Goal: Transaction & Acquisition: Book appointment/travel/reservation

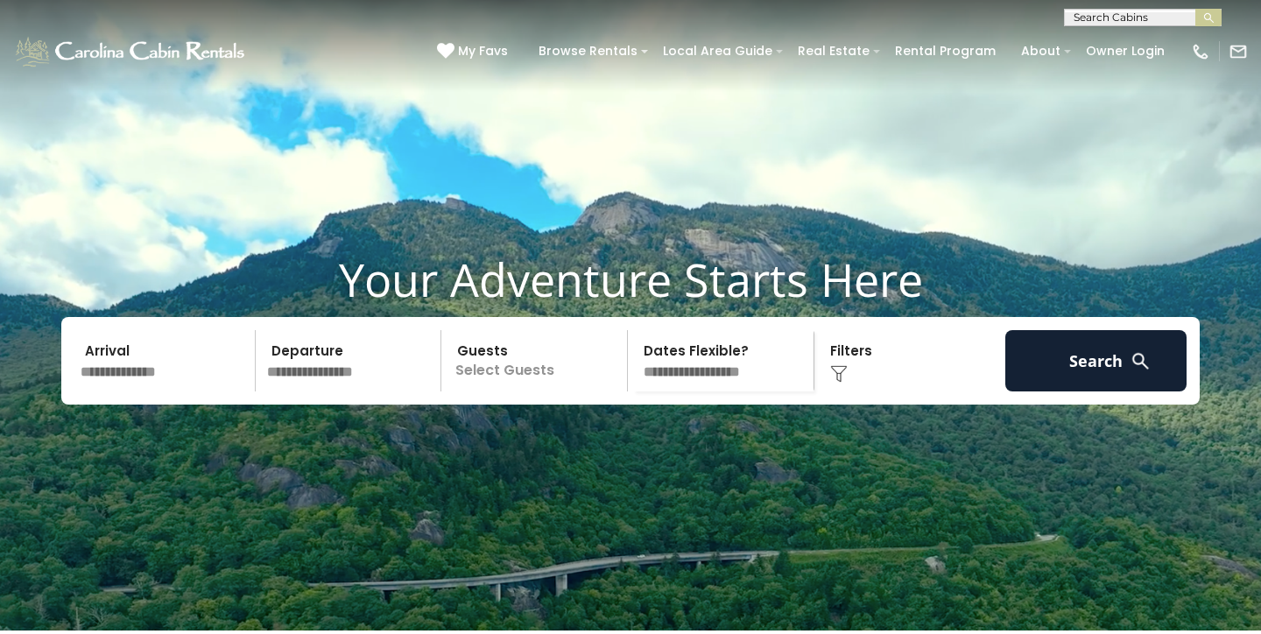
click at [173, 391] on input "text" at bounding box center [164, 360] width 181 height 61
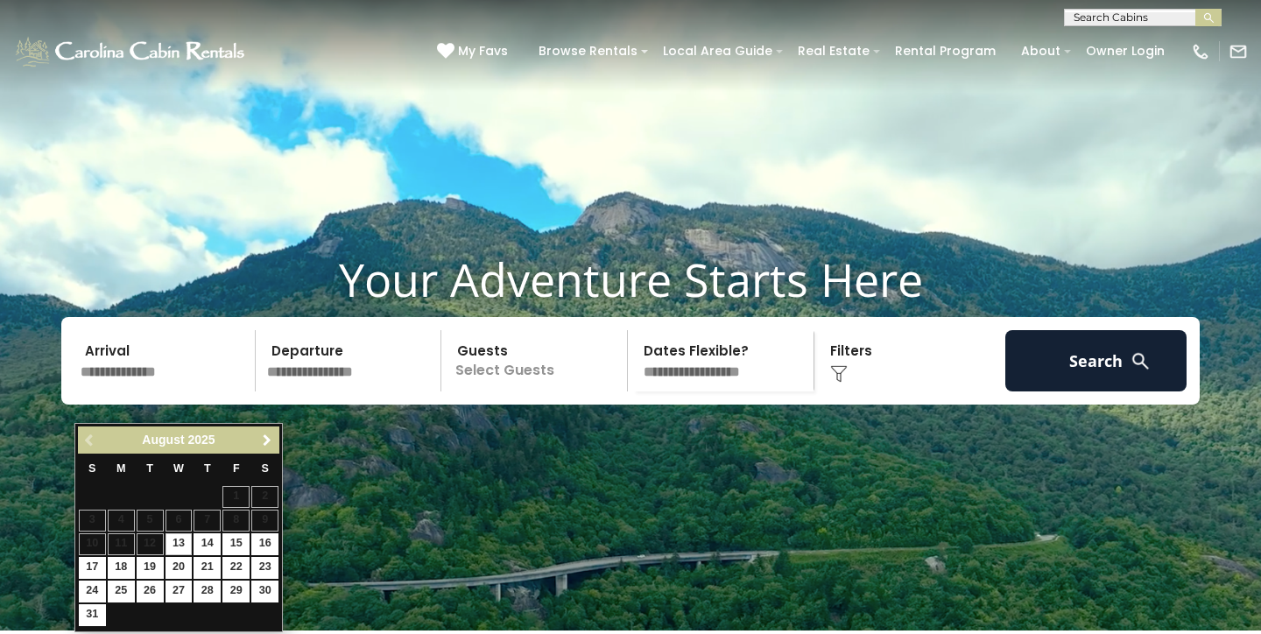
click at [262, 438] on span "Next" at bounding box center [267, 440] width 14 height 14
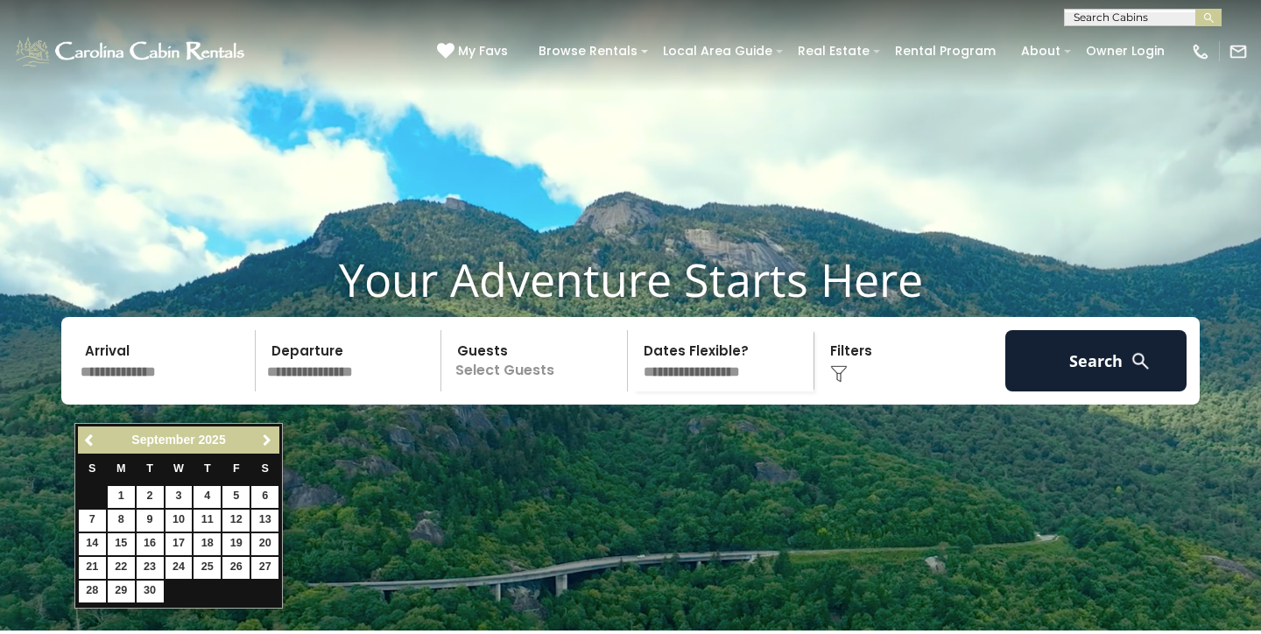
click at [262, 440] on span "Next" at bounding box center [267, 440] width 14 height 14
click at [206, 518] on link "9" at bounding box center [207, 521] width 27 height 22
type input "*******"
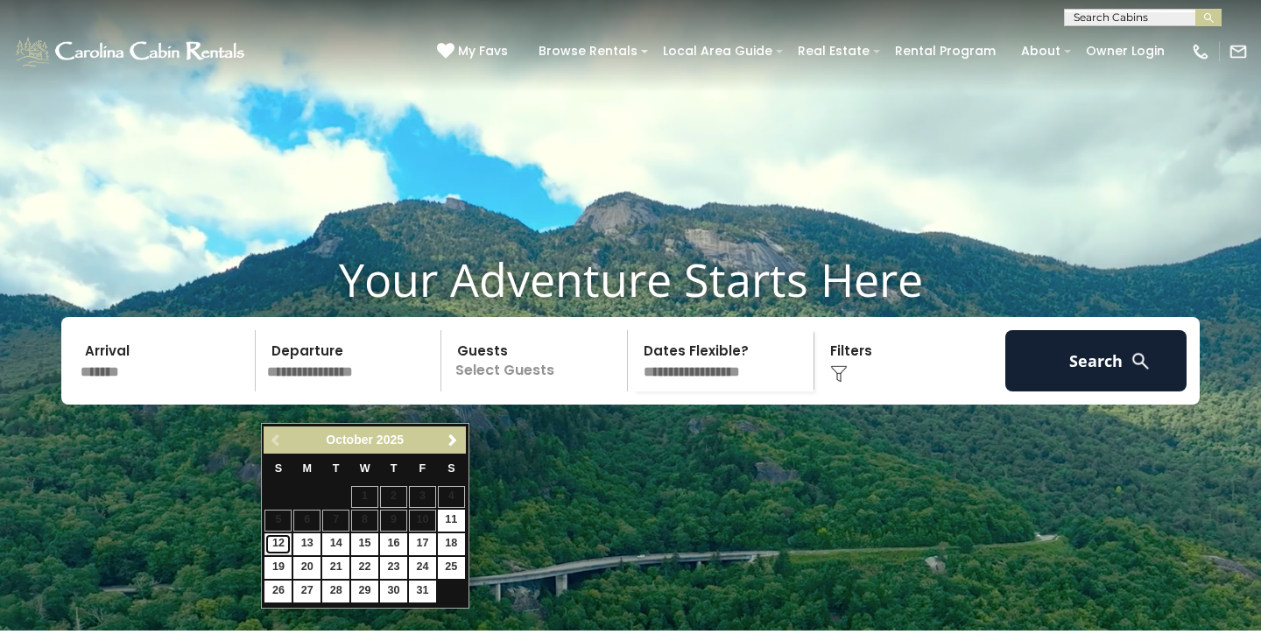
click at [274, 544] on link "12" at bounding box center [277, 544] width 27 height 22
type input "********"
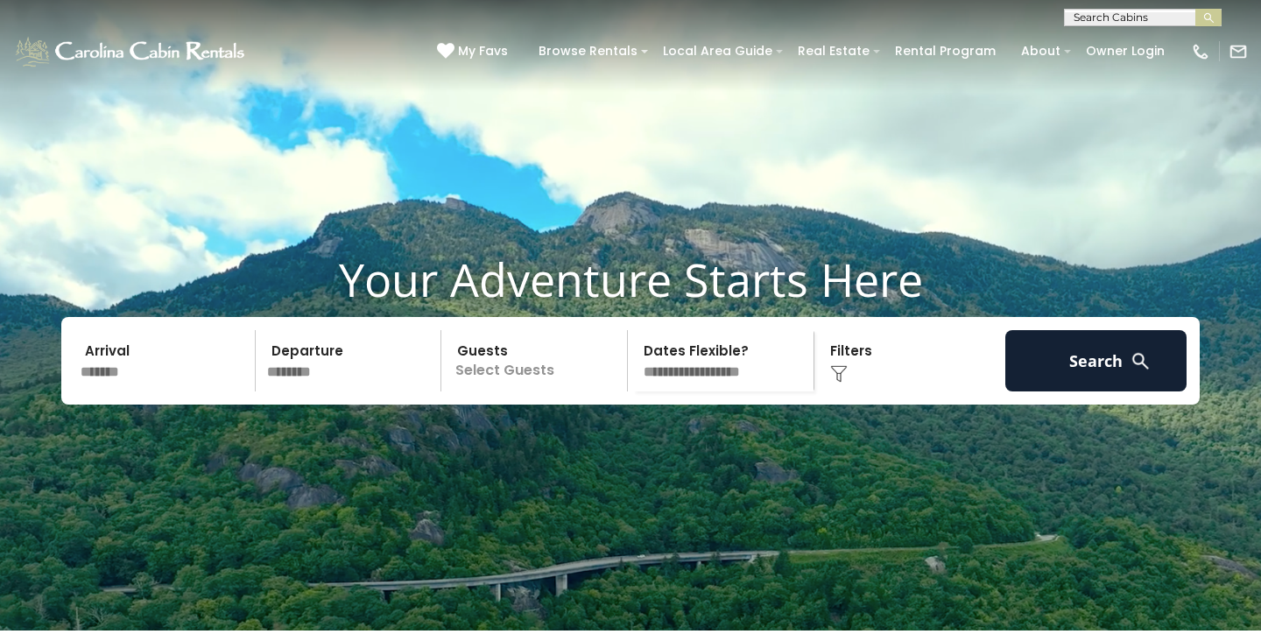
click at [485, 391] on p "Select Guests" at bounding box center [537, 360] width 180 height 61
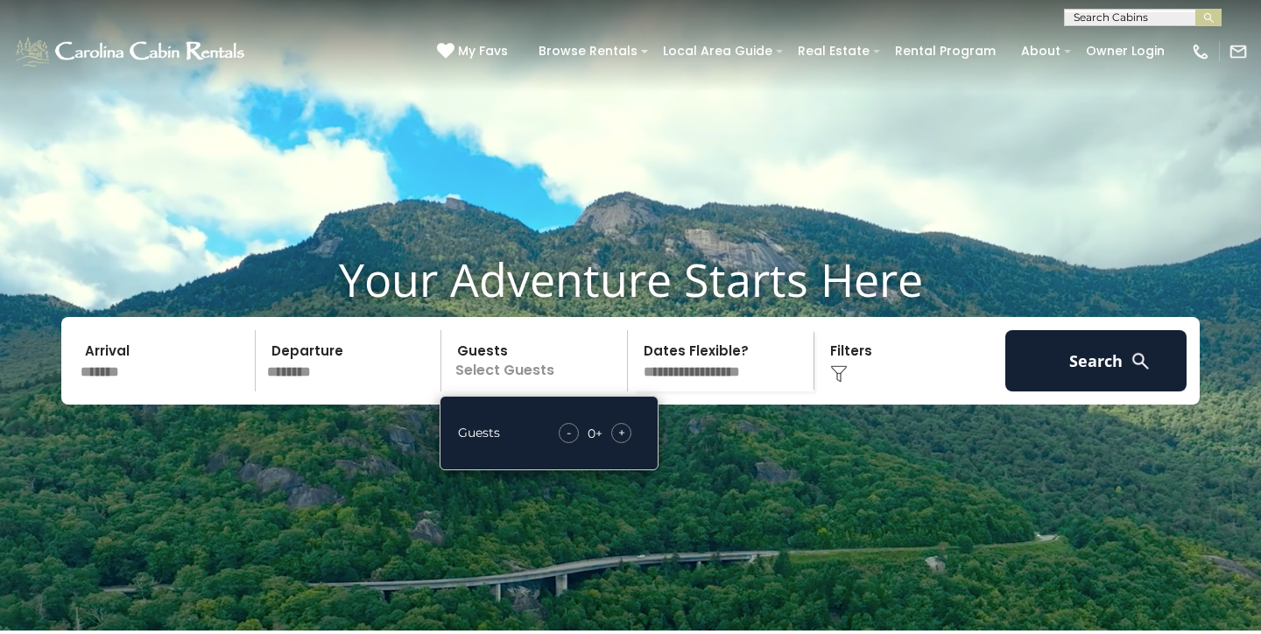
click at [623, 441] on span "+" at bounding box center [621, 433] width 7 height 18
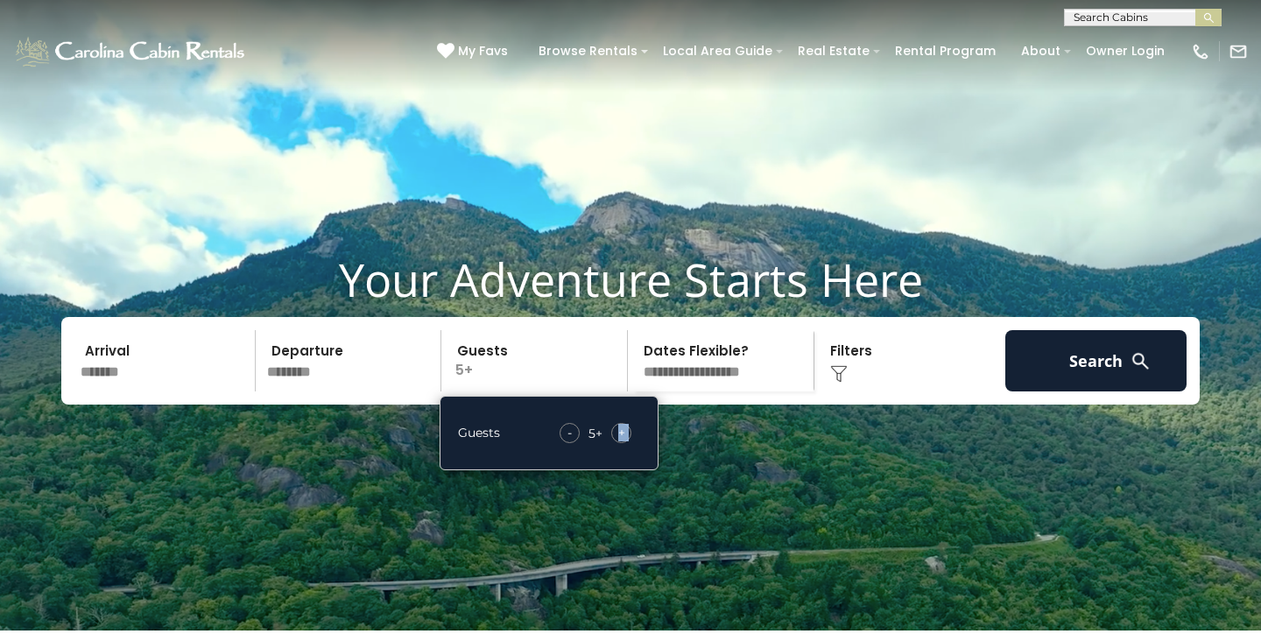
click at [623, 441] on span "+" at bounding box center [621, 433] width 7 height 18
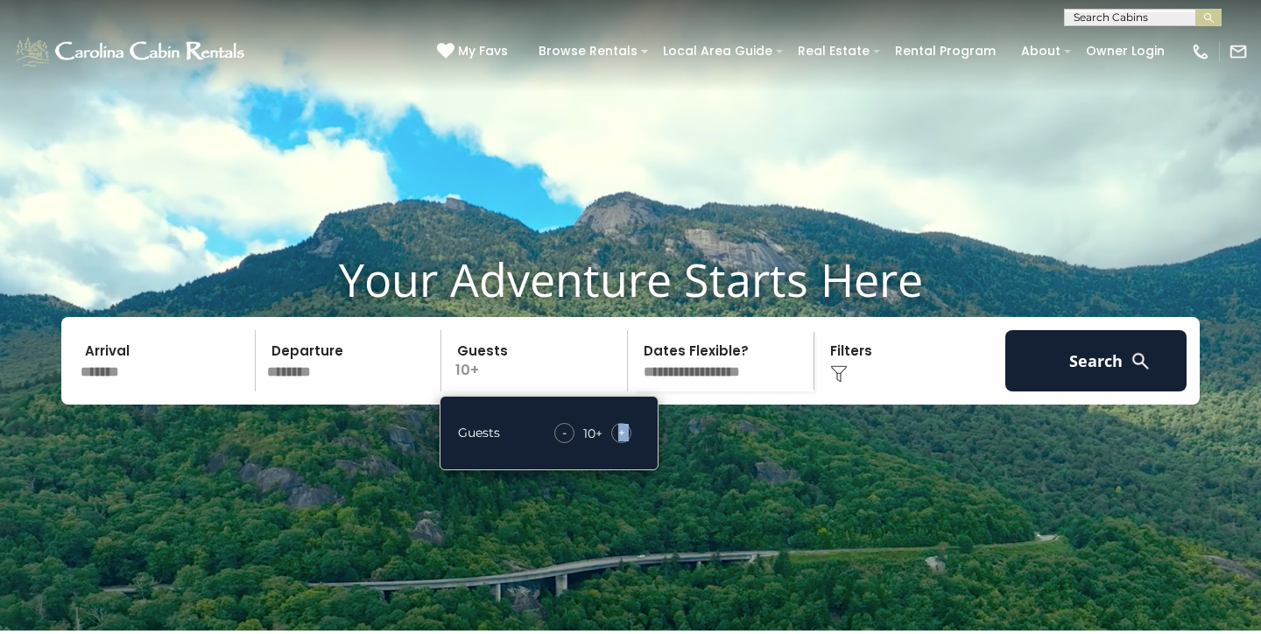
click at [623, 441] on span "+" at bounding box center [621, 433] width 7 height 18
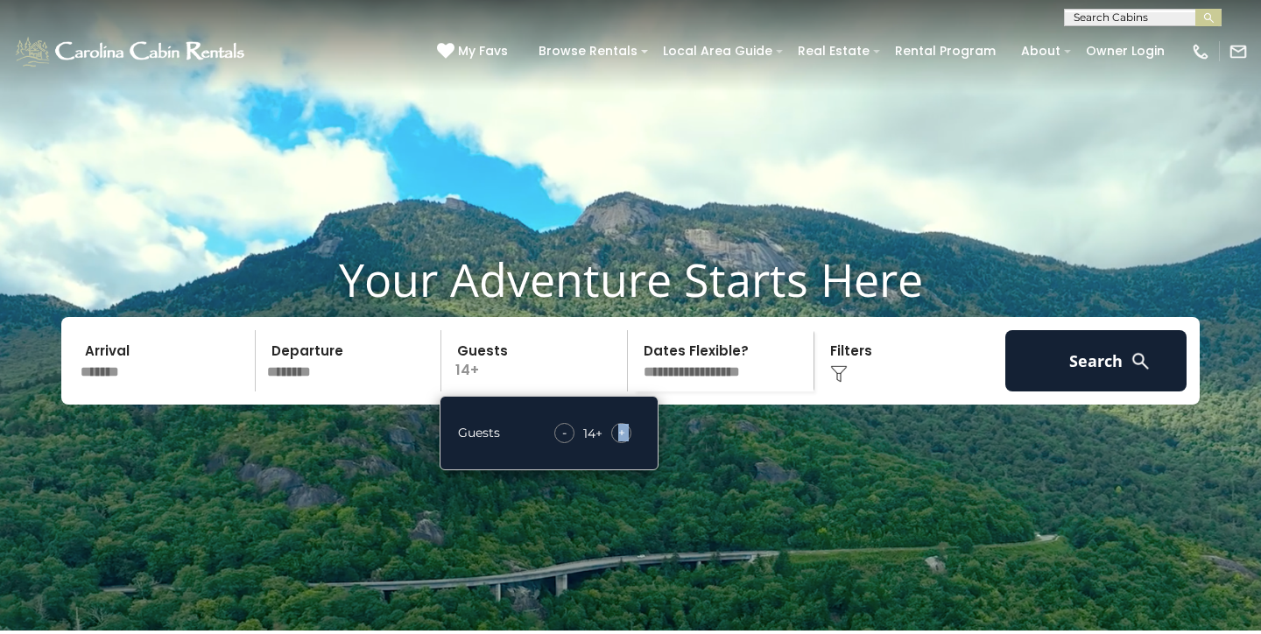
click at [623, 441] on span "+" at bounding box center [621, 433] width 7 height 18
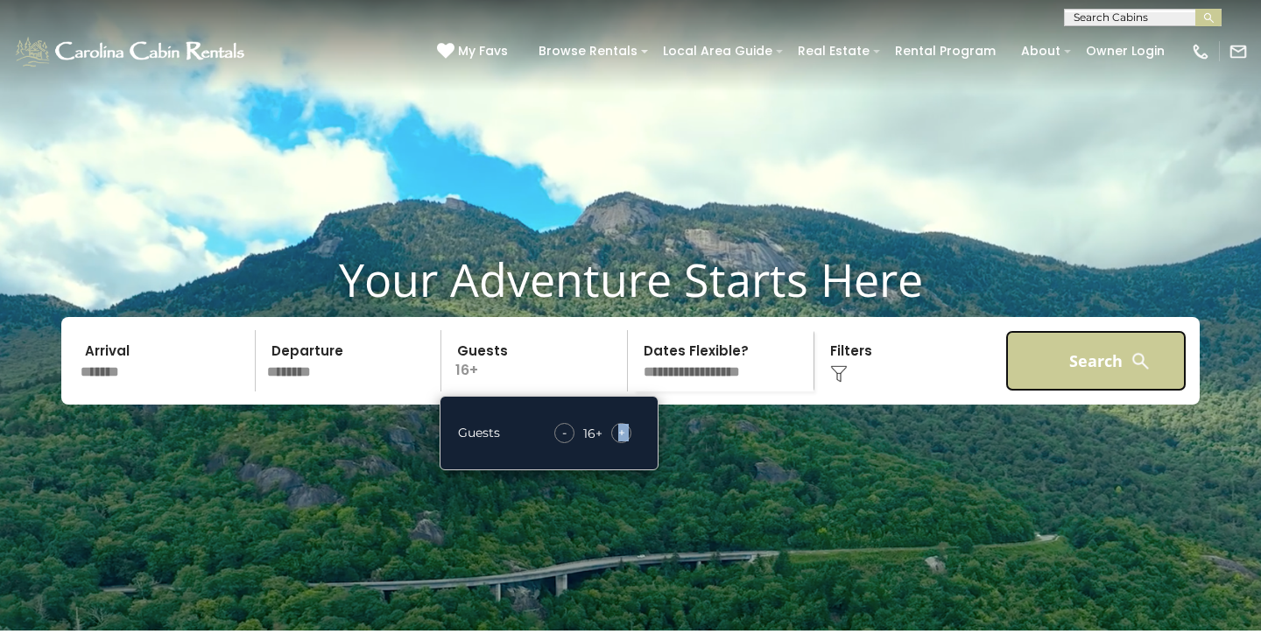
click at [1067, 391] on button "Search" at bounding box center [1095, 360] width 181 height 61
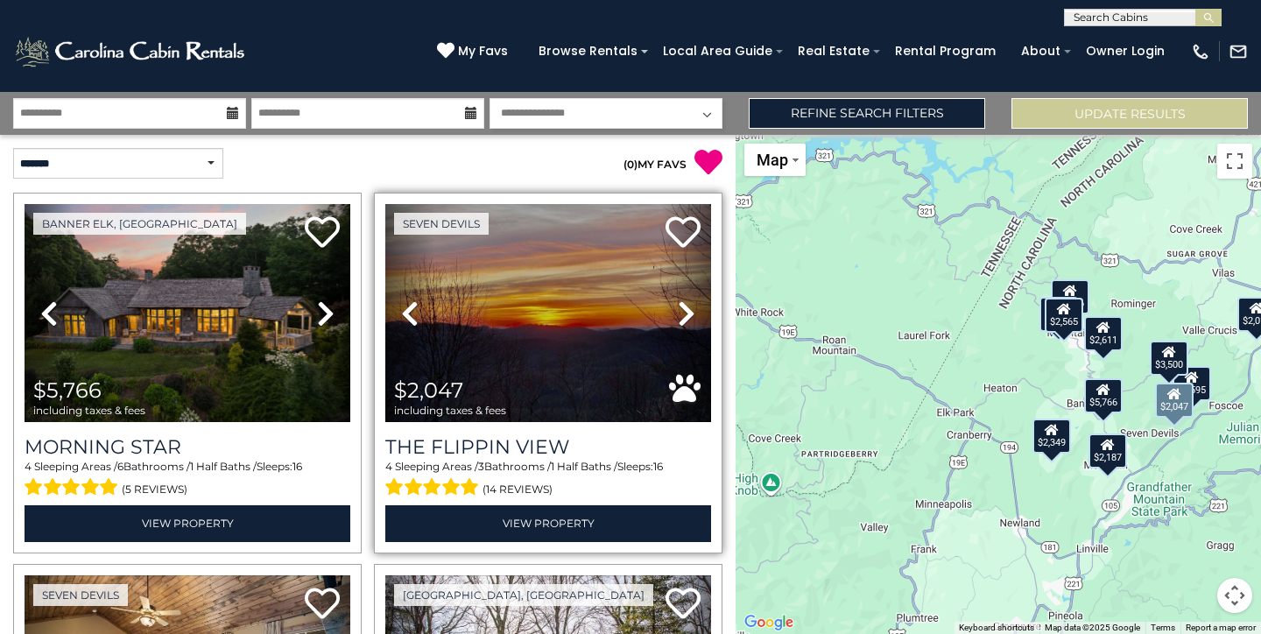
click at [681, 307] on icon at bounding box center [687, 314] width 18 height 28
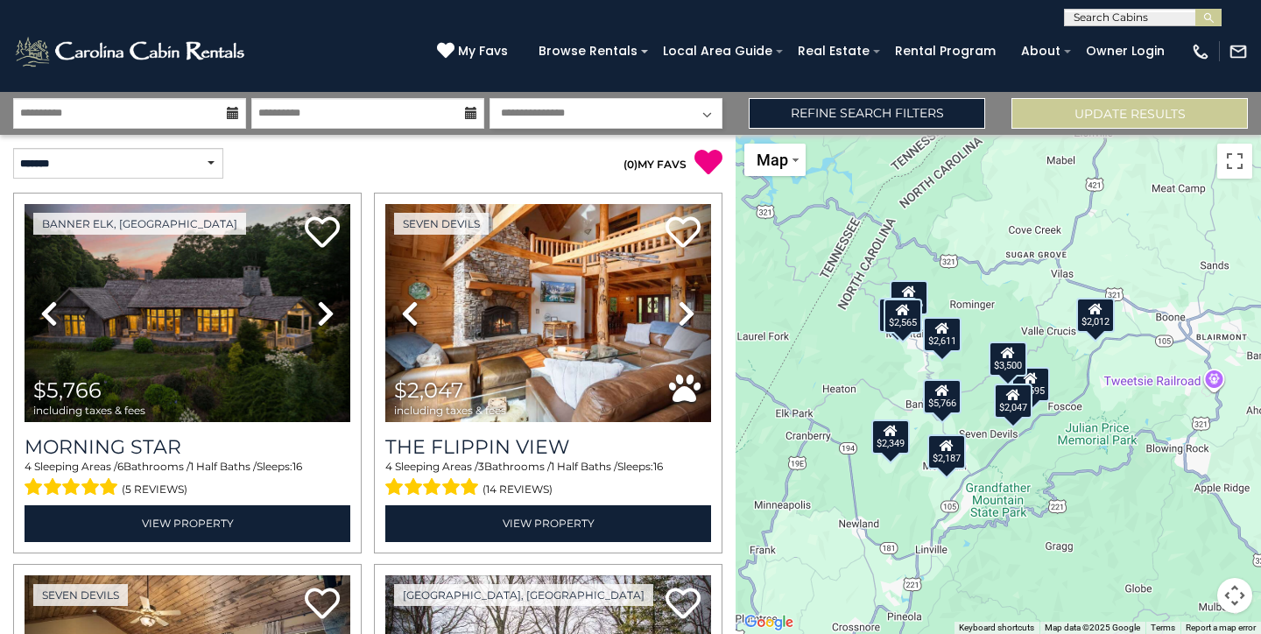
drag, startPoint x: 1143, startPoint y: 439, endPoint x: 978, endPoint y: 435, distance: 164.7
click at [978, 435] on div "$5,766 $2,047 $1,595 $2,236 $2,057 $3,500 $2,012 $2,565 $2,349 $2,187 $2,611" at bounding box center [998, 384] width 525 height 499
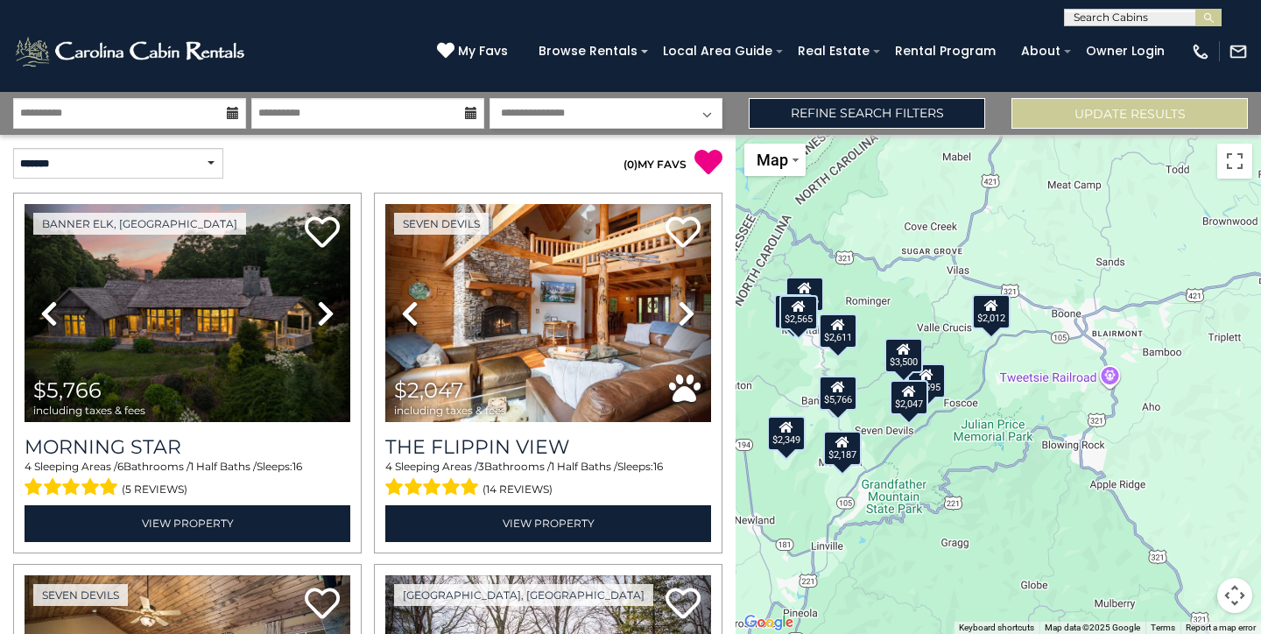
drag, startPoint x: 1124, startPoint y: 436, endPoint x: 1014, endPoint y: 435, distance: 109.5
click at [1013, 436] on div "$5,766 $2,047 $1,595 $2,236 $2,057 $3,500 $2,012 $2,565 $2,349 $2,187 $2,611" at bounding box center [998, 384] width 525 height 499
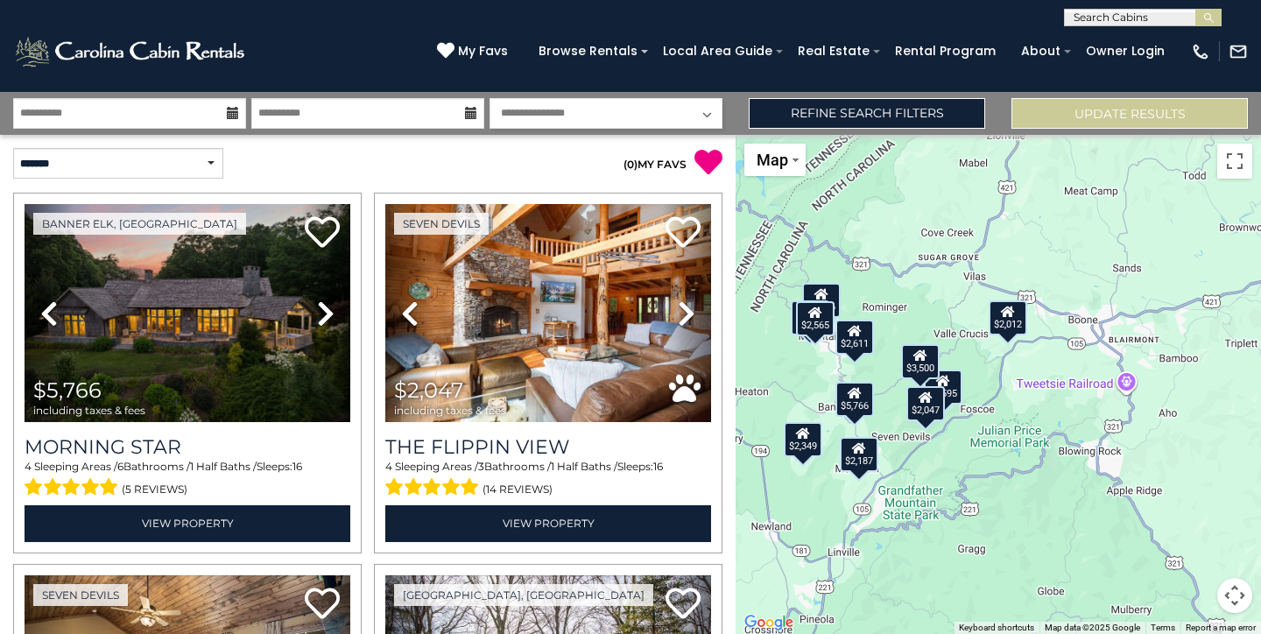
drag, startPoint x: 969, startPoint y: 414, endPoint x: 1015, endPoint y: 447, distance: 57.1
click at [1015, 448] on div "$5,766 $2,047 $1,595 $2,236 $2,057 $3,500 $2,012 $2,565 $2,349 $2,187 $2,611" at bounding box center [998, 384] width 525 height 499
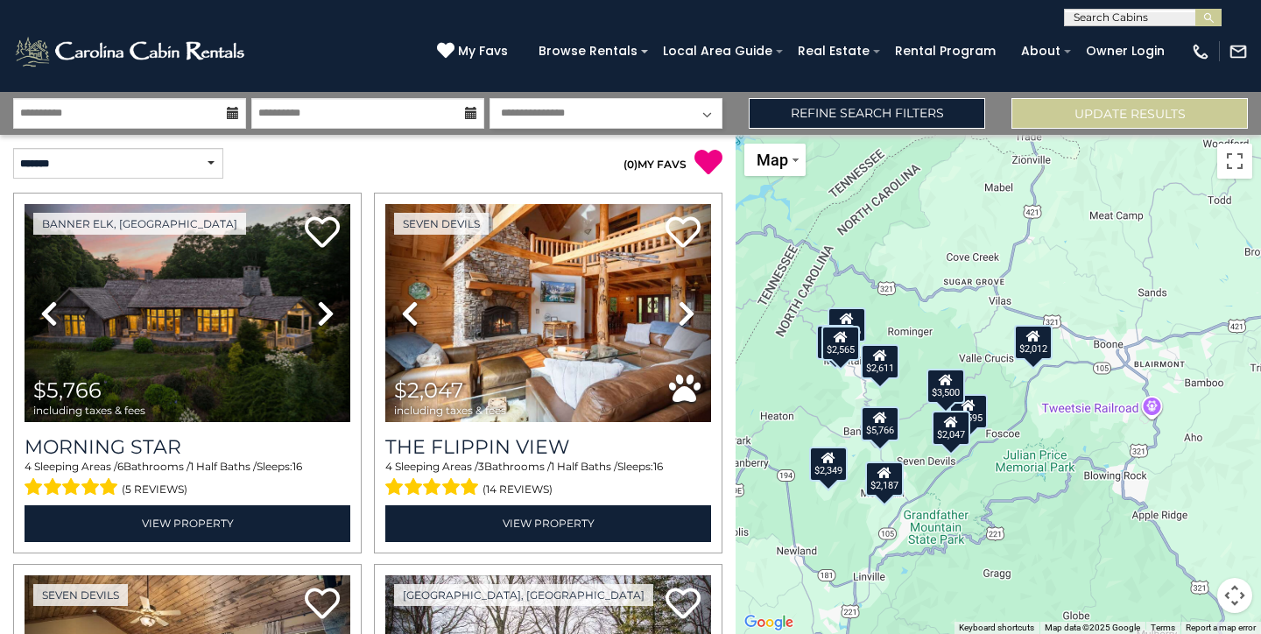
click at [890, 480] on div "$2,187" at bounding box center [884, 479] width 39 height 35
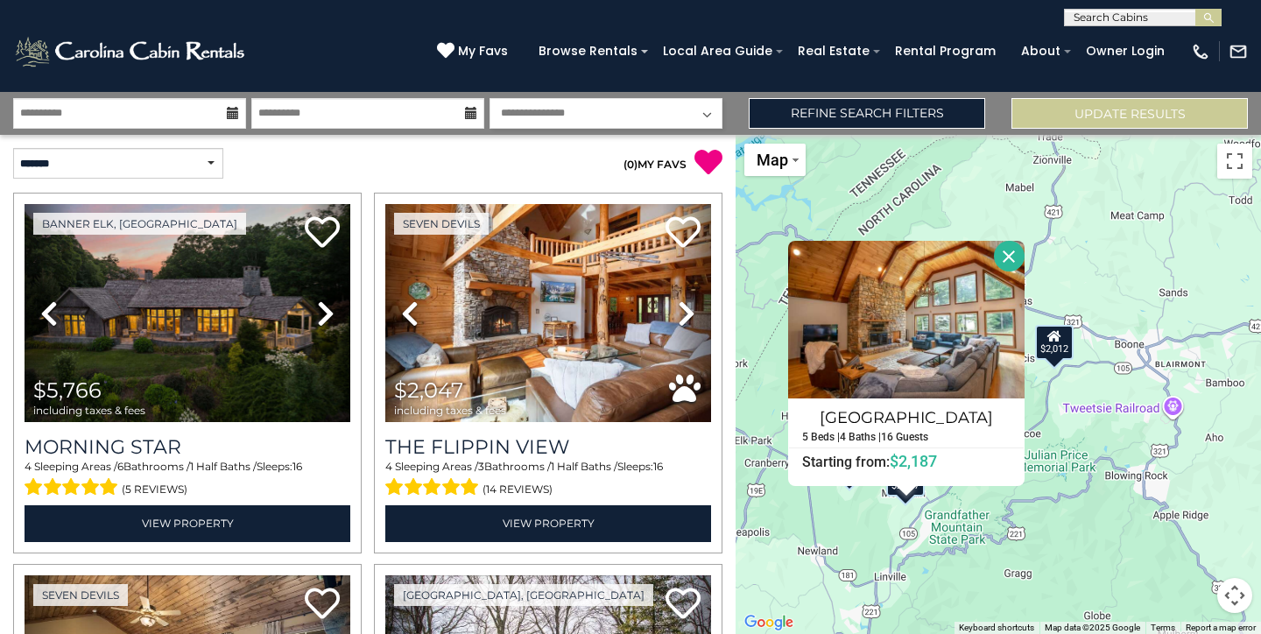
click at [1128, 446] on div "$5,766 $2,047 $1,595 $2,236 $2,057 $3,500 $2,012 $2,565 $2,349 $2,187 $2,611 Su…" at bounding box center [998, 384] width 525 height 499
click at [1005, 241] on button "Close" at bounding box center [1009, 256] width 31 height 31
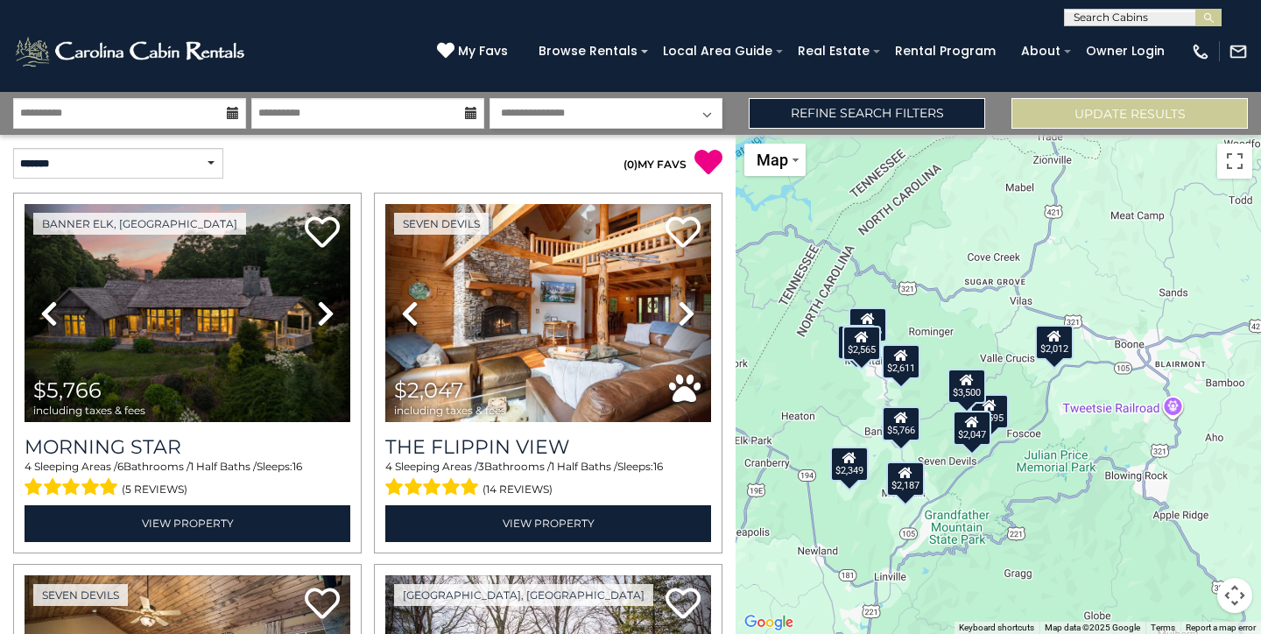
click at [941, 468] on div "$5,766 $2,047 $1,595 $2,236 $2,057 $3,500 $2,012 $2,565 $2,349 $2,187 $2,611" at bounding box center [998, 384] width 525 height 499
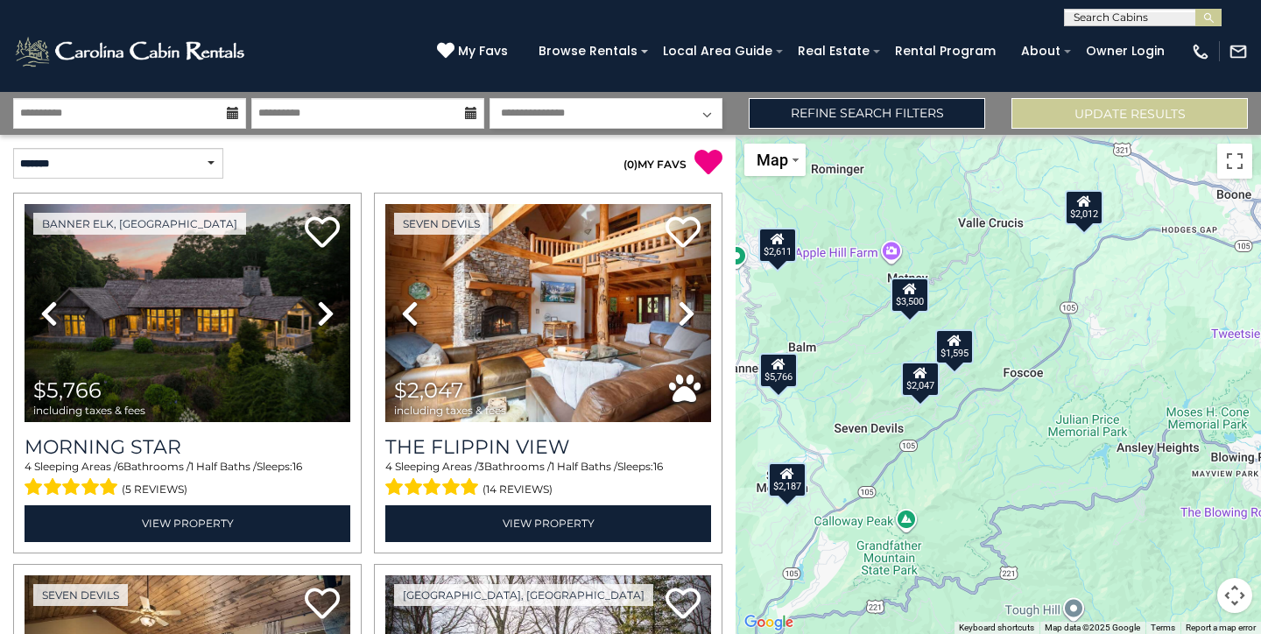
drag, startPoint x: 968, startPoint y: 505, endPoint x: 877, endPoint y: 478, distance: 94.2
click at [878, 478] on div "$5,766 $2,047 $1,595 $2,236 $2,057 $3,500 $2,012 $2,565 $2,349 $2,187 $2,611" at bounding box center [998, 384] width 525 height 499
click at [958, 343] on icon at bounding box center [955, 341] width 14 height 12
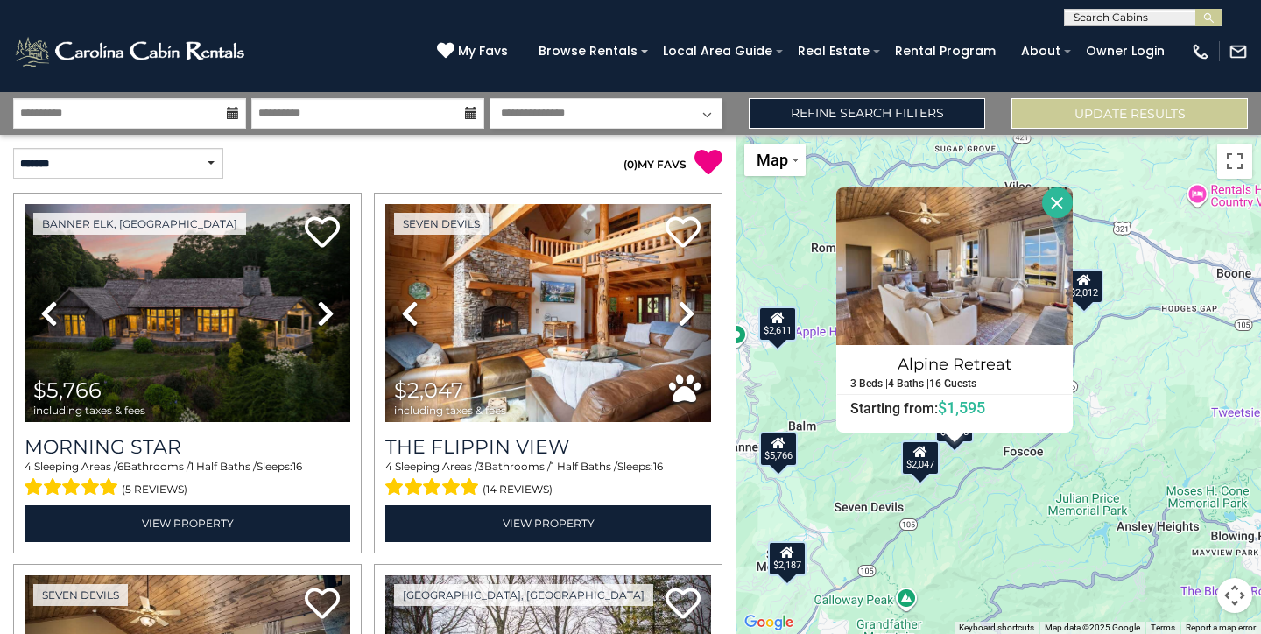
click at [976, 477] on div "$5,766 $2,047 $1,595 $2,236 $2,057 $3,500 $2,012 $2,565 $2,349 $2,187 $2,611 Al…" at bounding box center [998, 384] width 525 height 499
click at [1164, 373] on div "$5,766 $2,047 $1,595 $2,236 $2,057 $3,500 $2,012 $2,565 $2,349 $2,187 $2,611 Al…" at bounding box center [998, 384] width 525 height 499
click at [1088, 292] on div "$2,012" at bounding box center [1084, 286] width 39 height 35
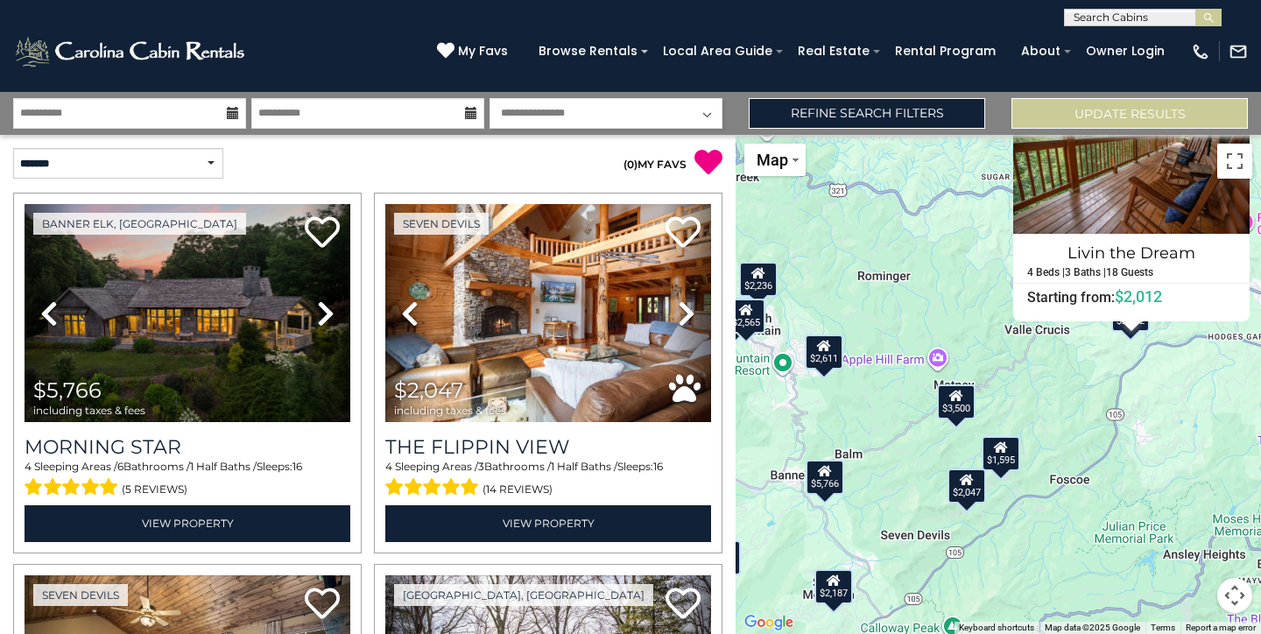
drag, startPoint x: 842, startPoint y: 333, endPoint x: 887, endPoint y: 218, distance: 123.1
click at [888, 218] on div "$5,766 $2,047 $1,595 $2,236 $2,057 $3,500 $2,012 $2,565 $2,349 $2,187 $2,611 Li…" at bounding box center [998, 384] width 525 height 499
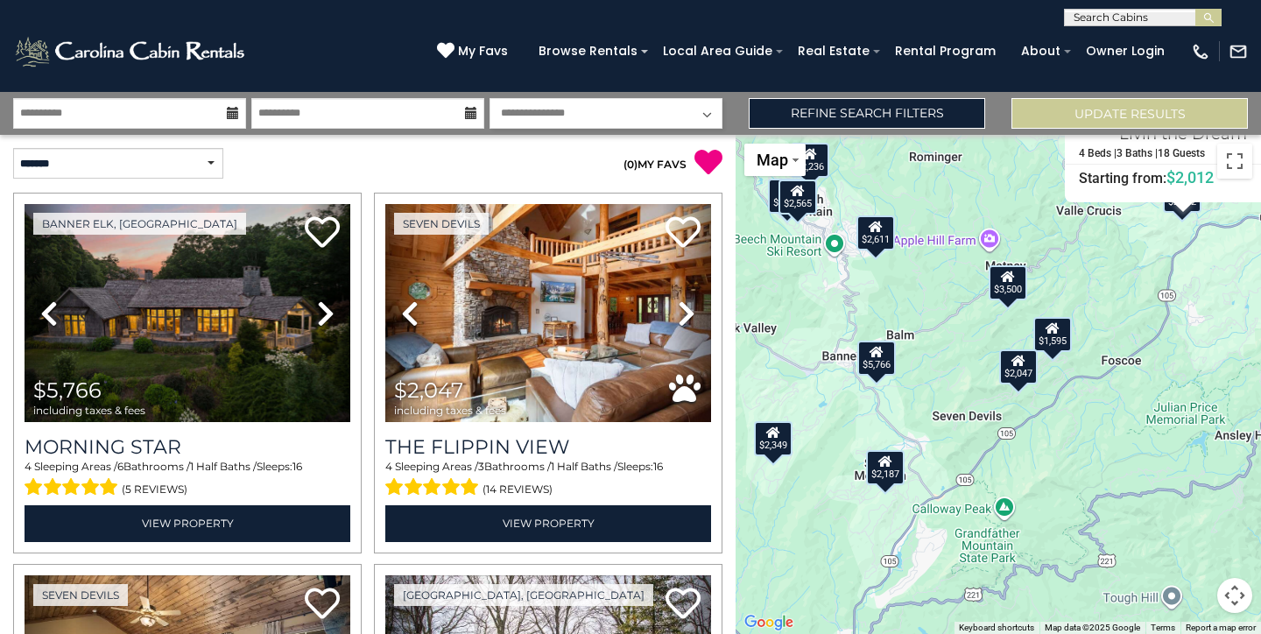
drag, startPoint x: 876, startPoint y: 481, endPoint x: 925, endPoint y: 361, distance: 129.6
click at [926, 361] on div "$5,766 $2,047 $1,595 $2,236 $2,057 $3,500 $2,012 $2,565 $2,349 $2,187 $2,611 Li…" at bounding box center [998, 384] width 525 height 499
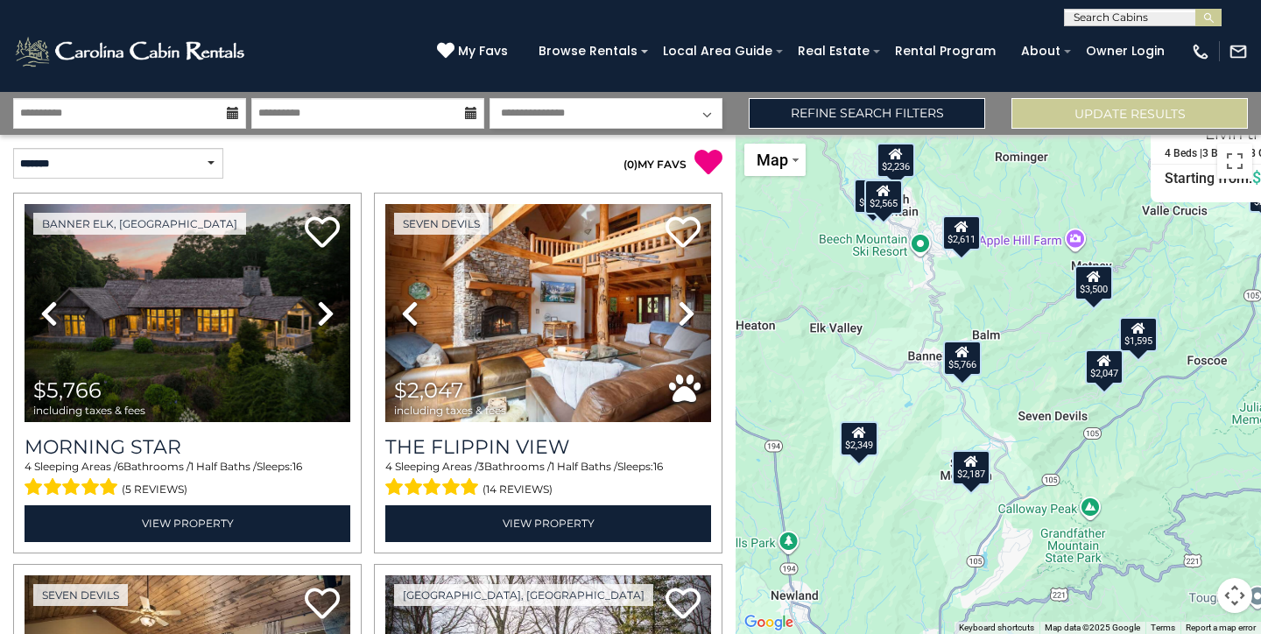
drag, startPoint x: 957, startPoint y: 349, endPoint x: 1063, endPoint y: 348, distance: 106.0
click at [1063, 348] on div "$5,766 $2,047 $1,595 $2,236 $2,057 $3,500 $2,012 $2,565 $2,349 $2,187 $2,611 Li…" at bounding box center [998, 384] width 525 height 499
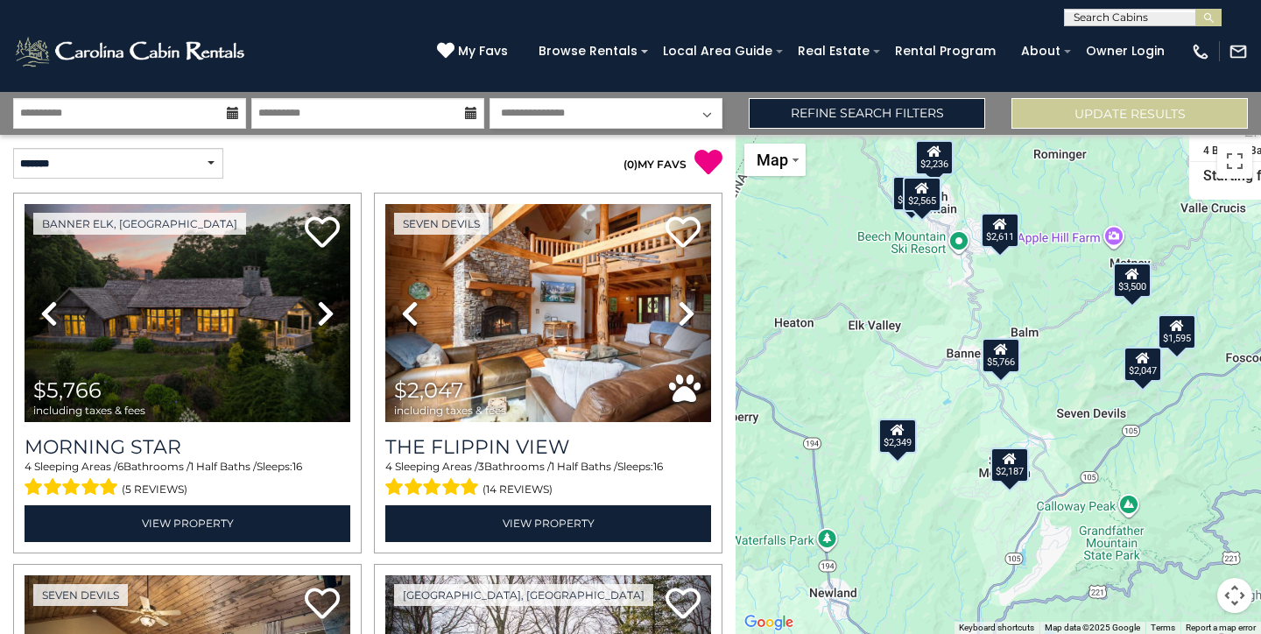
drag, startPoint x: 909, startPoint y: 398, endPoint x: 947, endPoint y: 398, distance: 37.7
click at [947, 398] on div "$5,766 $2,047 $1,595 $2,236 $2,057 $3,500 $2,012 $2,565 $2,349 $2,187 $2,611 Li…" at bounding box center [998, 384] width 525 height 499
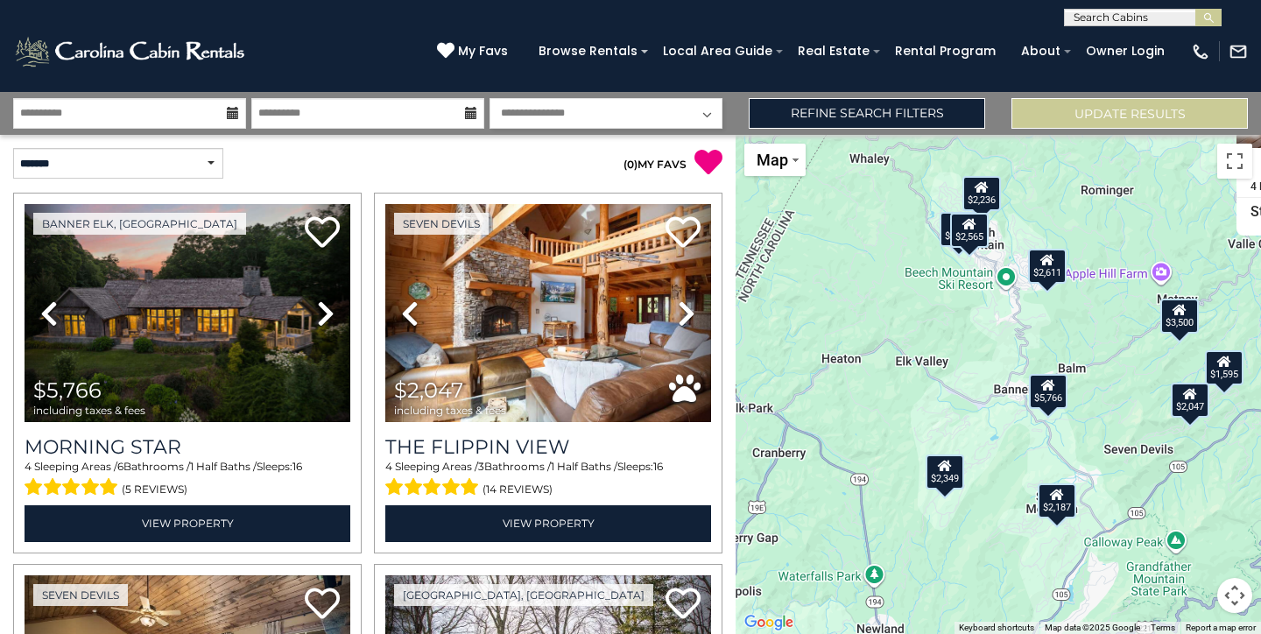
drag, startPoint x: 961, startPoint y: 284, endPoint x: 995, endPoint y: 335, distance: 61.2
click at [995, 335] on div "$5,766 $2,047 $1,595 $2,236 $2,057 $3,500 $2,012 $2,565 $2,349 $2,187 $2,611 Li…" at bounding box center [998, 384] width 525 height 499
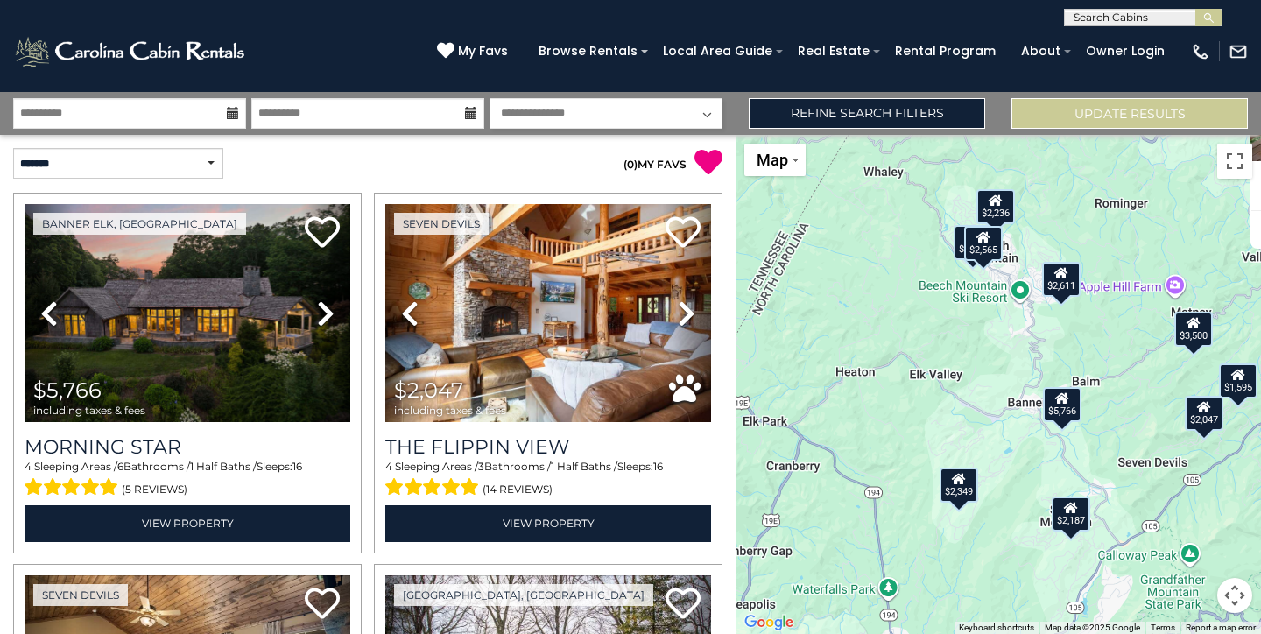
click at [977, 276] on div "$5,766 $2,047 $1,595 $2,236 $2,057 $3,500 $2,012 $2,565 $2,349 $2,187 $2,611 Li…" at bounding box center [998, 384] width 525 height 499
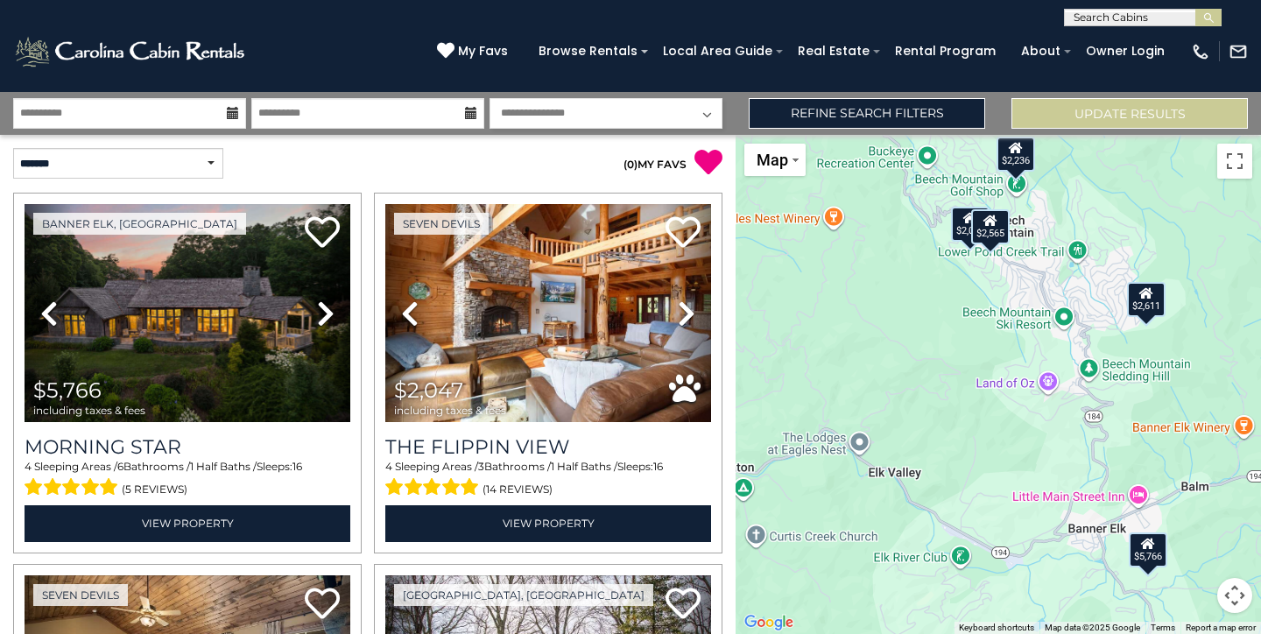
click at [963, 226] on div "$2,057" at bounding box center [970, 224] width 39 height 35
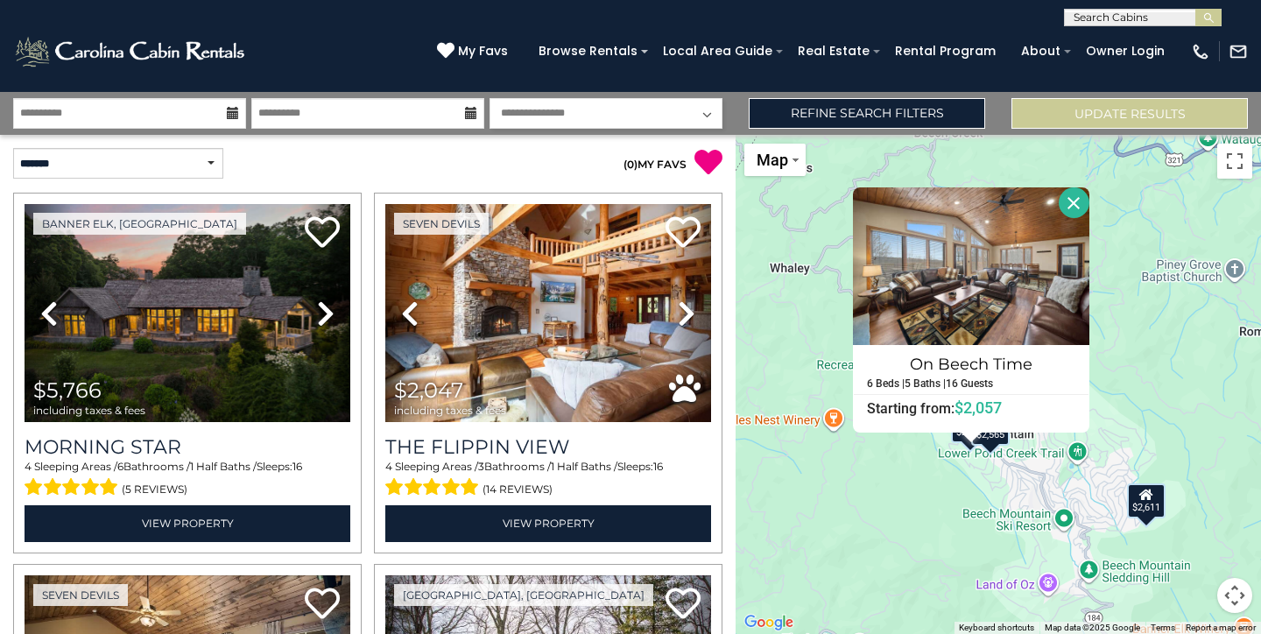
click at [1077, 206] on button "Close" at bounding box center [1074, 202] width 31 height 31
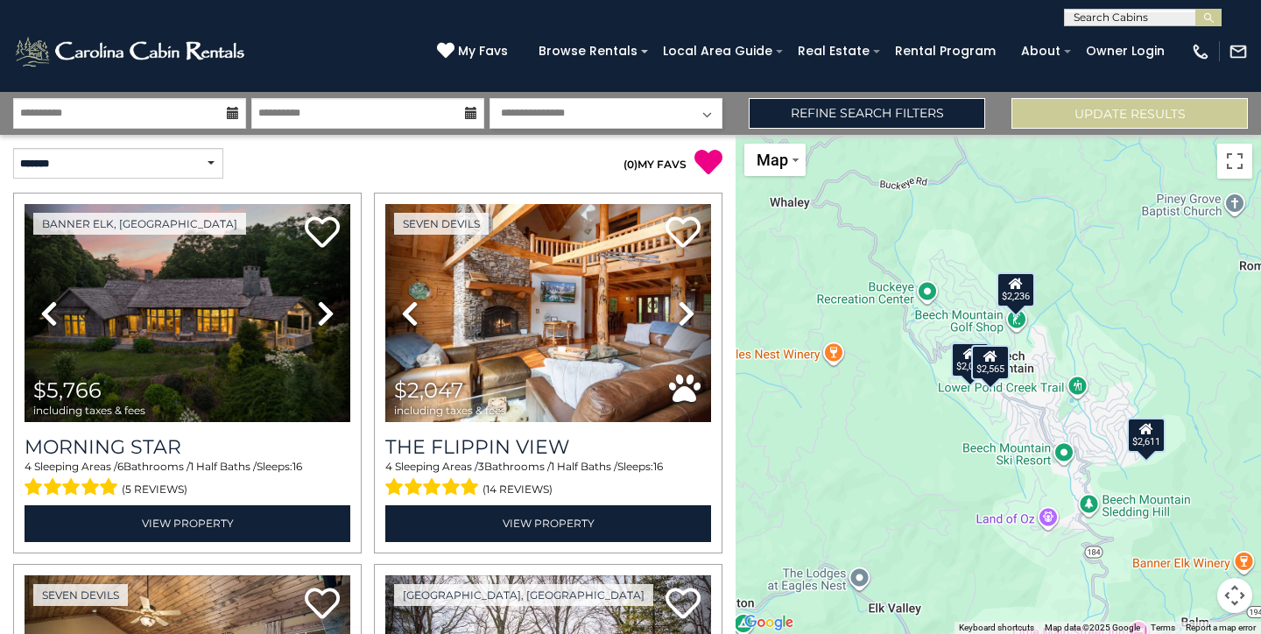
drag, startPoint x: 1060, startPoint y: 472, endPoint x: 1073, endPoint y: 237, distance: 235.1
click at [1073, 237] on div "$5,766 $2,047 $1,595 $2,236 $2,057 $3,500 $2,012 $2,565 $2,349 $2,187 $2,611" at bounding box center [998, 384] width 525 height 499
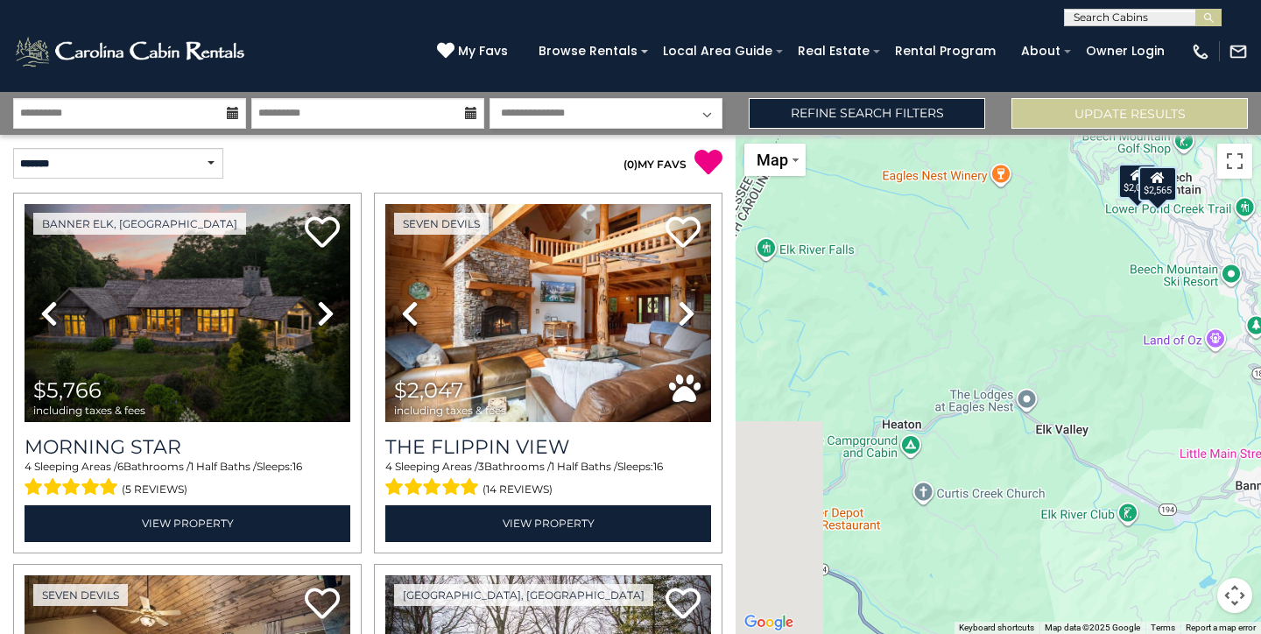
drag, startPoint x: 930, startPoint y: 398, endPoint x: 1103, endPoint y: 399, distance: 172.5
click at [1103, 400] on div "$5,766 $2,047 $1,595 $2,236 $2,057 $3,500 $2,012 $2,565 $2,349 $2,187 $2,611" at bounding box center [998, 384] width 525 height 499
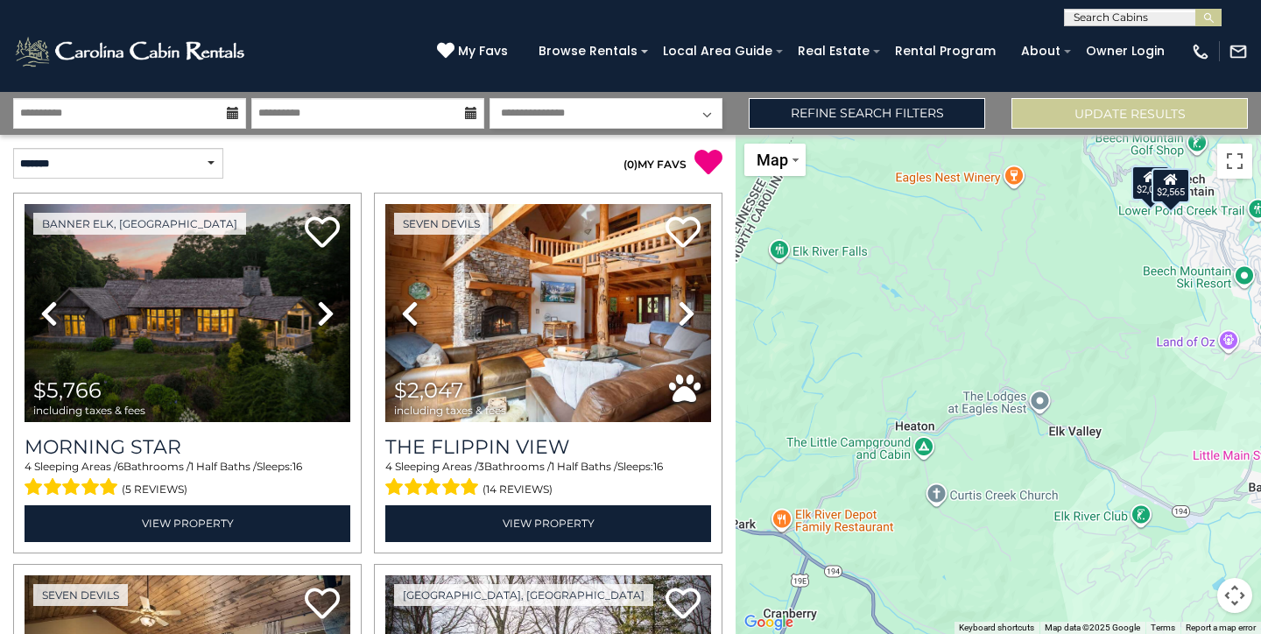
click at [1244, 602] on button "Map camera controls" at bounding box center [1234, 595] width 35 height 35
click at [1191, 596] on button "Zoom out" at bounding box center [1190, 595] width 35 height 35
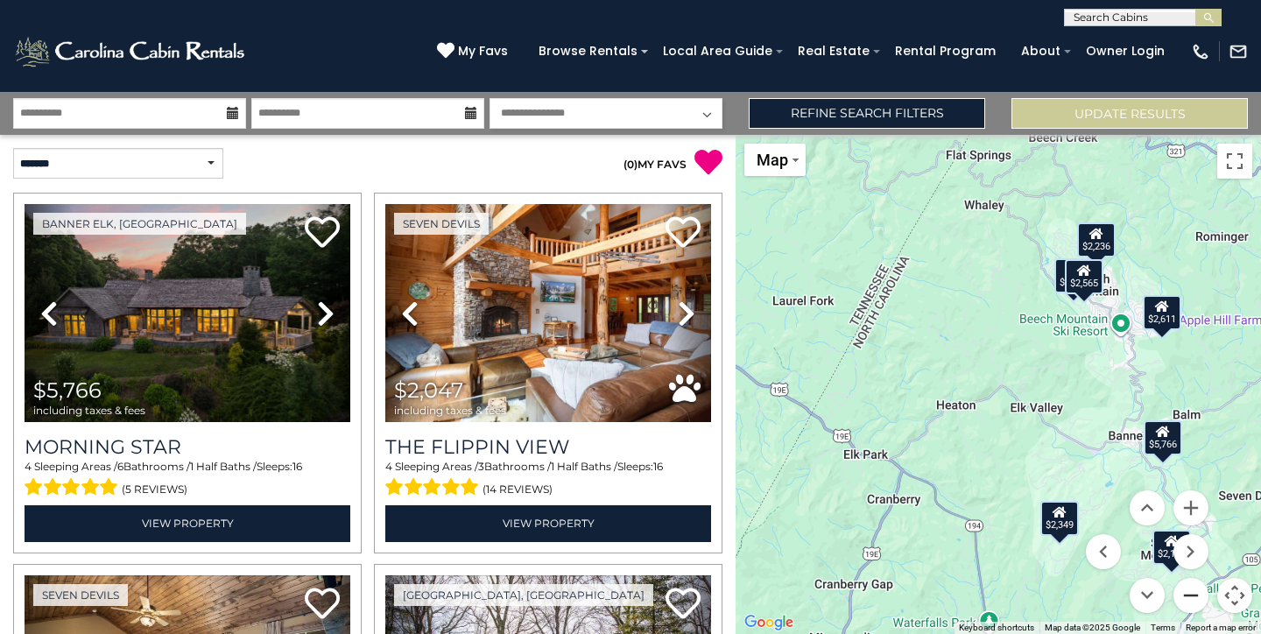
click at [1191, 596] on button "Zoom out" at bounding box center [1190, 595] width 35 height 35
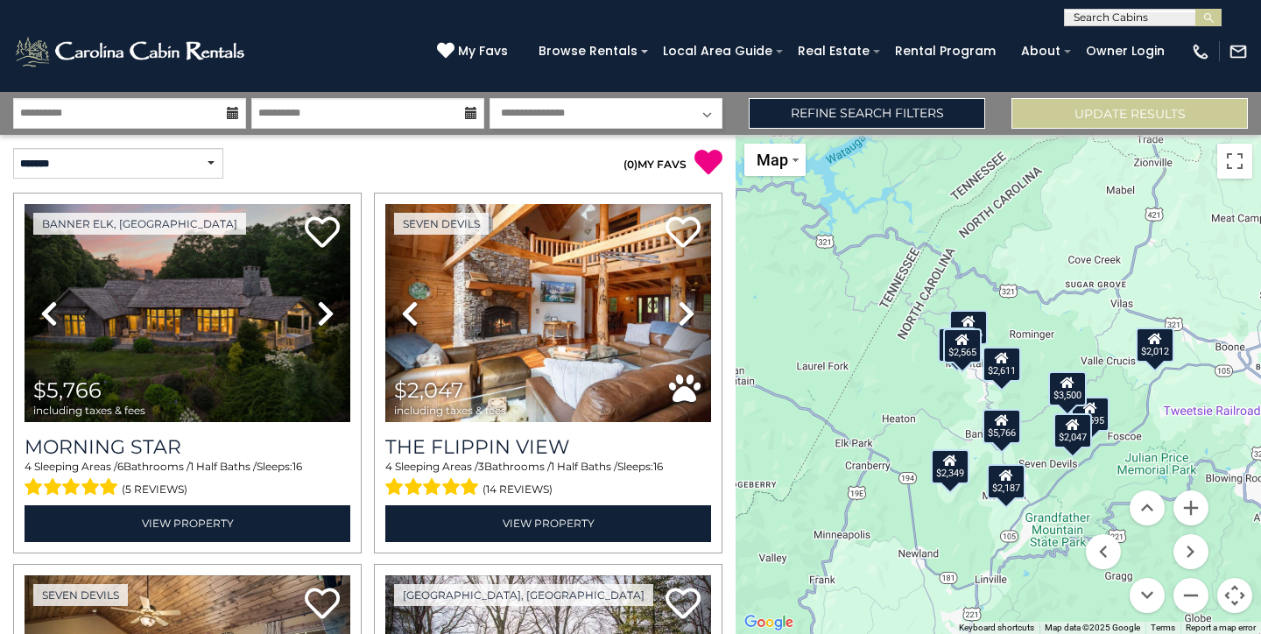
drag, startPoint x: 1134, startPoint y: 478, endPoint x: 1052, endPoint y: 501, distance: 85.4
click at [1052, 502] on div "$5,766 $2,047 $1,595 $2,236 $2,057 $3,500 $2,012 $2,565 $2,349 $2,187 $2,611" at bounding box center [998, 384] width 525 height 499
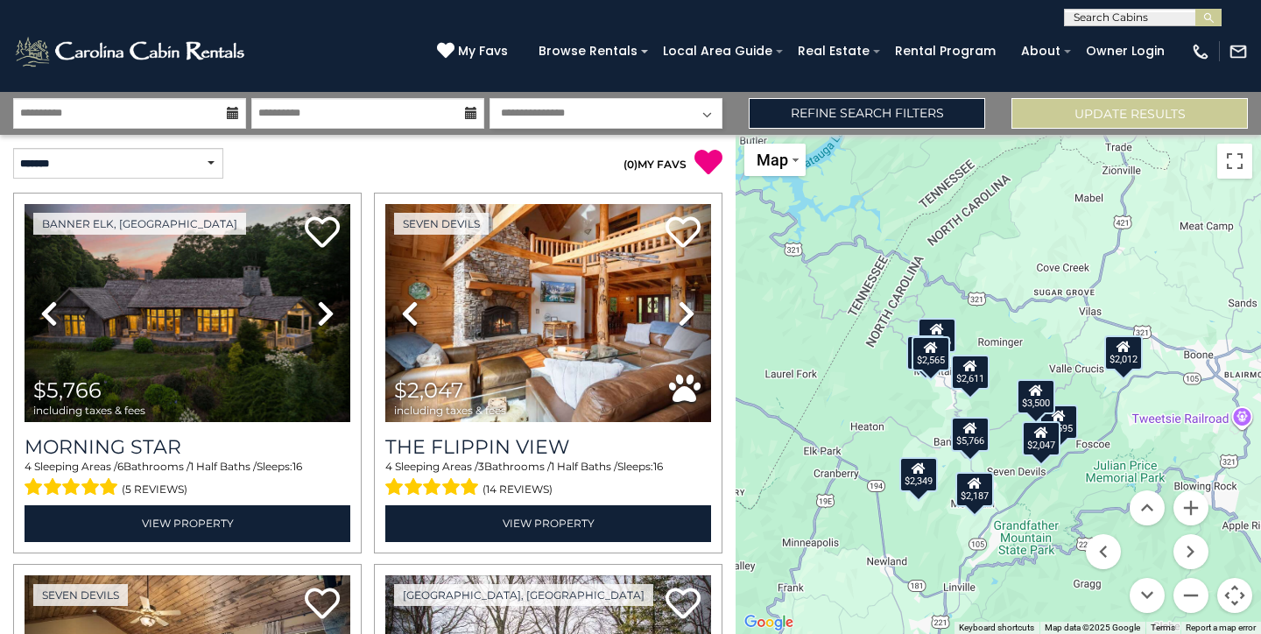
drag, startPoint x: 1046, startPoint y: 494, endPoint x: 1011, endPoint y: 506, distance: 37.1
click at [1011, 508] on div "$5,766 $2,047 $1,595 $2,236 $2,057 $3,500 $2,012 $2,565 $2,349 $2,187 $2,611" at bounding box center [998, 384] width 525 height 499
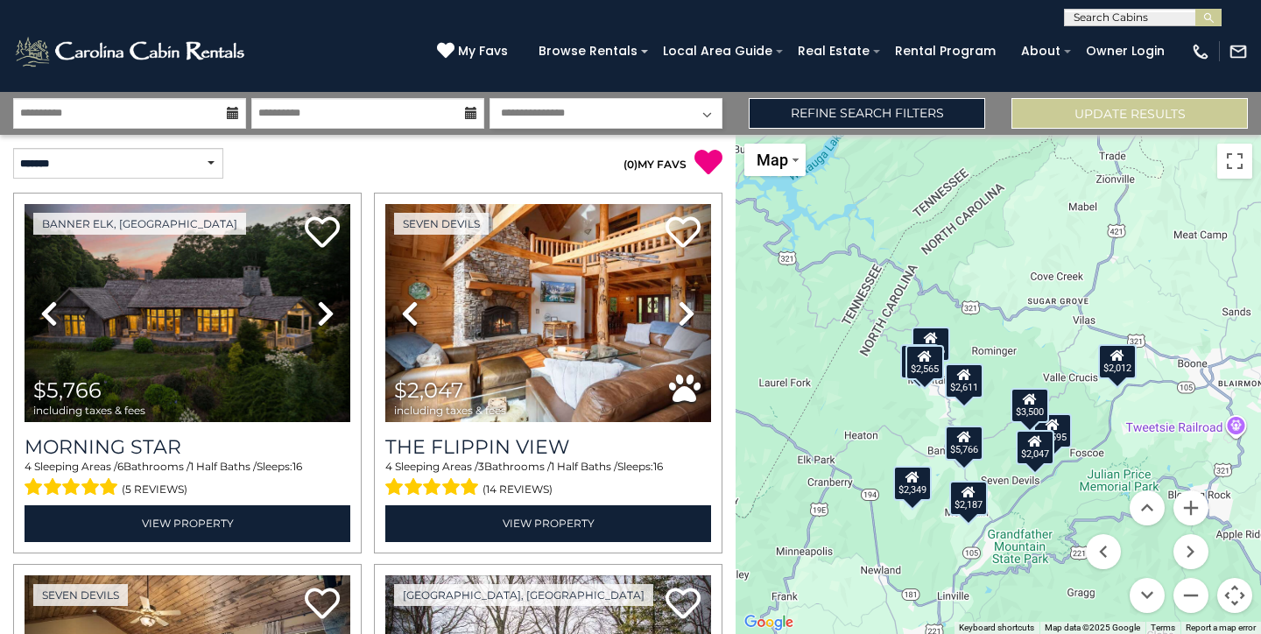
click at [977, 498] on div "$2,187" at bounding box center [968, 498] width 39 height 35
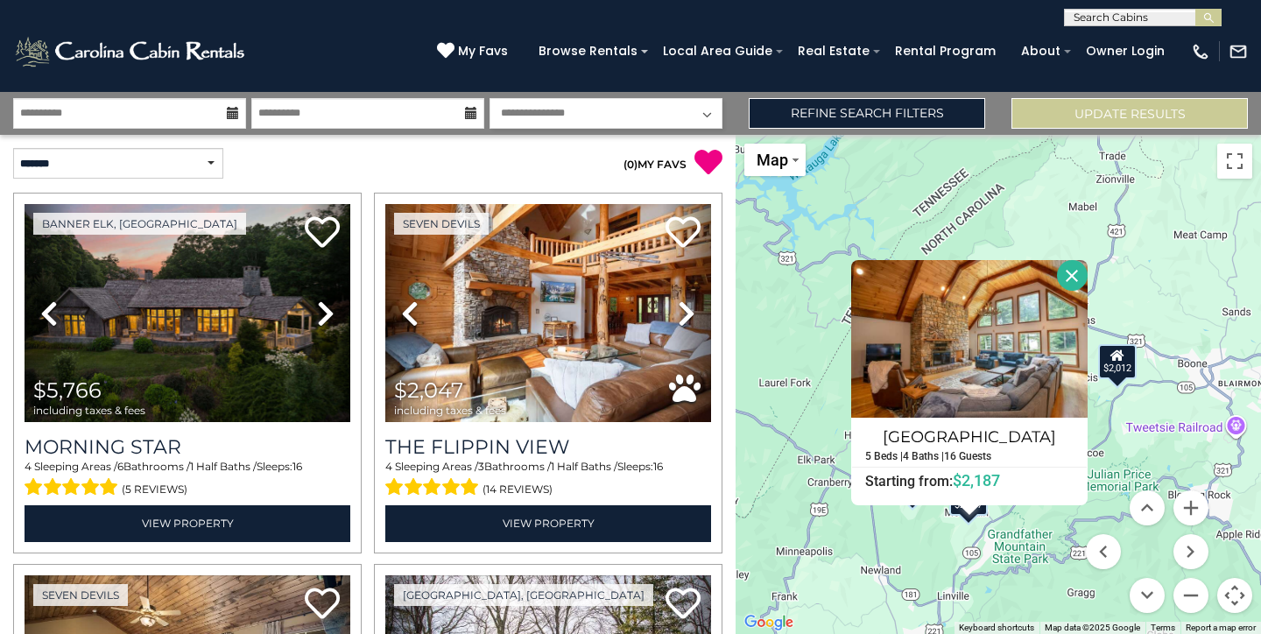
click at [1079, 276] on button "Close" at bounding box center [1072, 275] width 31 height 31
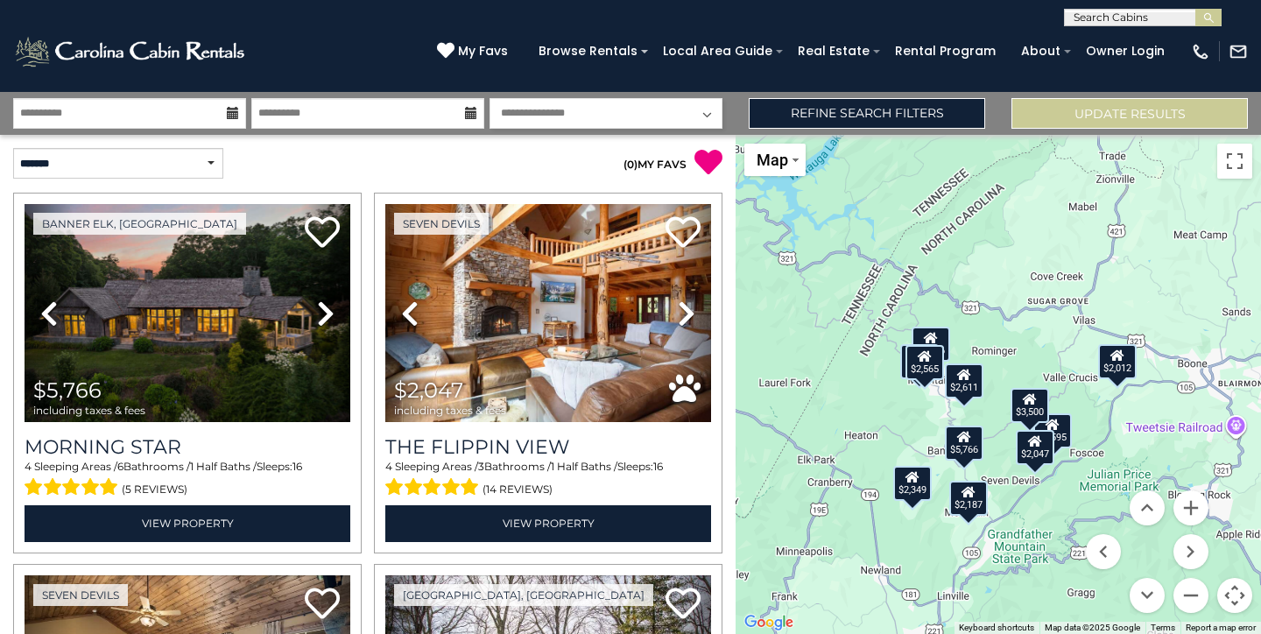
click at [1041, 448] on div "$2,047" at bounding box center [1035, 447] width 39 height 35
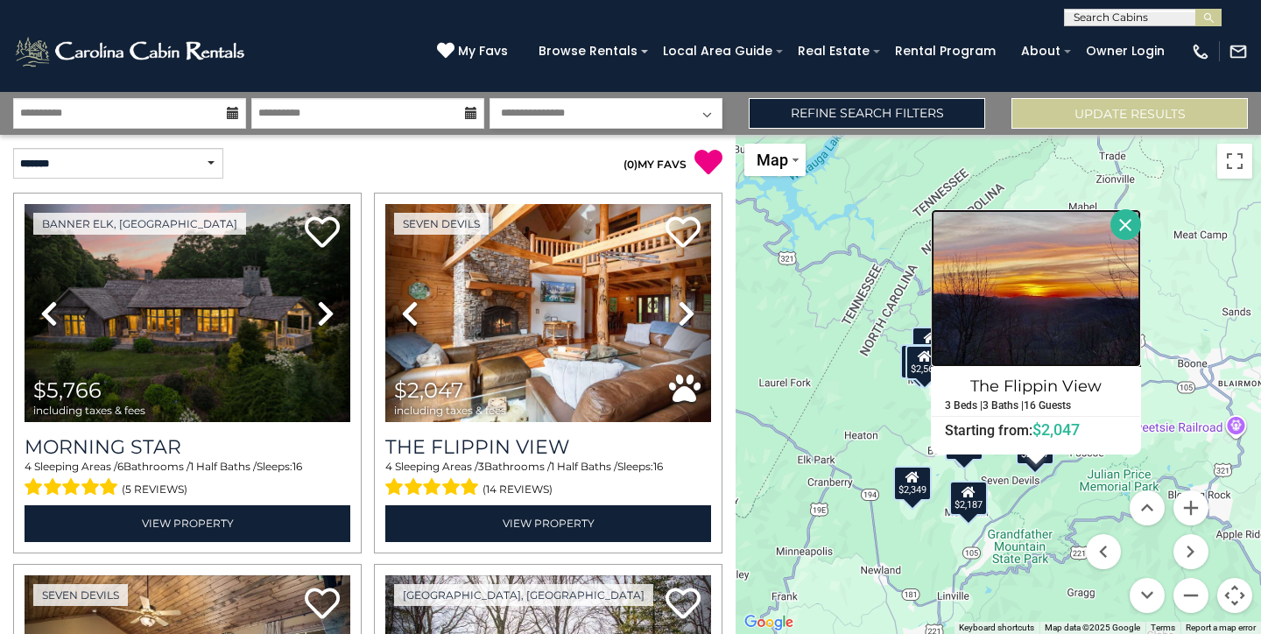
click at [1032, 337] on img at bounding box center [1036, 288] width 210 height 158
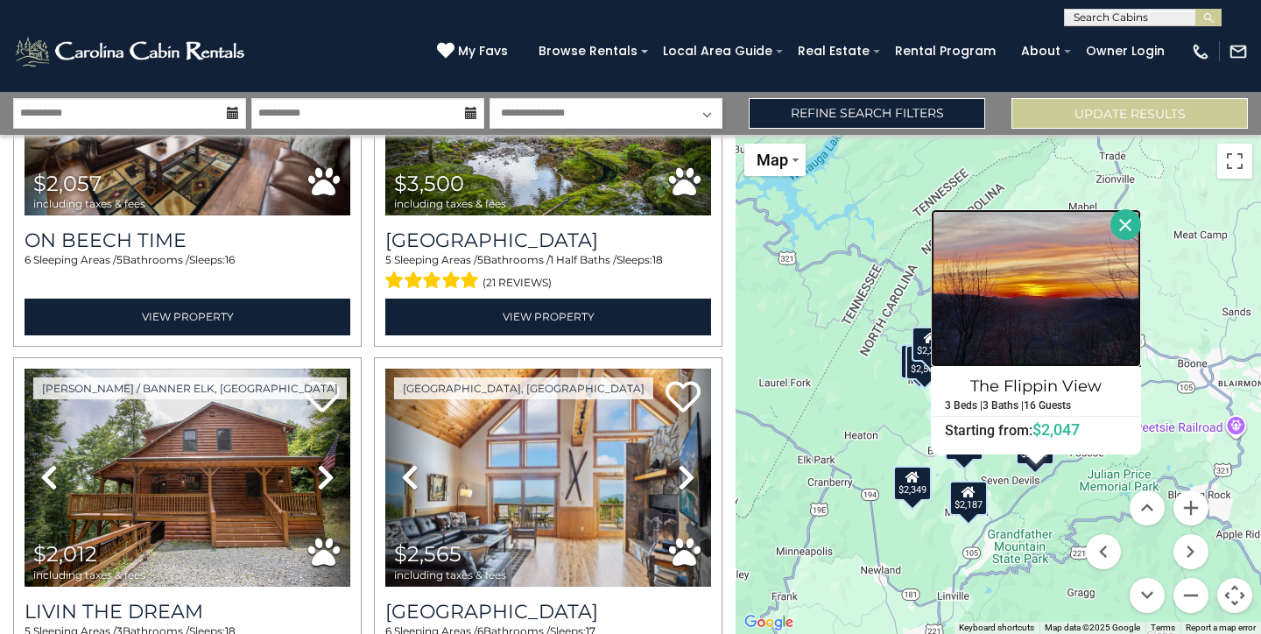
scroll to position [1011, 0]
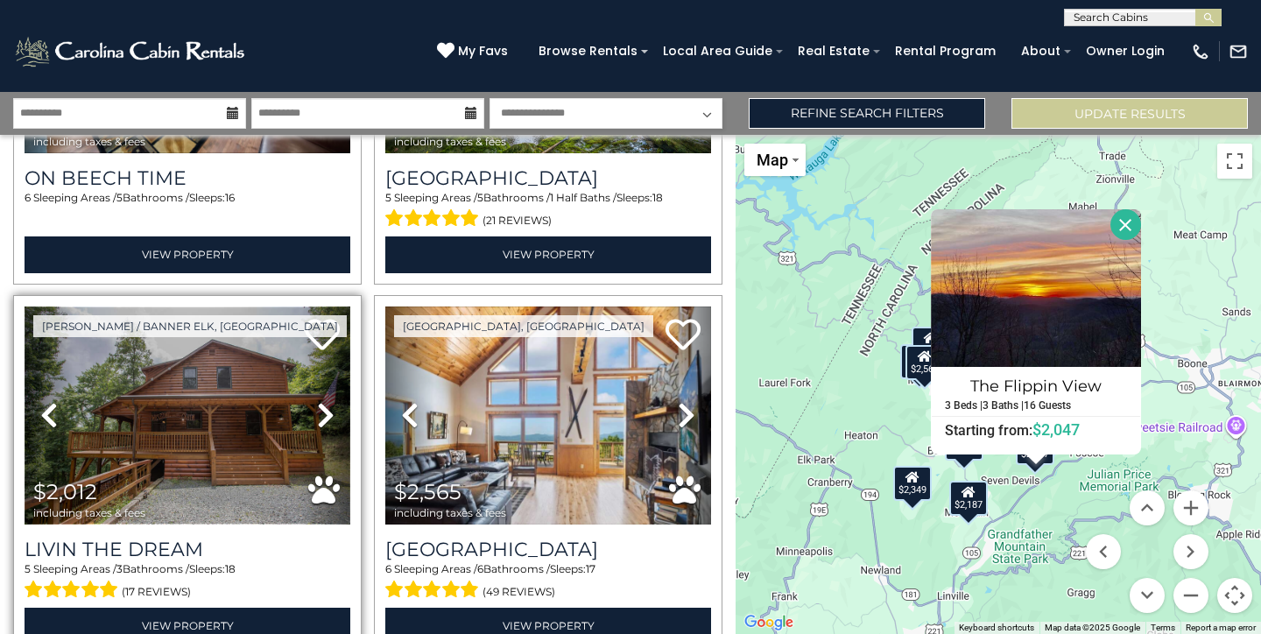
click at [234, 424] on img at bounding box center [188, 416] width 326 height 218
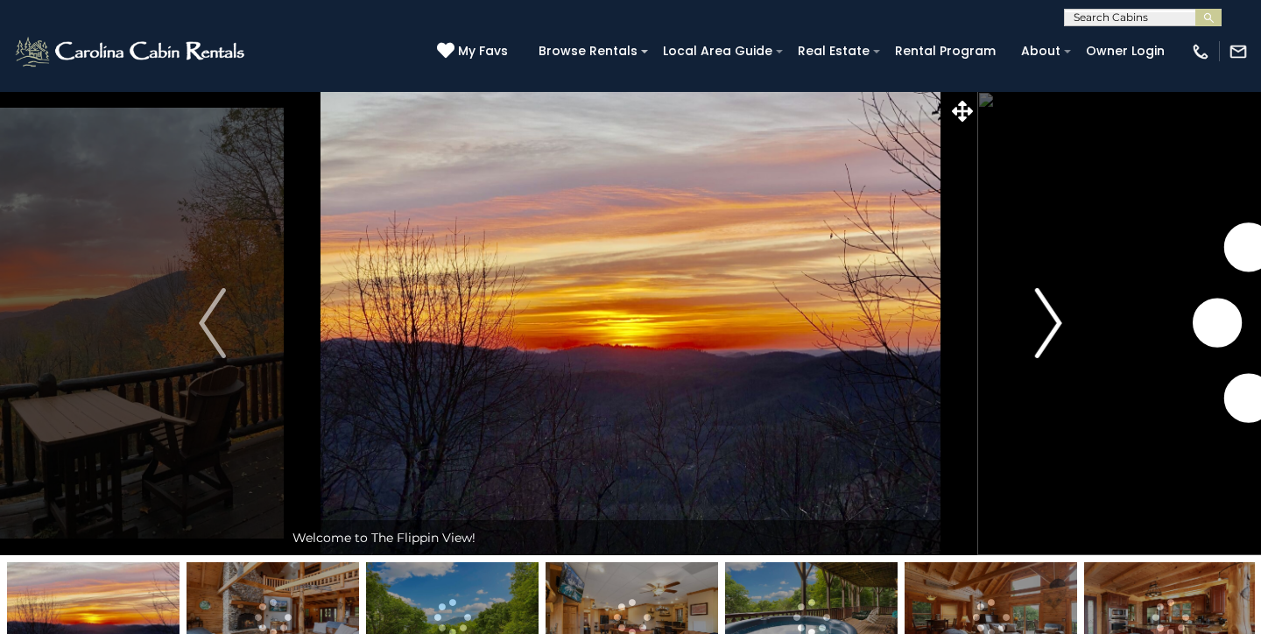
click at [1044, 314] on img "Next" at bounding box center [1048, 323] width 26 height 70
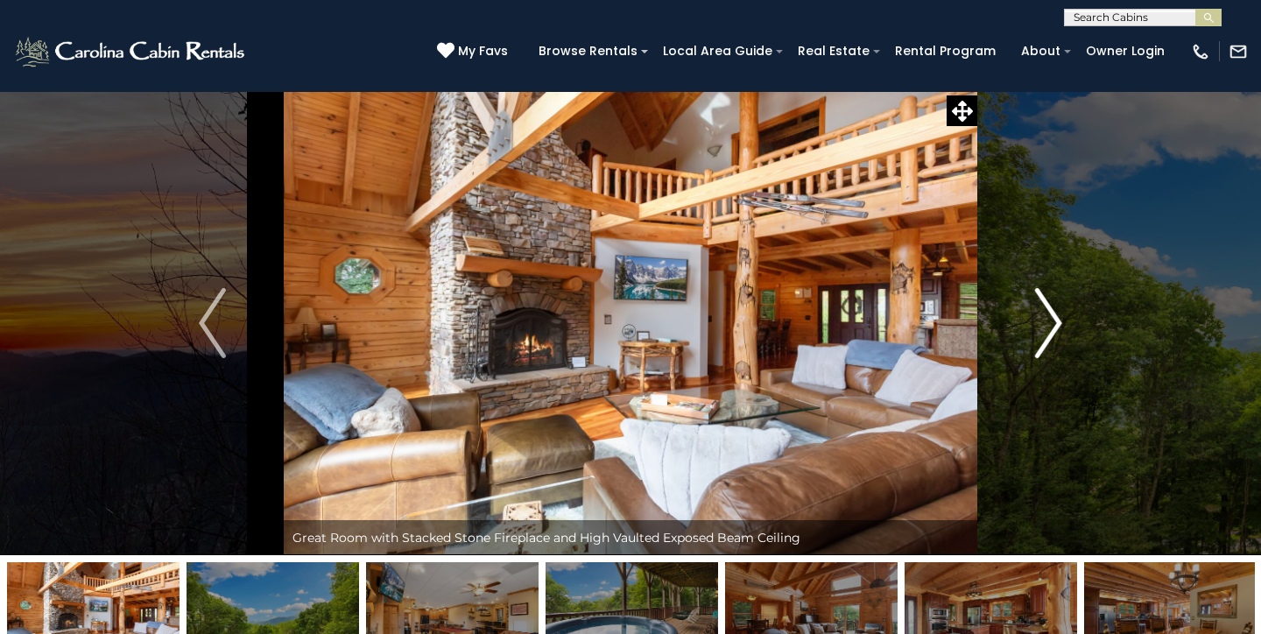
click at [1044, 312] on img "Next" at bounding box center [1048, 323] width 26 height 70
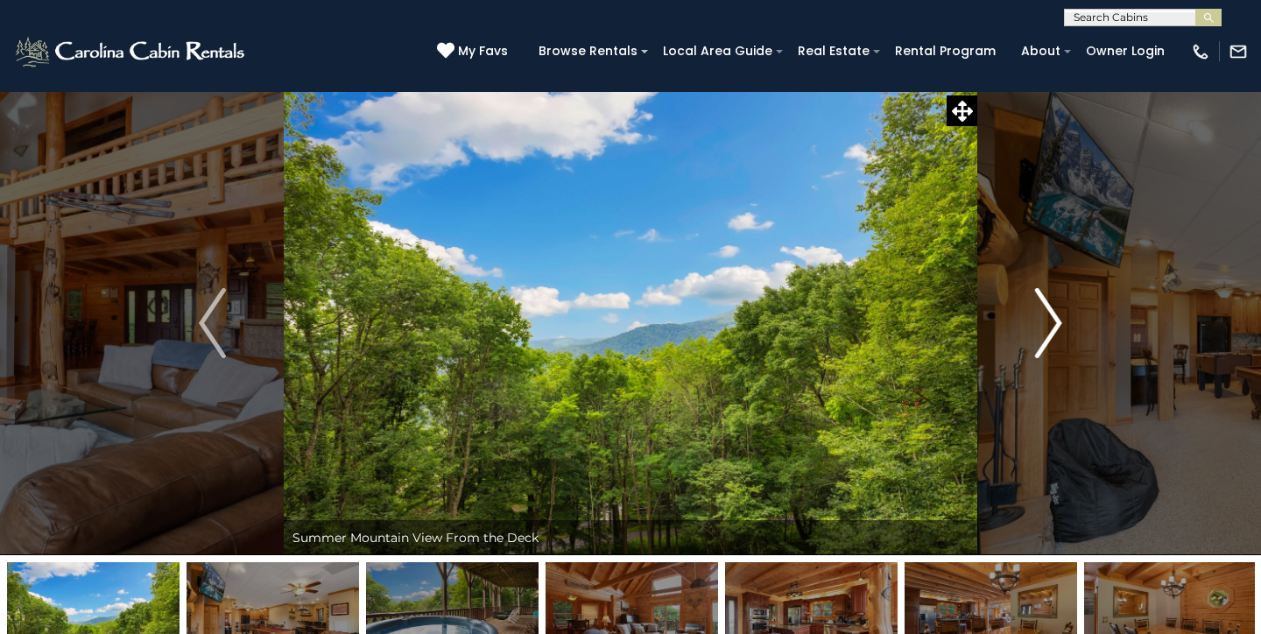
click at [1043, 324] on img "Next" at bounding box center [1048, 323] width 26 height 70
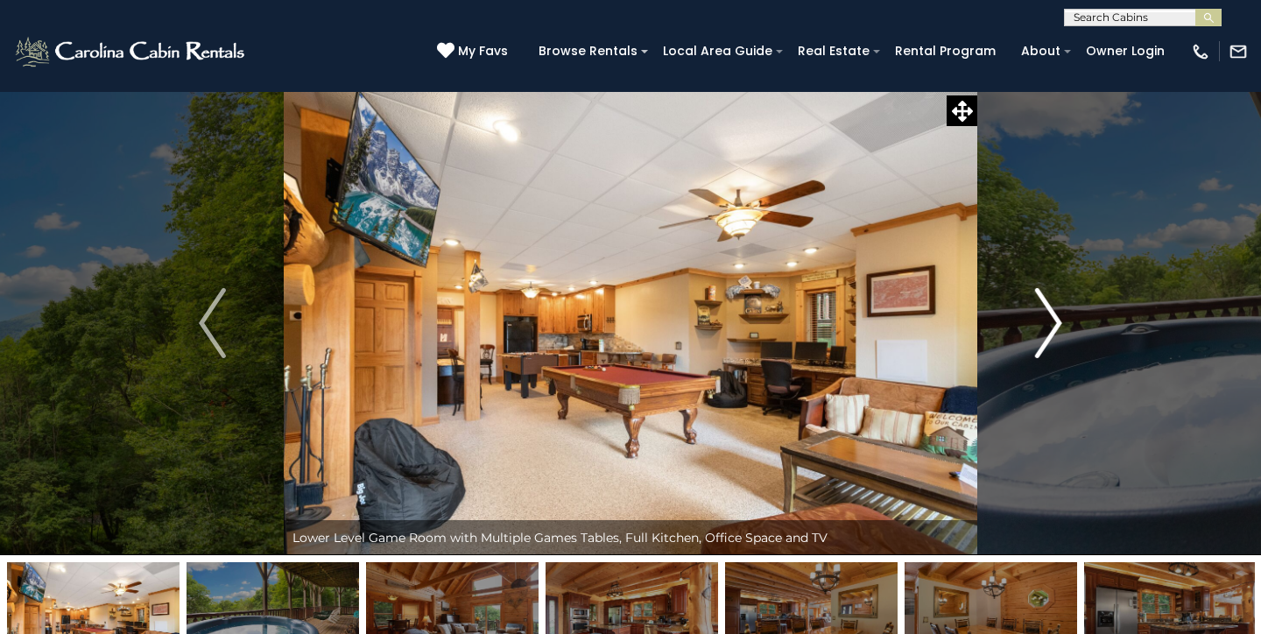
click at [1042, 322] on img "Next" at bounding box center [1048, 323] width 26 height 70
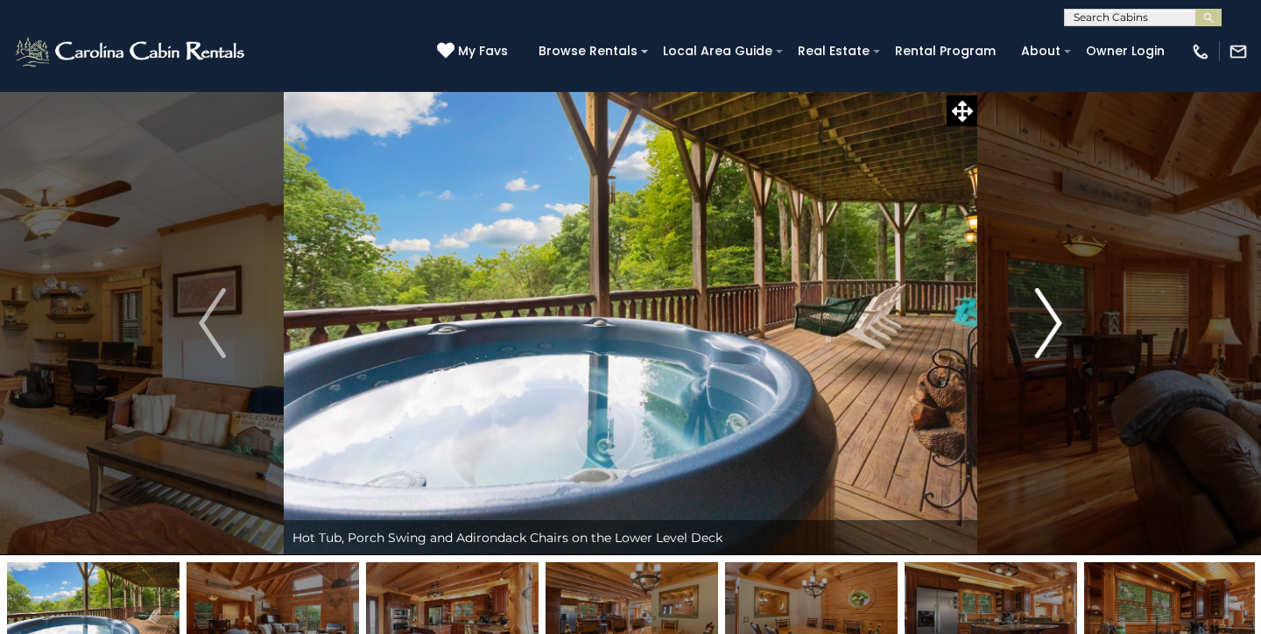
click at [1042, 322] on img "Next" at bounding box center [1048, 323] width 26 height 70
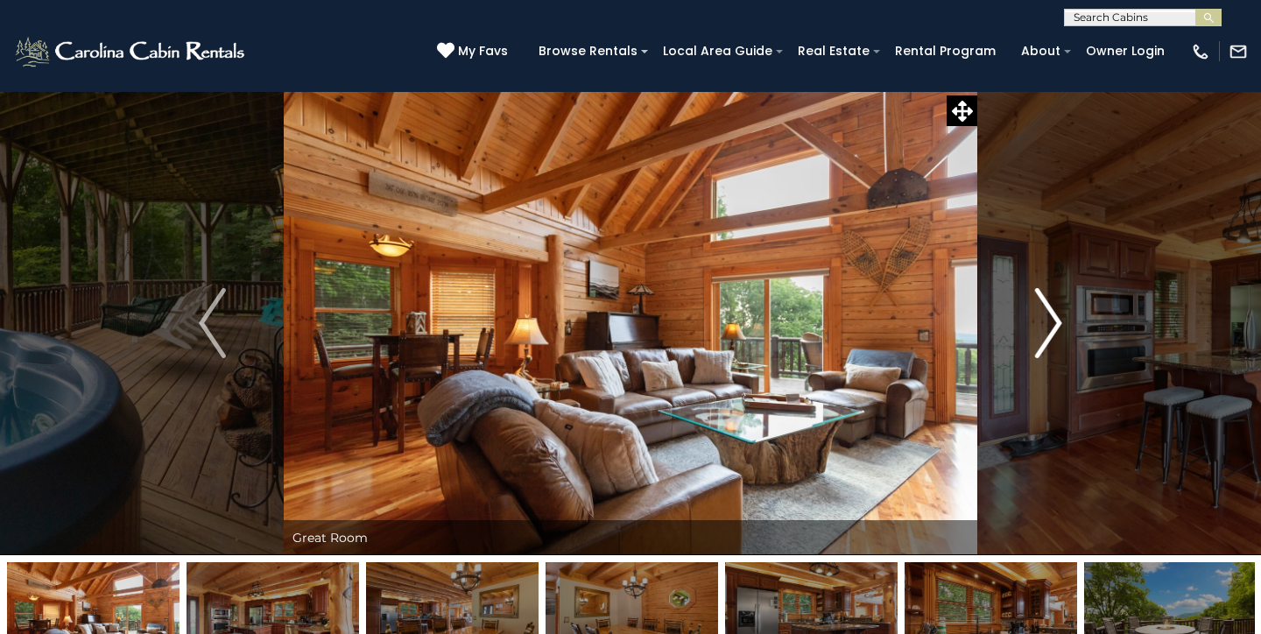
click at [1042, 322] on img "Next" at bounding box center [1048, 323] width 26 height 70
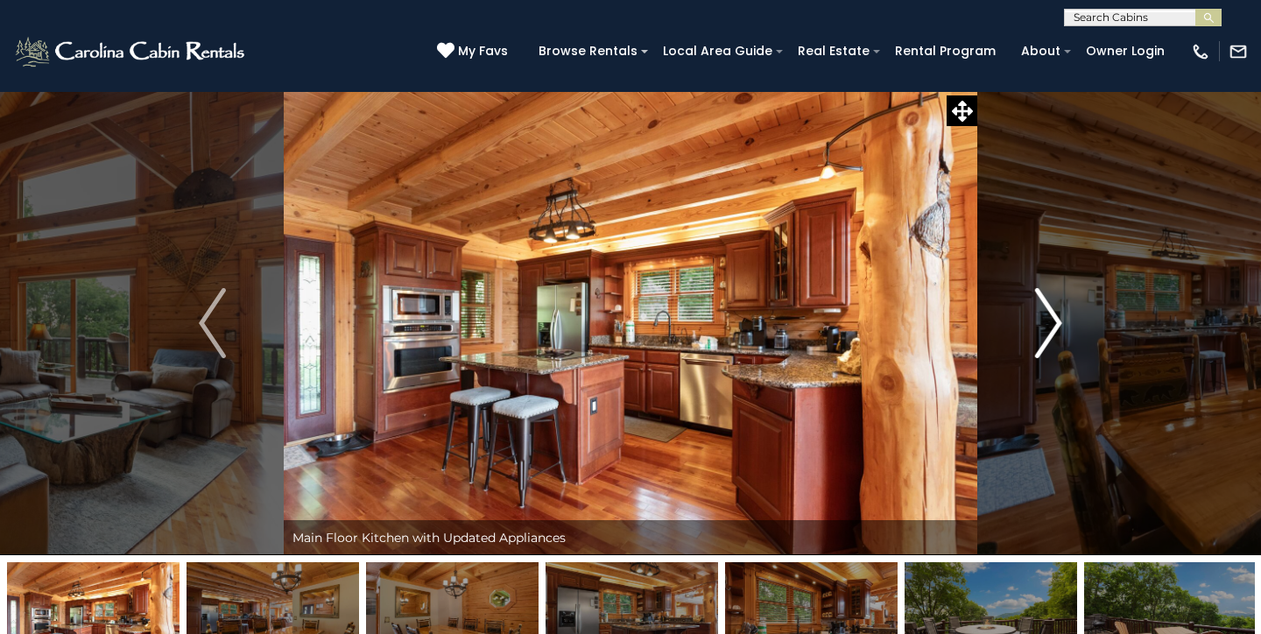
click at [1042, 322] on img "Next" at bounding box center [1048, 323] width 26 height 70
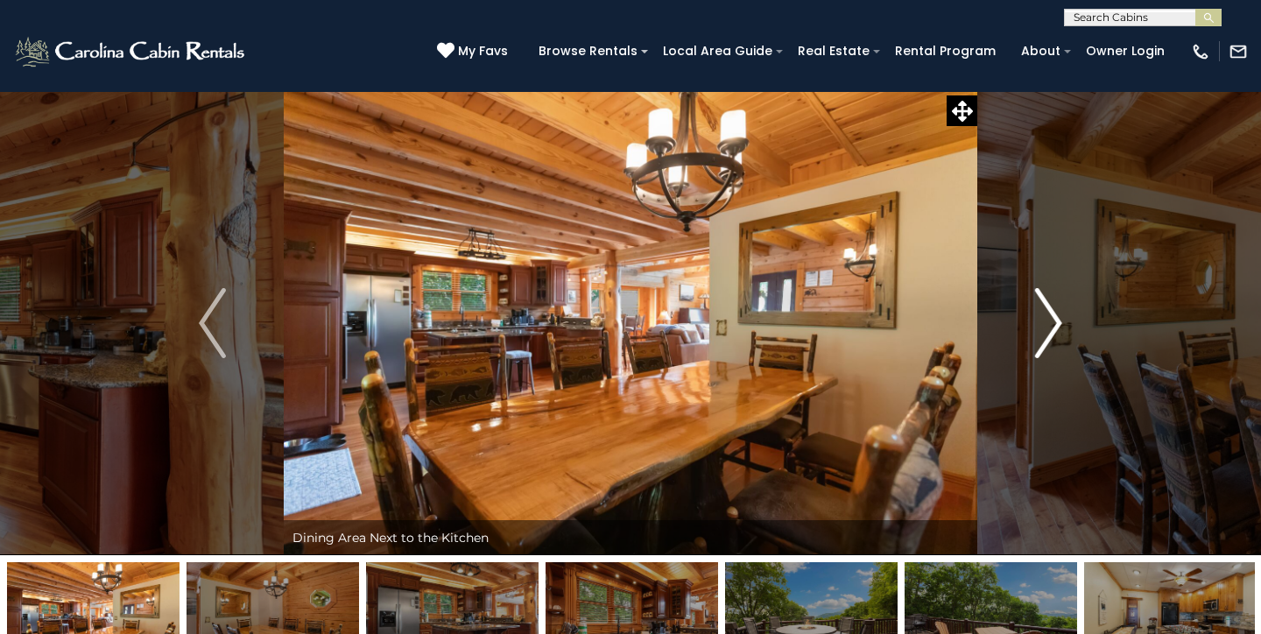
click at [1042, 323] on img "Next" at bounding box center [1048, 323] width 26 height 70
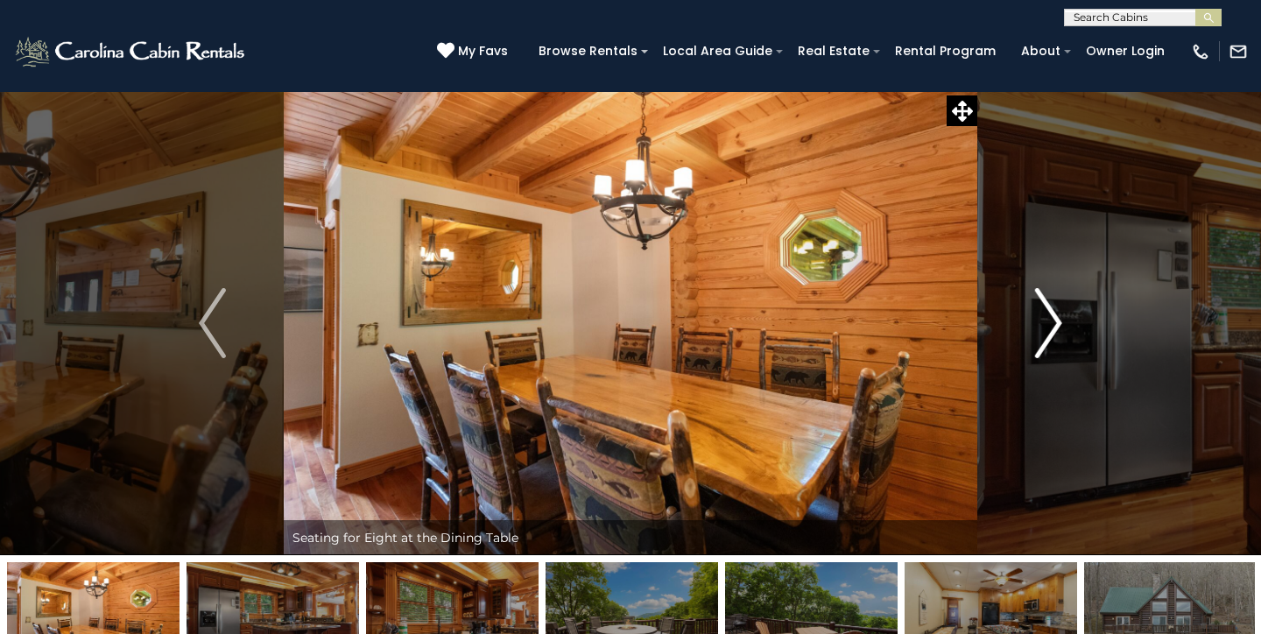
click at [1042, 323] on img "Next" at bounding box center [1048, 323] width 26 height 70
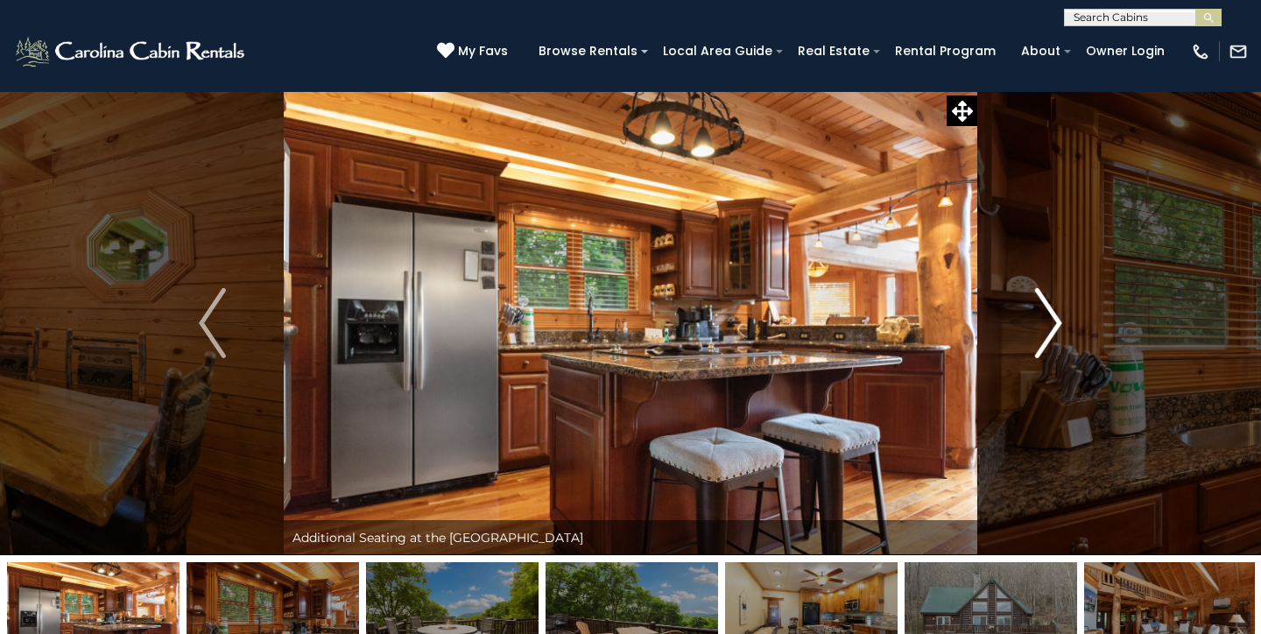
click at [1042, 324] on img "Next" at bounding box center [1048, 323] width 26 height 70
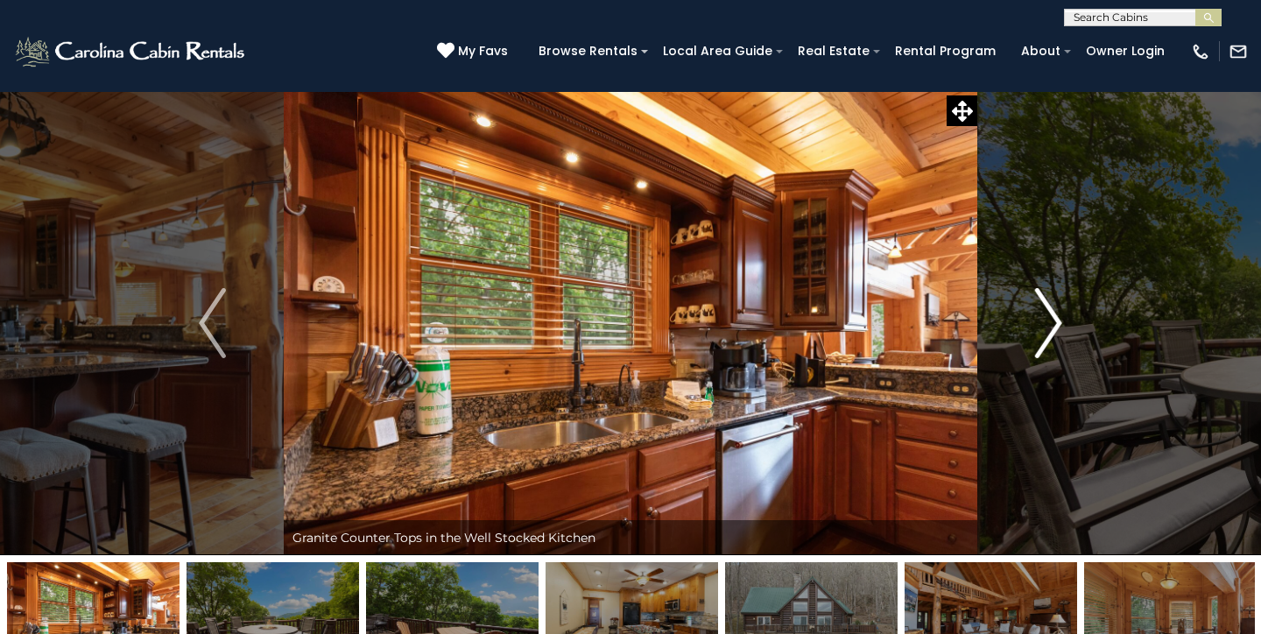
click at [1042, 325] on img "Next" at bounding box center [1048, 323] width 26 height 70
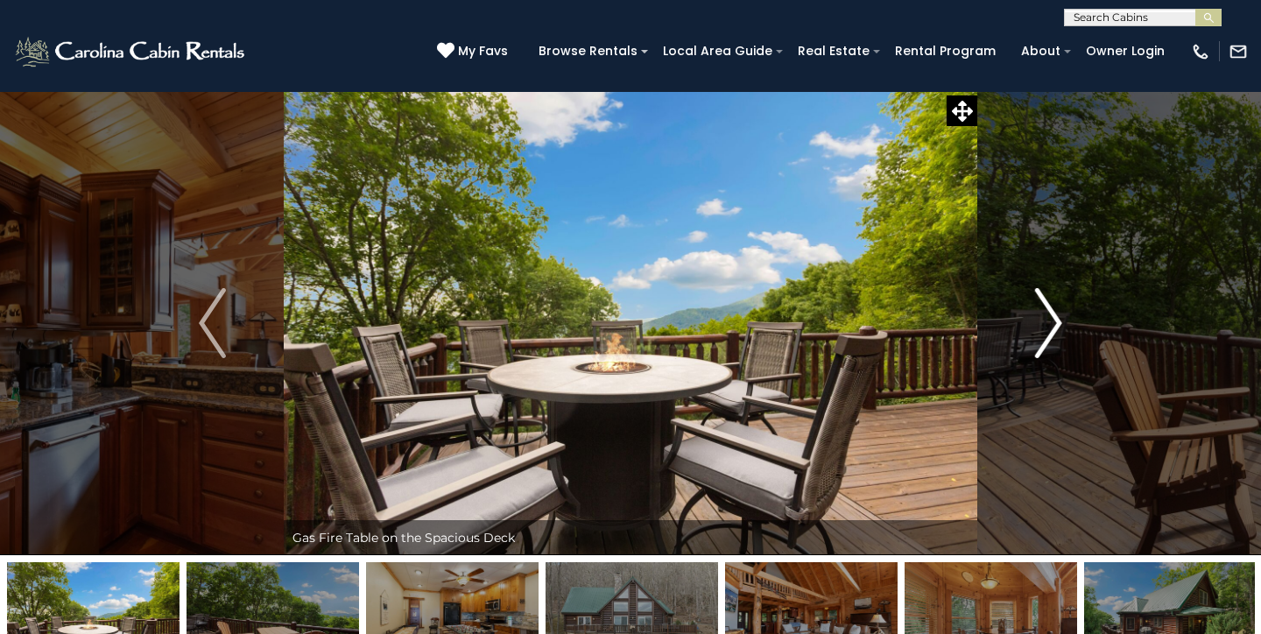
click at [1042, 325] on img "Next" at bounding box center [1048, 323] width 26 height 70
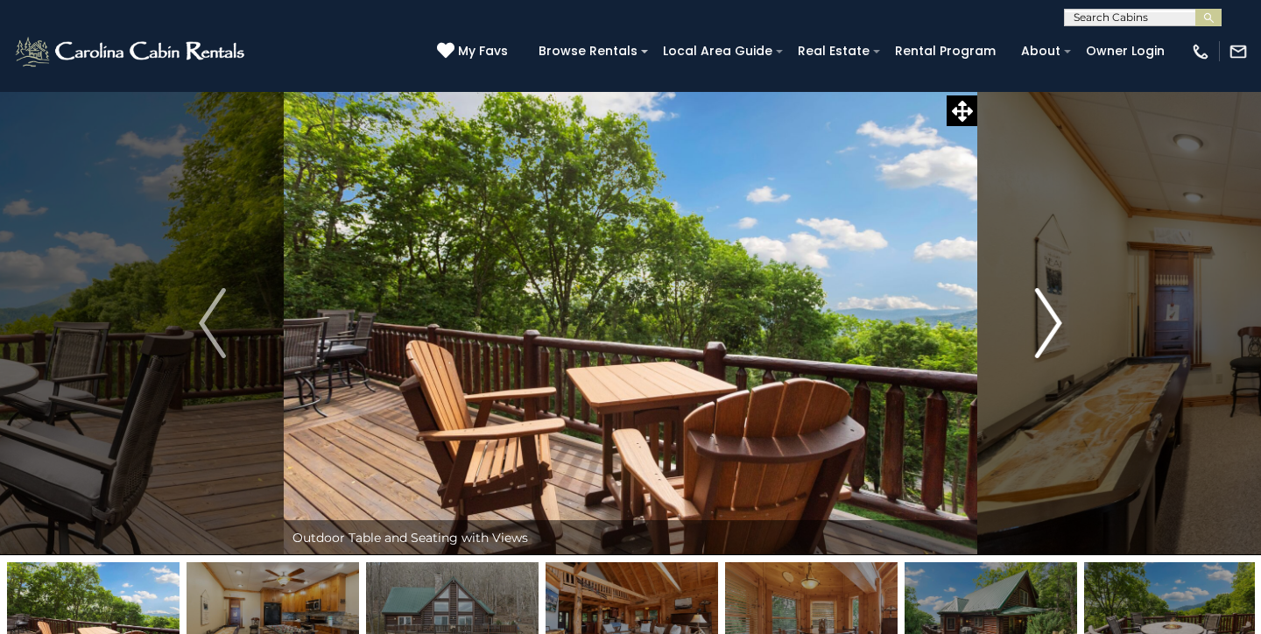
click at [1042, 325] on img "Next" at bounding box center [1048, 323] width 26 height 70
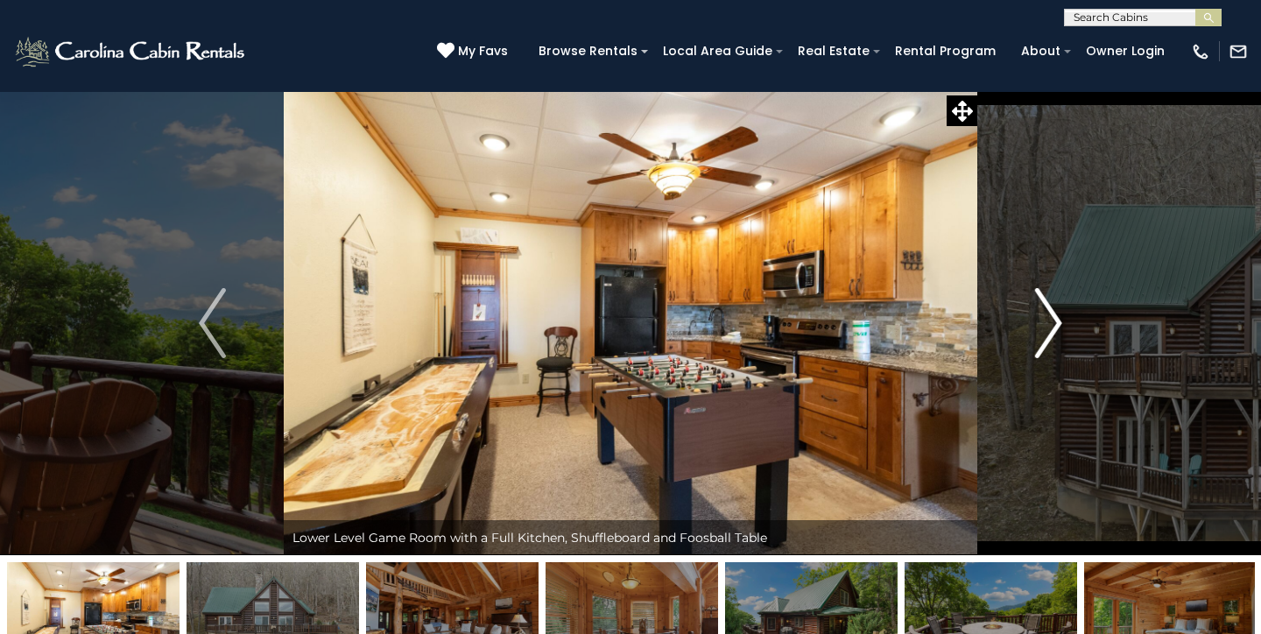
click at [1042, 325] on img "Next" at bounding box center [1048, 323] width 26 height 70
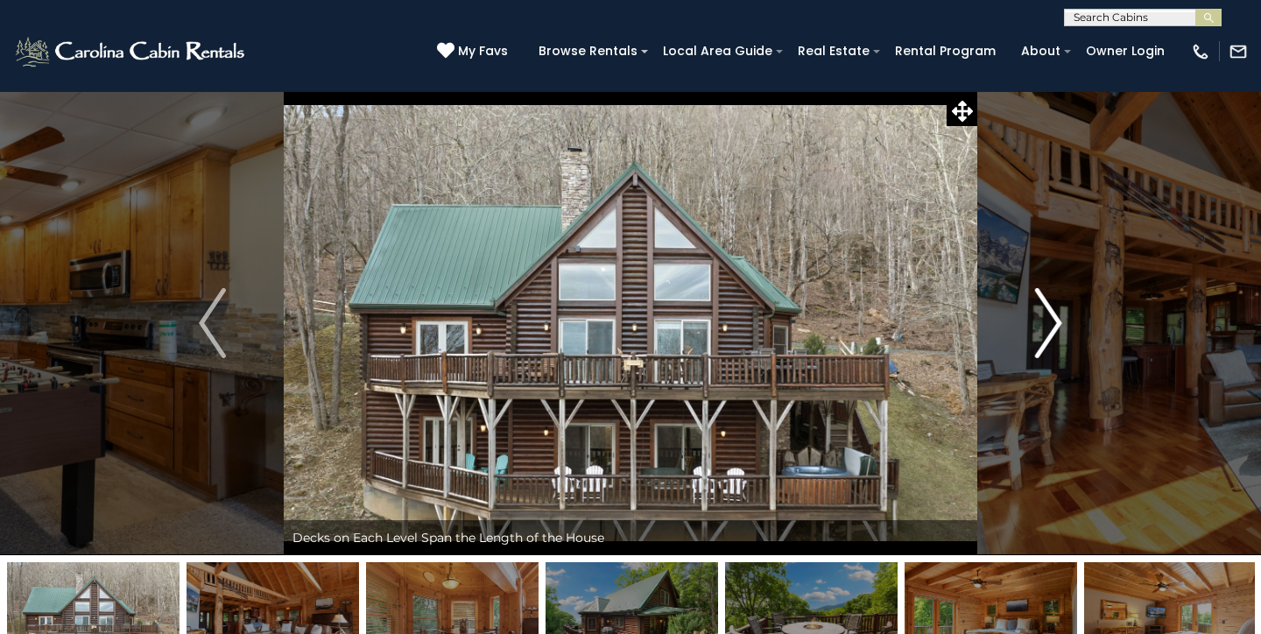
click at [1042, 326] on img "Next" at bounding box center [1048, 323] width 26 height 70
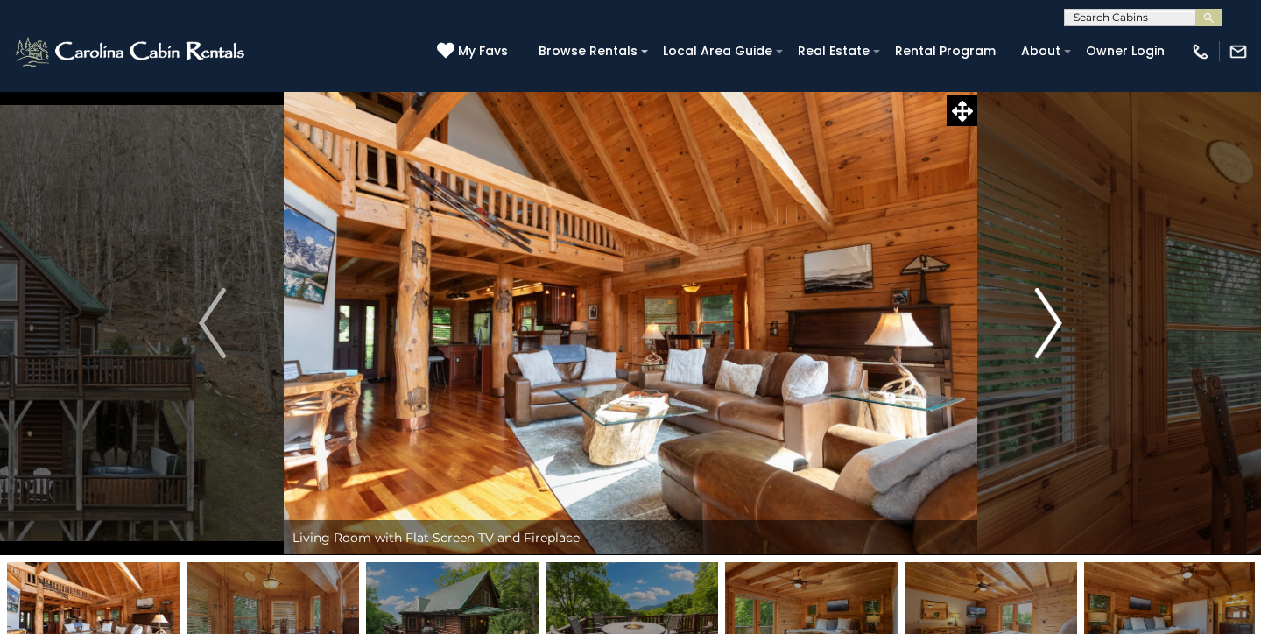
click at [1042, 326] on img "Next" at bounding box center [1048, 323] width 26 height 70
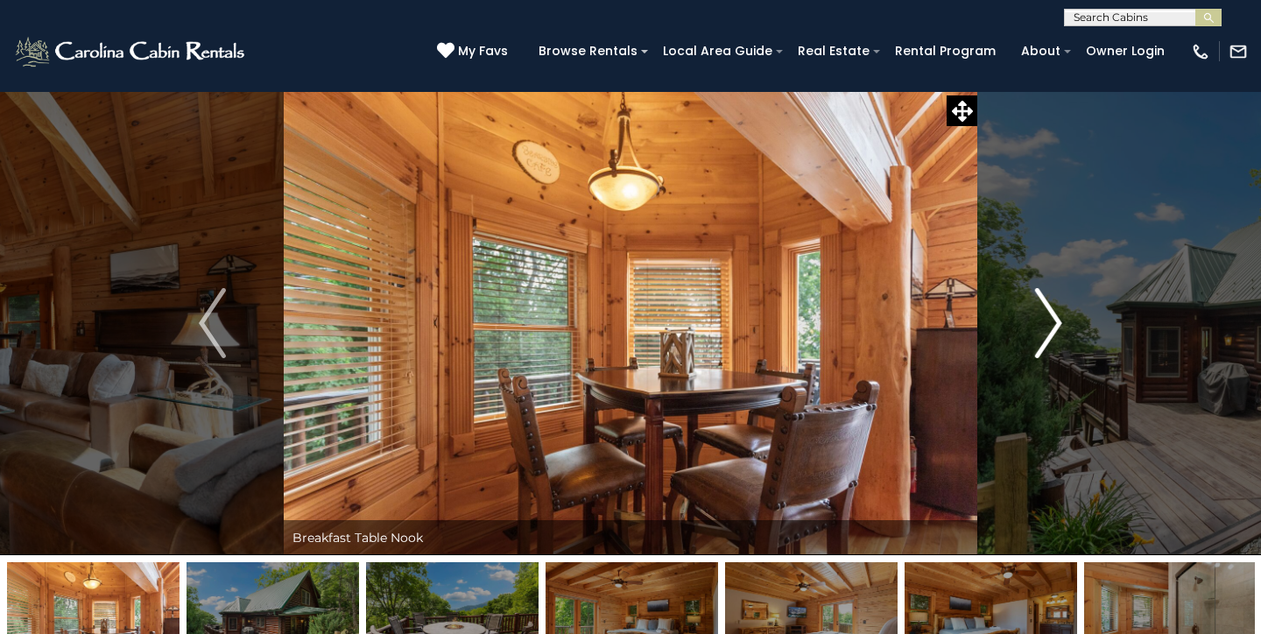
click at [1042, 326] on img "Next" at bounding box center [1048, 323] width 26 height 70
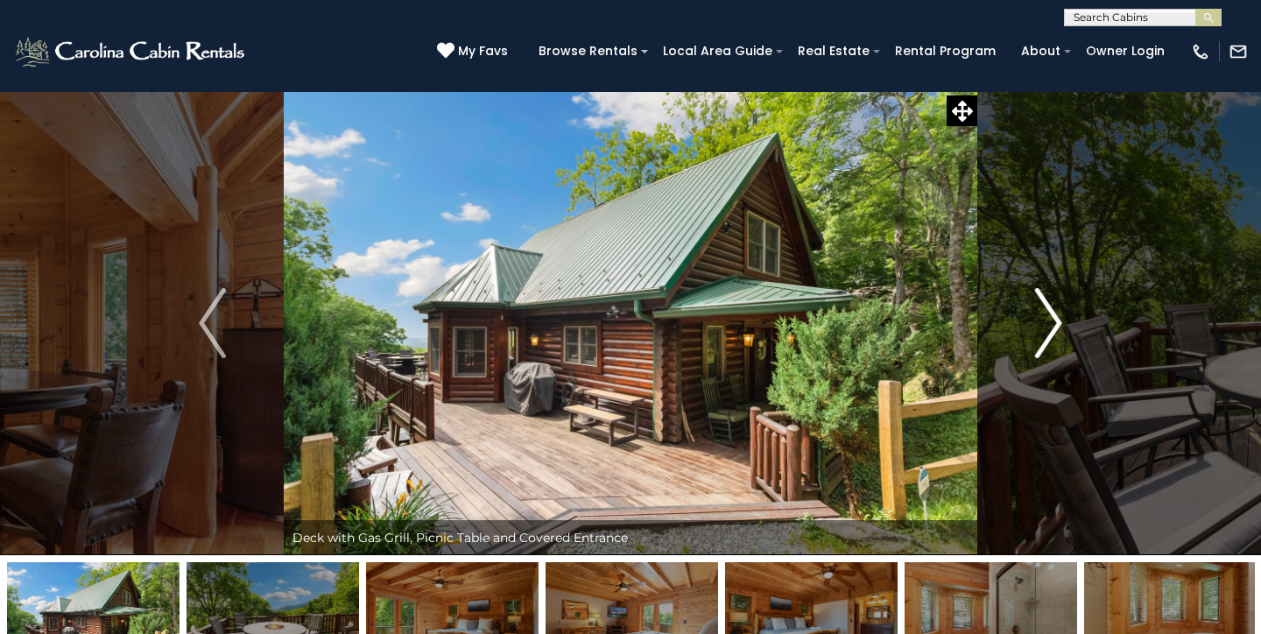
click at [1042, 326] on img "Next" at bounding box center [1048, 323] width 26 height 70
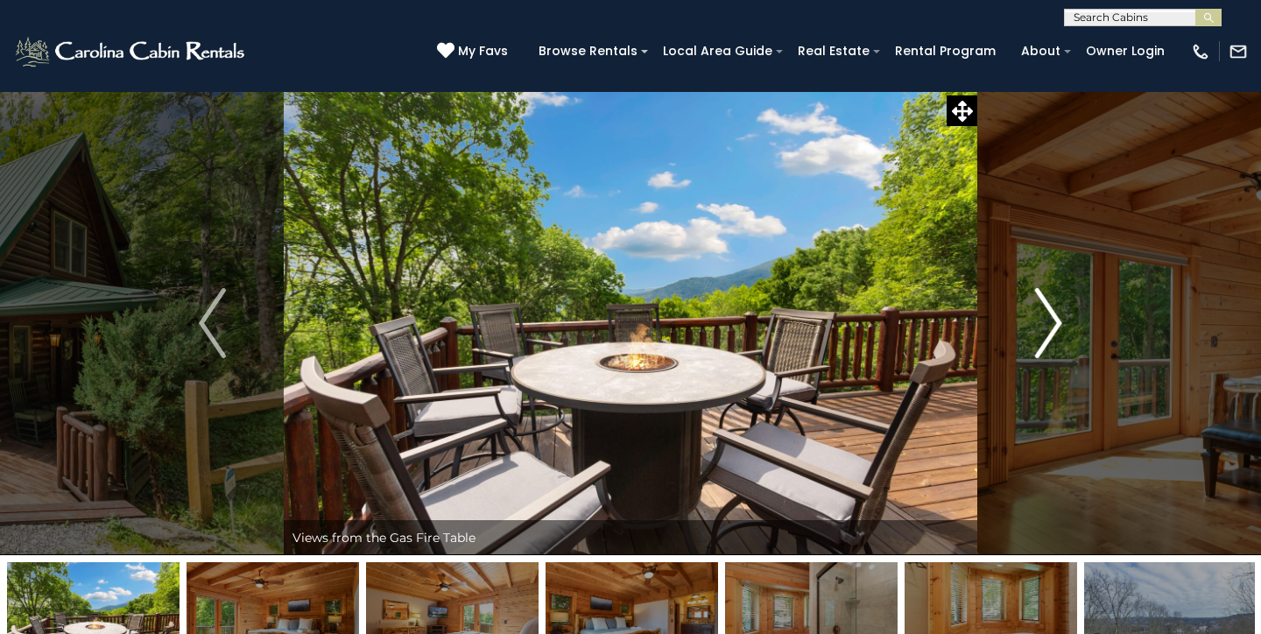
click at [1042, 326] on img "Next" at bounding box center [1048, 323] width 26 height 70
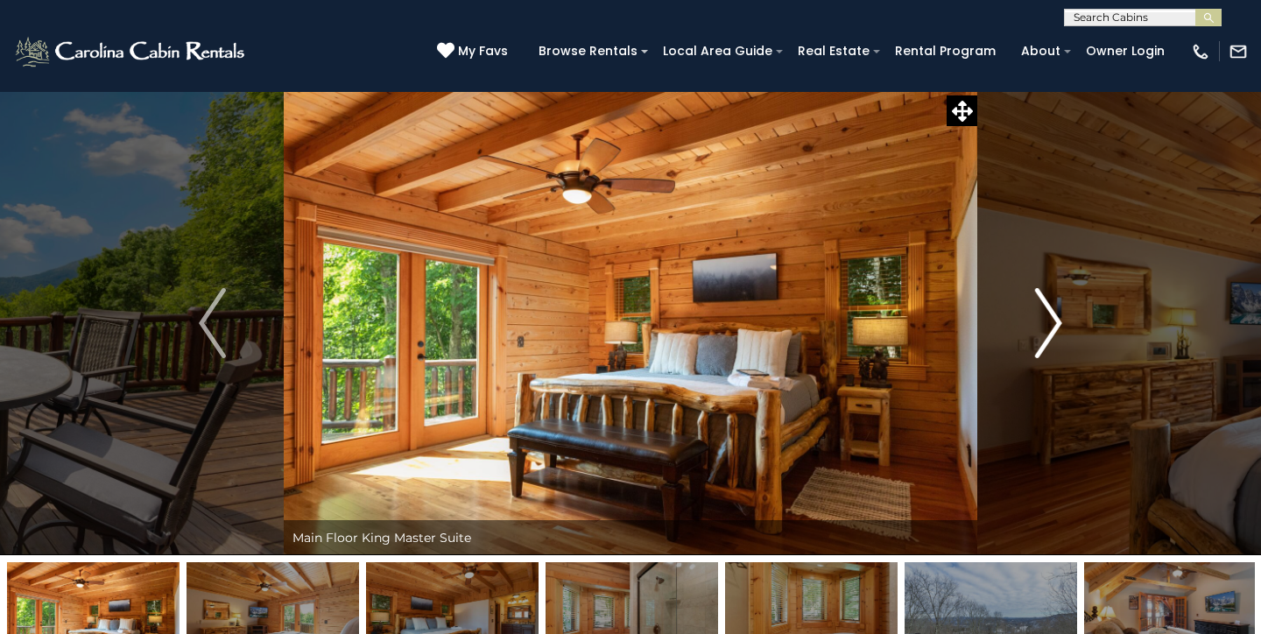
click at [1042, 326] on img "Next" at bounding box center [1048, 323] width 26 height 70
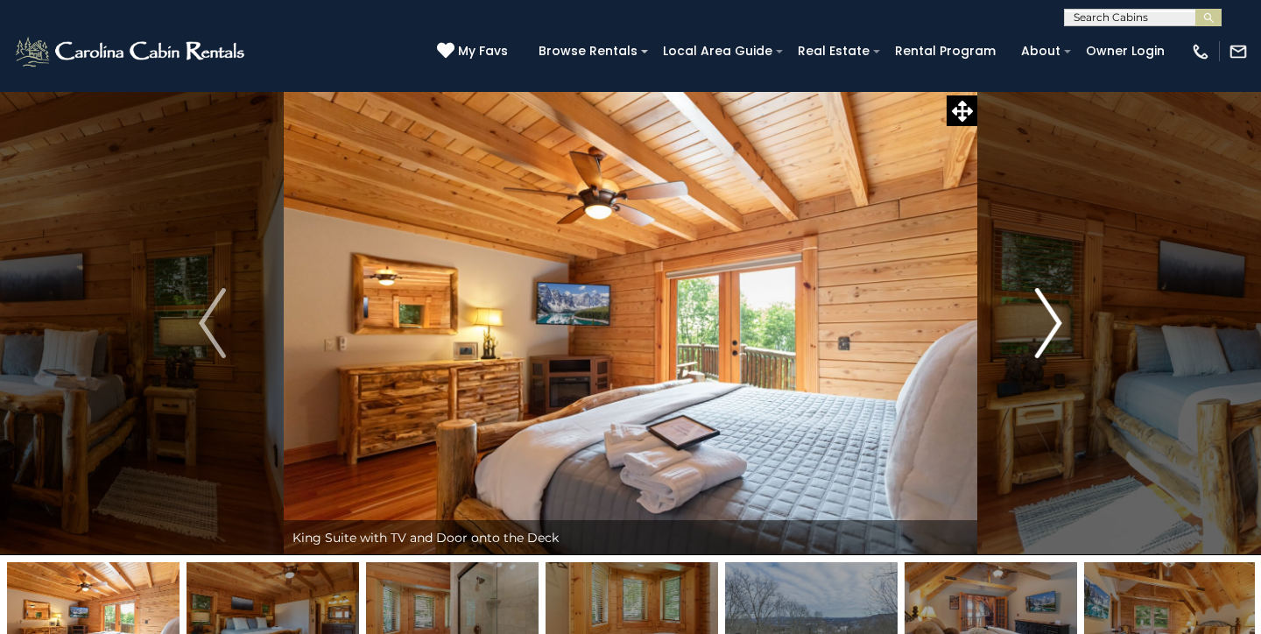
click at [1042, 326] on img "Next" at bounding box center [1048, 323] width 26 height 70
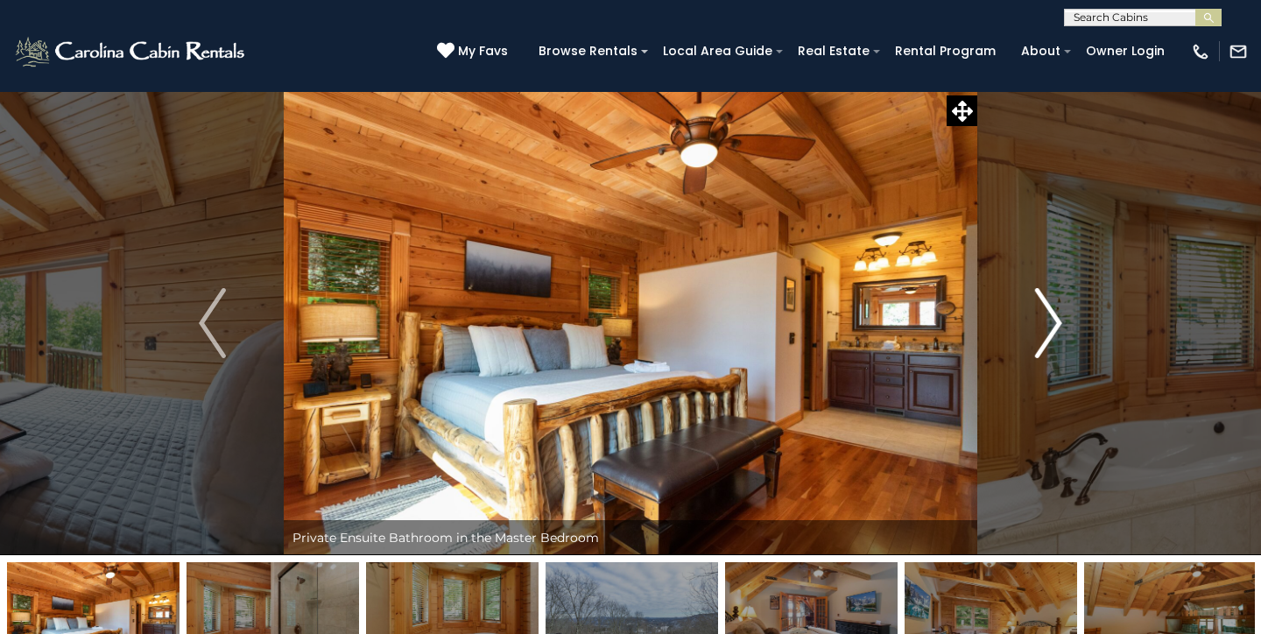
click at [1042, 326] on img "Next" at bounding box center [1048, 323] width 26 height 70
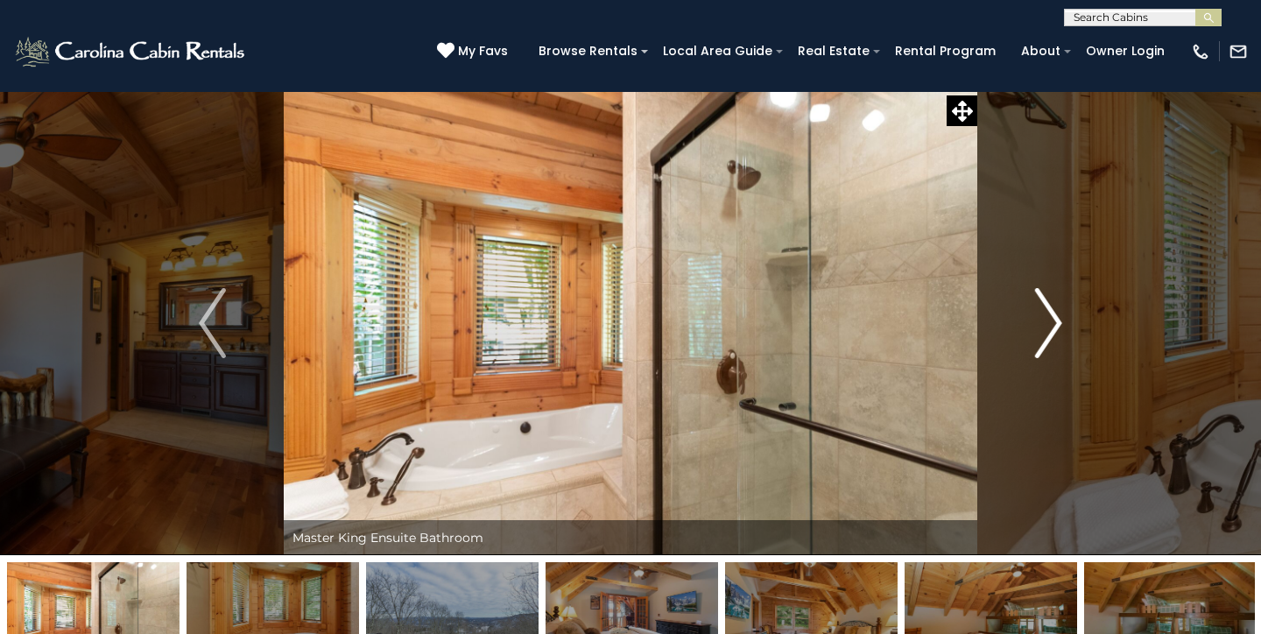
click at [1042, 326] on img "Next" at bounding box center [1048, 323] width 26 height 70
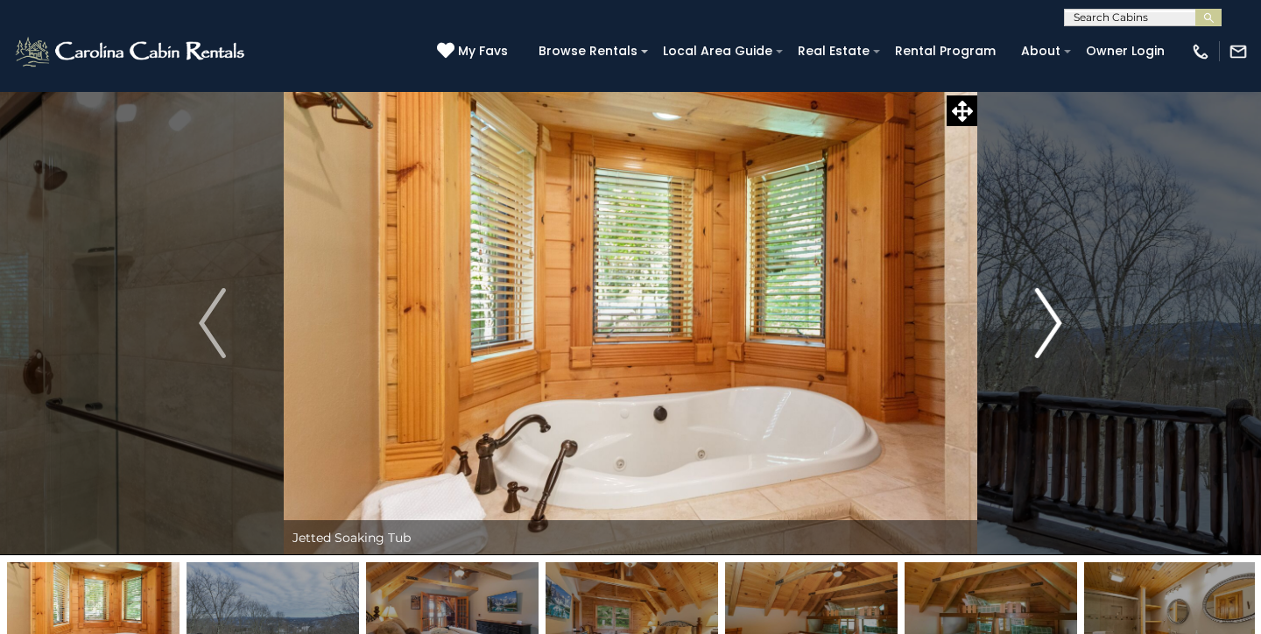
click at [1042, 326] on img "Next" at bounding box center [1048, 323] width 26 height 70
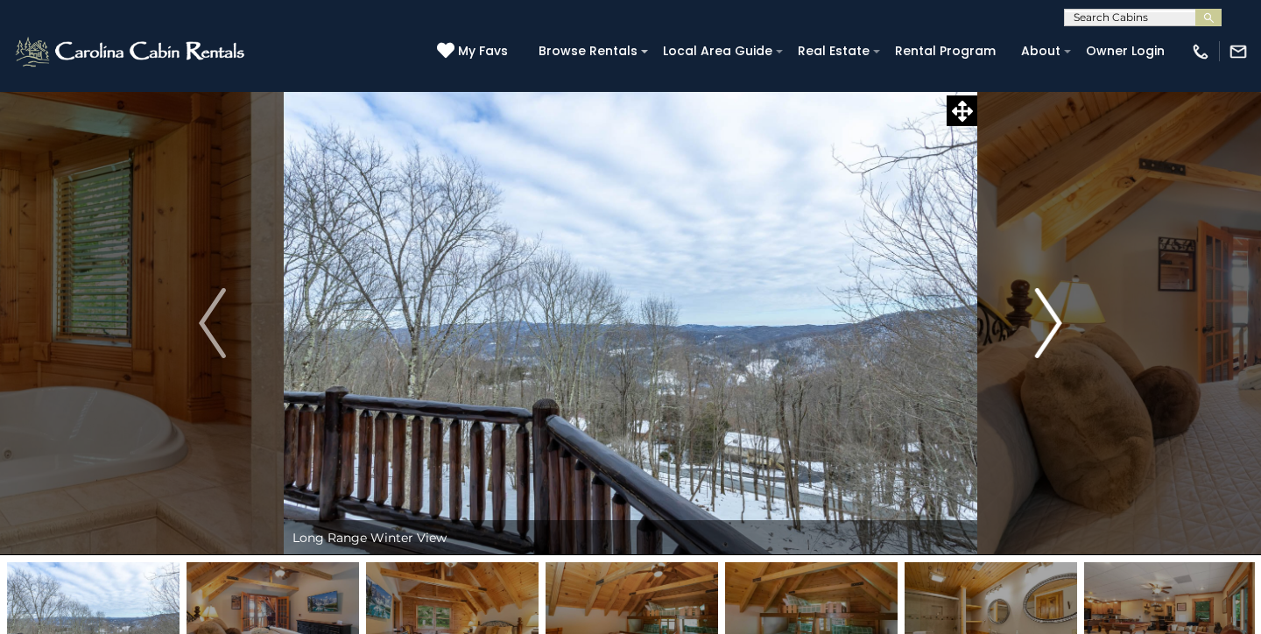
click at [1042, 327] on img "Next" at bounding box center [1048, 323] width 26 height 70
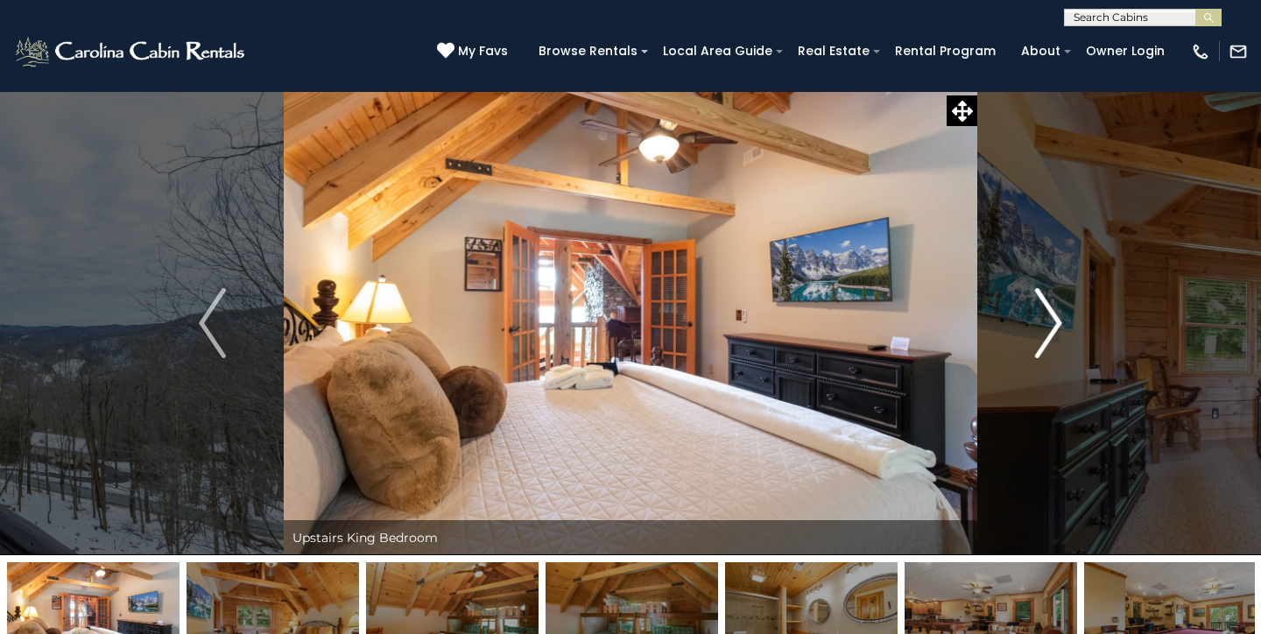
click at [1042, 328] on img "Next" at bounding box center [1048, 323] width 26 height 70
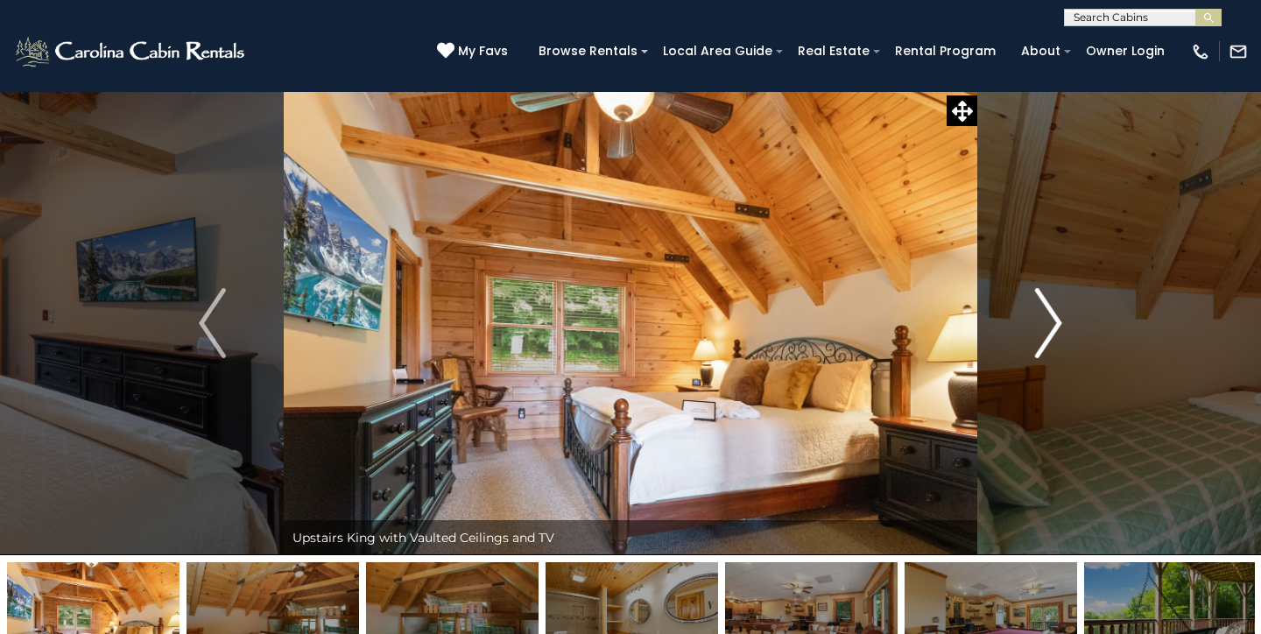
click at [1042, 328] on img "Next" at bounding box center [1048, 323] width 26 height 70
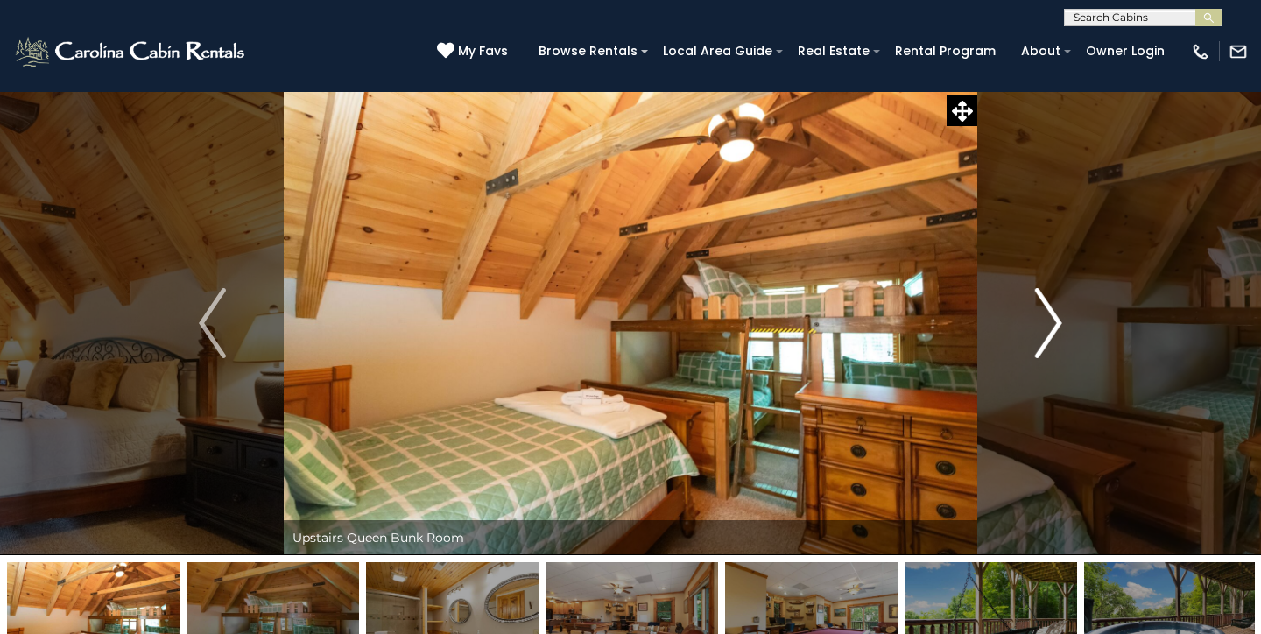
click at [1041, 327] on img "Next" at bounding box center [1048, 323] width 26 height 70
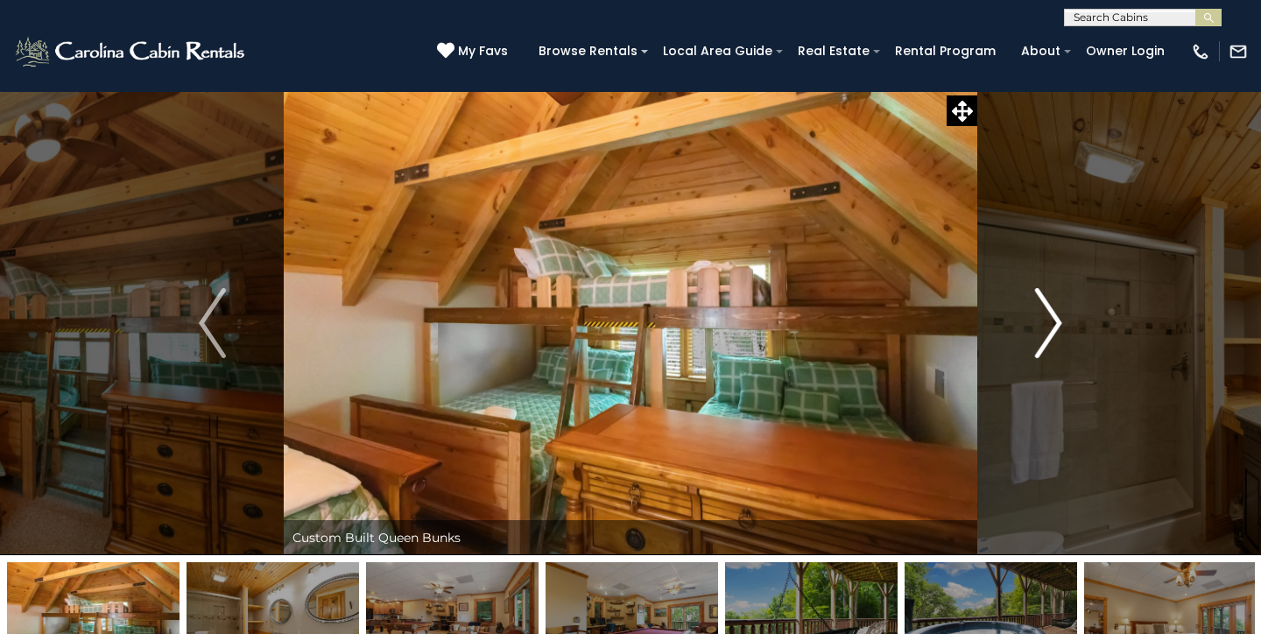
click at [1041, 327] on img "Next" at bounding box center [1048, 323] width 26 height 70
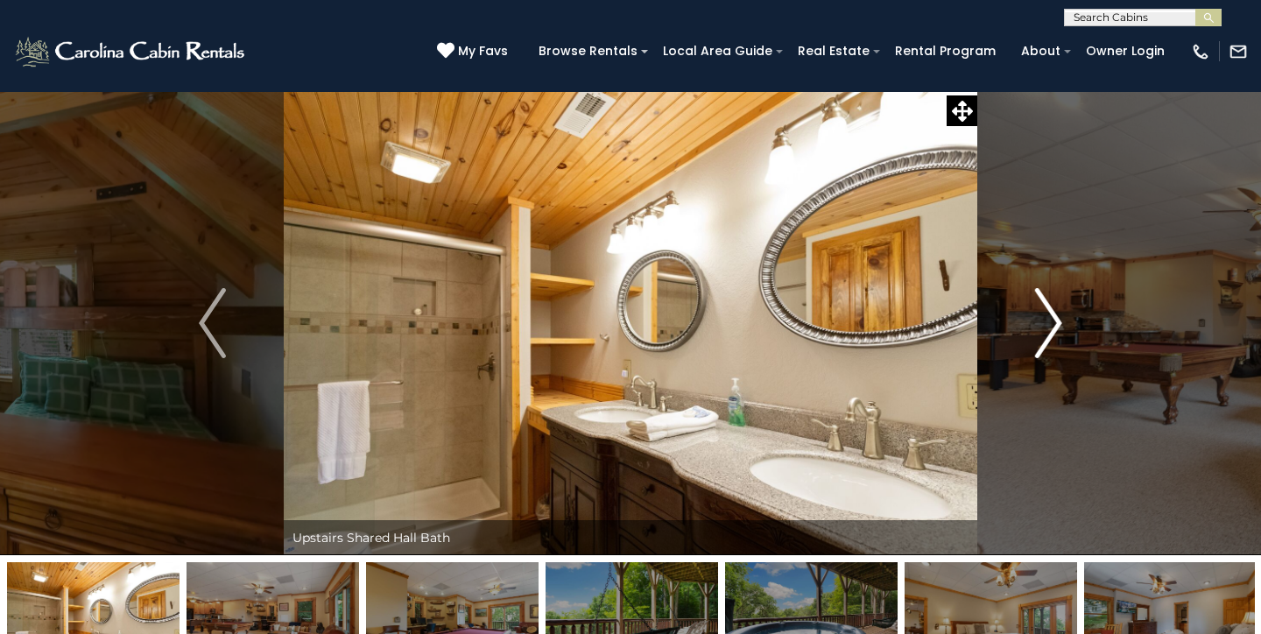
click at [1041, 327] on img "Next" at bounding box center [1048, 323] width 26 height 70
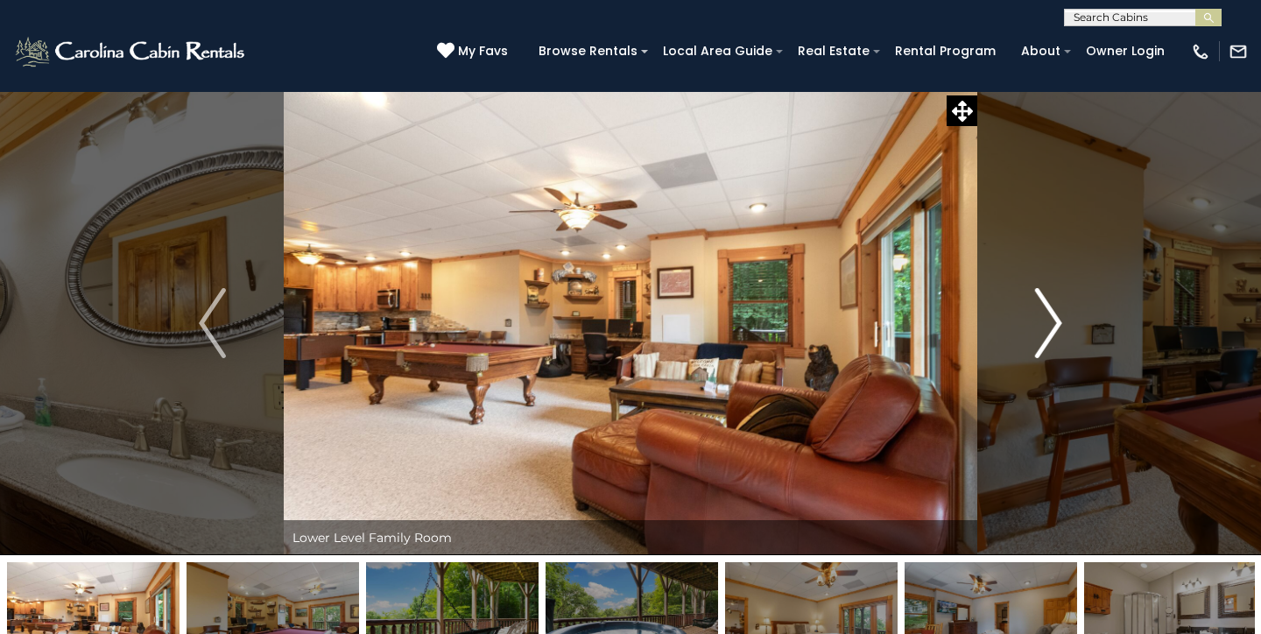
click at [1041, 327] on img "Next" at bounding box center [1048, 323] width 26 height 70
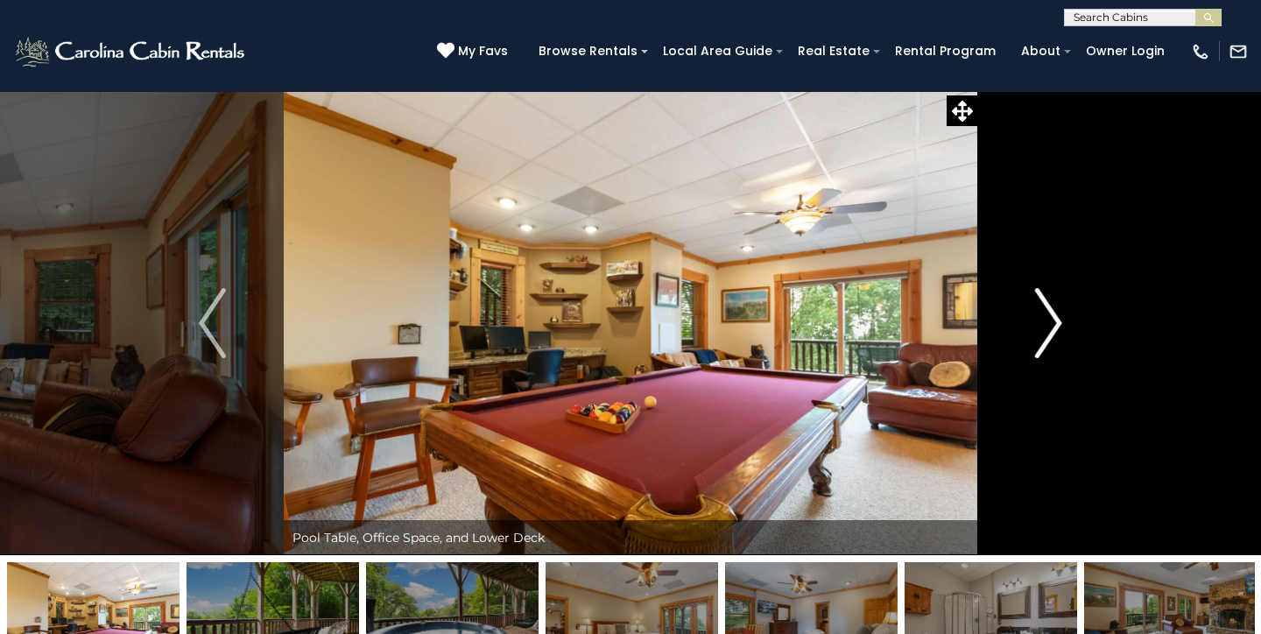
click at [1041, 327] on img "Next" at bounding box center [1048, 323] width 26 height 70
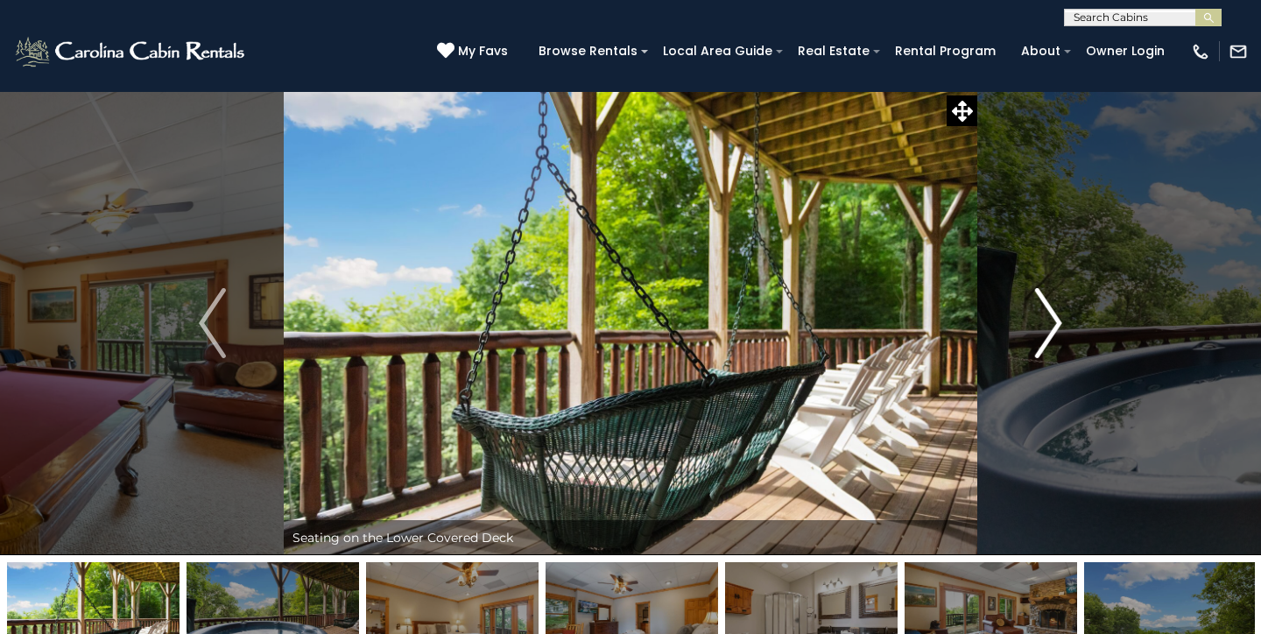
click at [1041, 327] on img "Next" at bounding box center [1048, 323] width 26 height 70
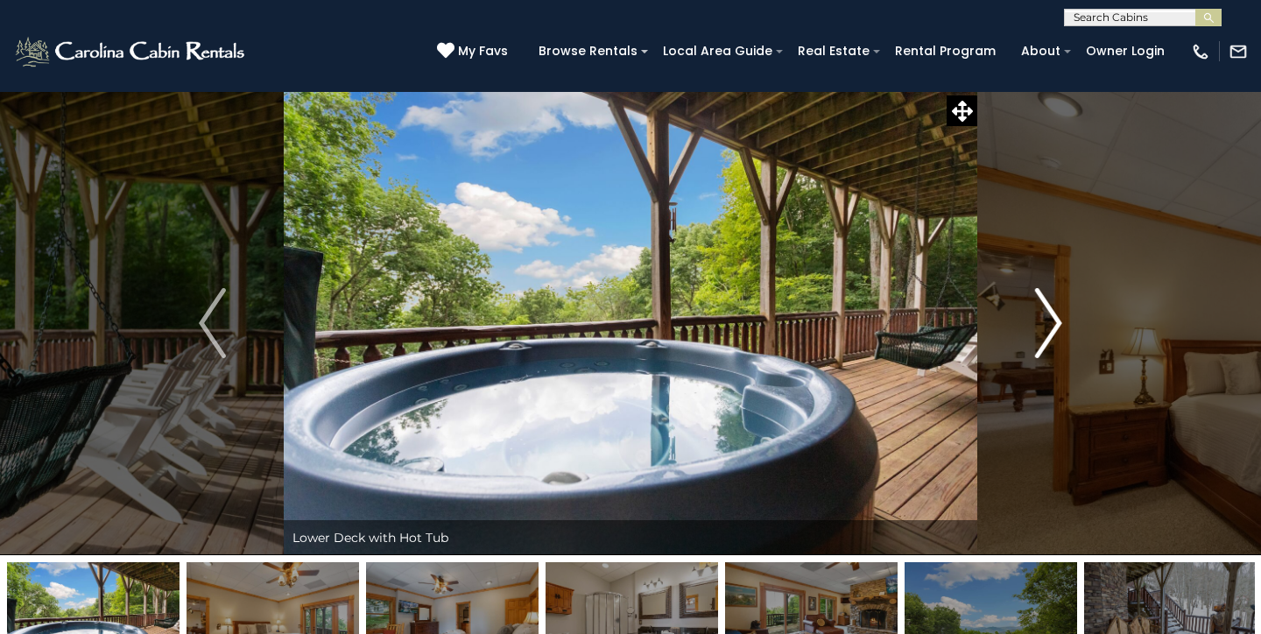
click at [1041, 327] on img "Next" at bounding box center [1048, 323] width 26 height 70
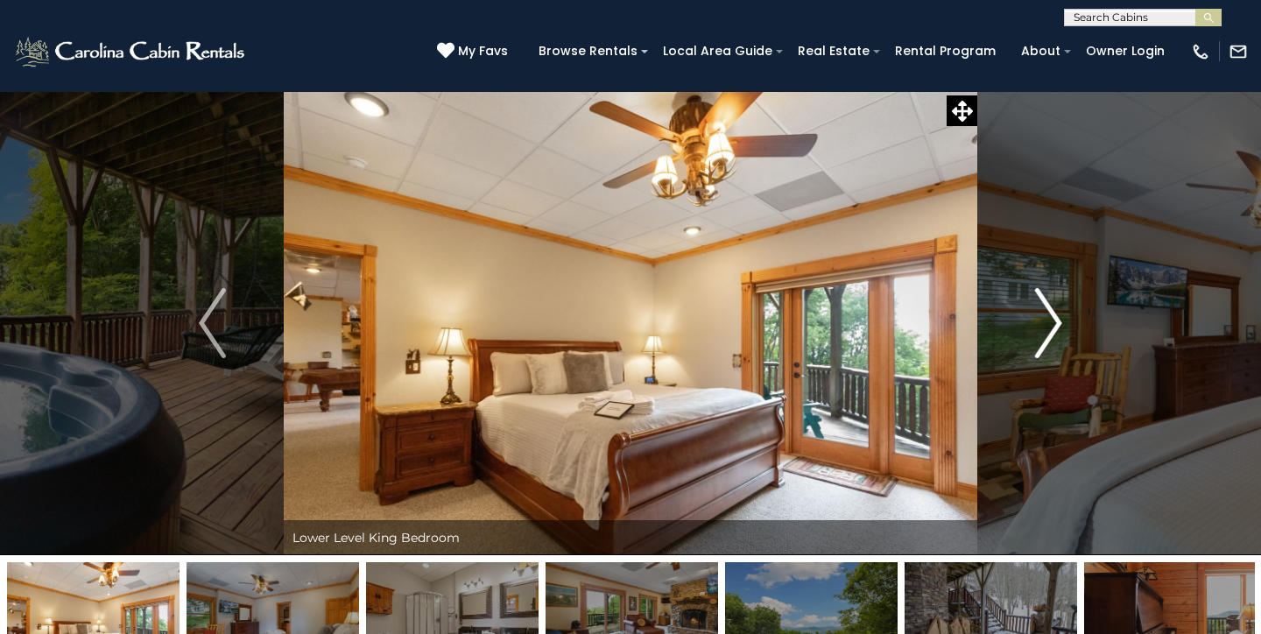
click at [1041, 327] on img "Next" at bounding box center [1048, 323] width 26 height 70
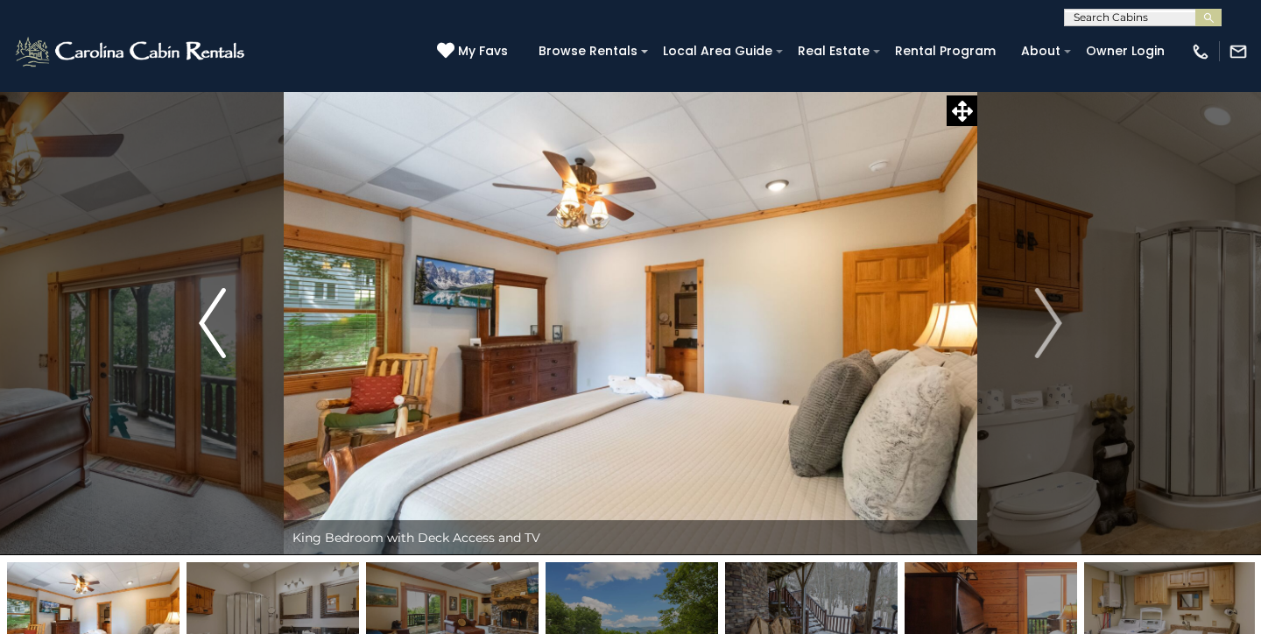
click at [212, 328] on img "Previous" at bounding box center [212, 323] width 26 height 70
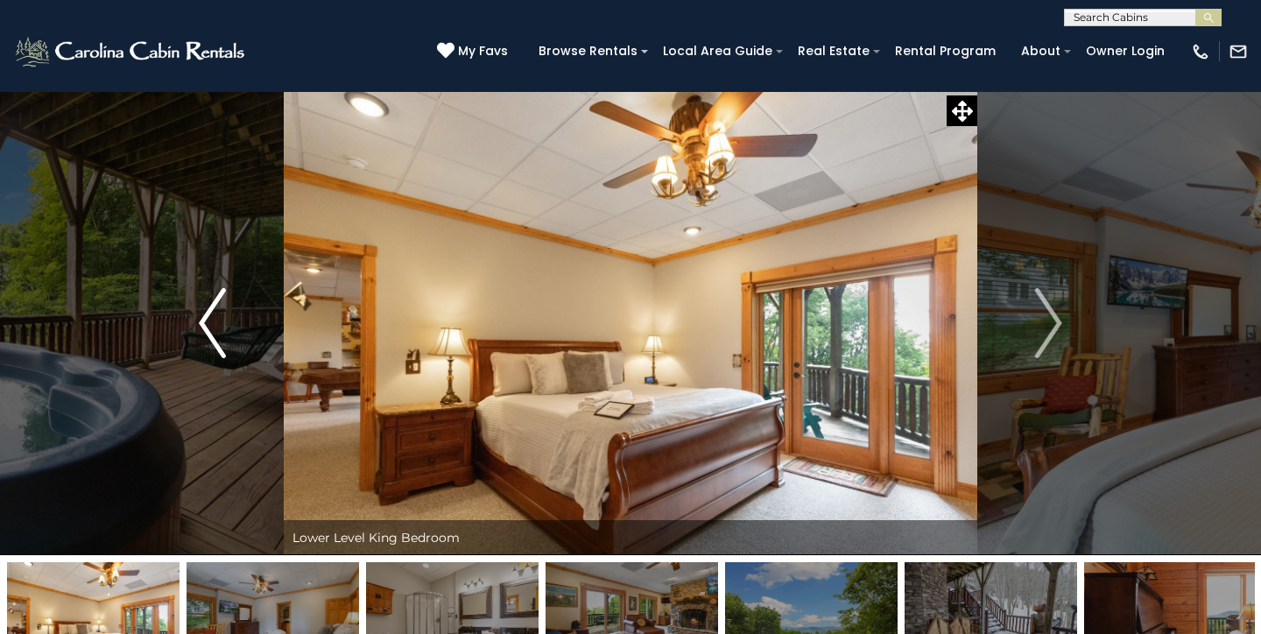
click at [212, 328] on img "Previous" at bounding box center [212, 323] width 26 height 70
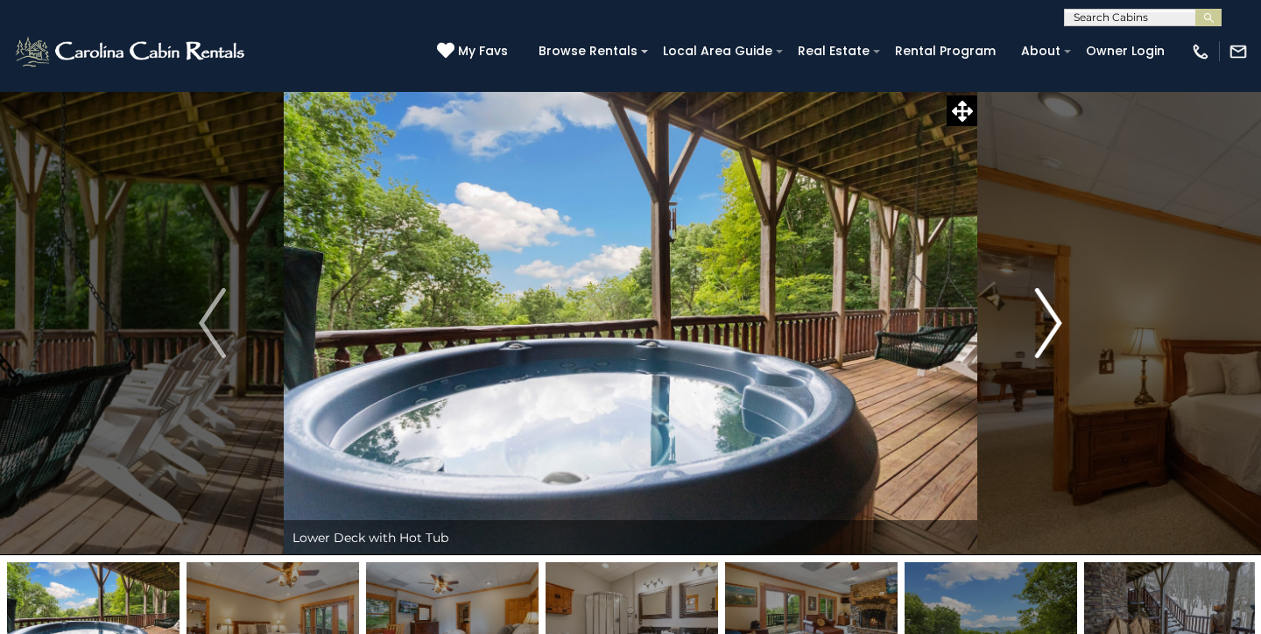
click at [1036, 342] on img "Next" at bounding box center [1048, 323] width 26 height 70
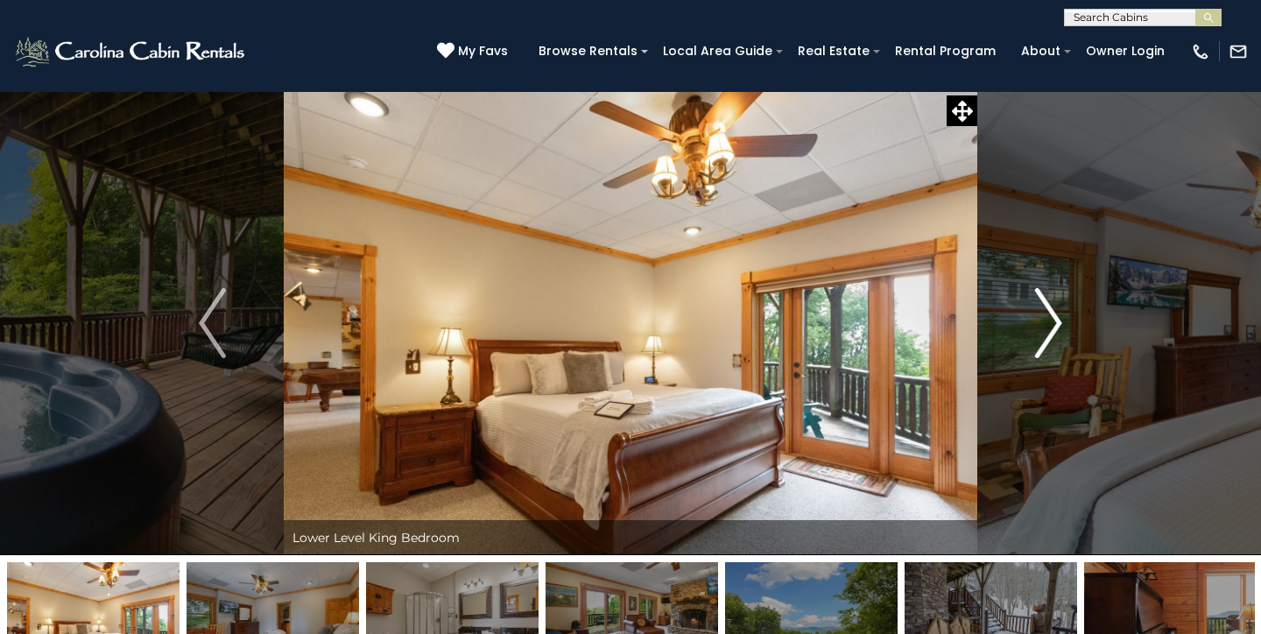
click at [1036, 342] on img "Next" at bounding box center [1048, 323] width 26 height 70
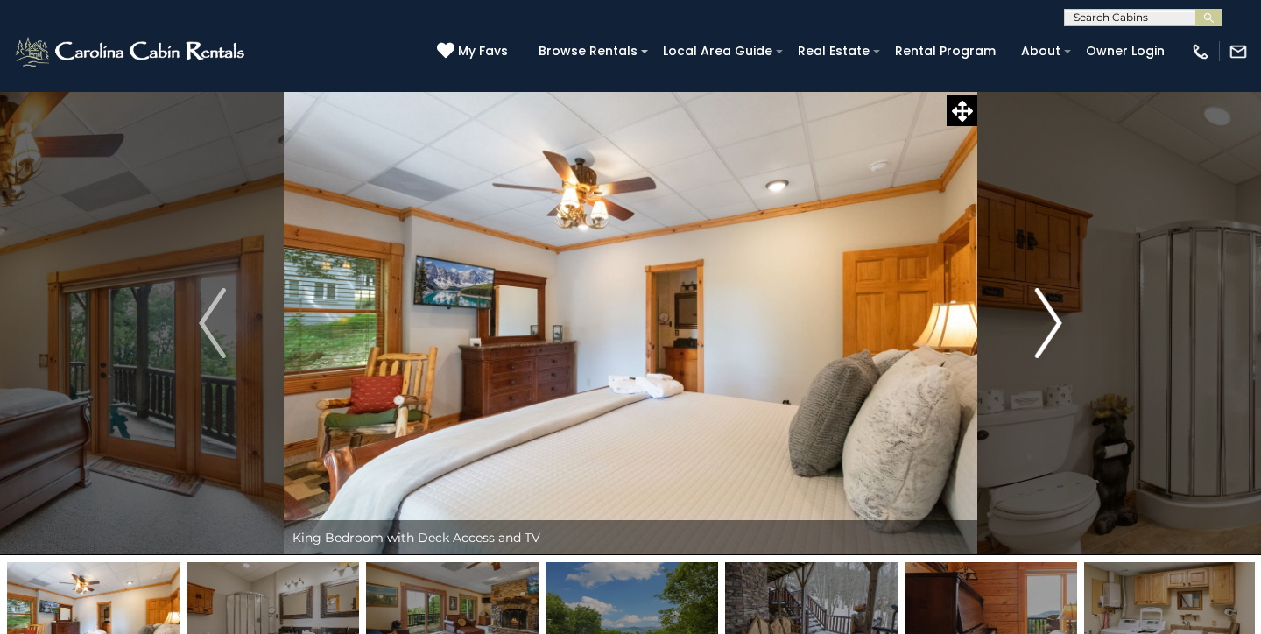
click at [1036, 342] on img "Next" at bounding box center [1048, 323] width 26 height 70
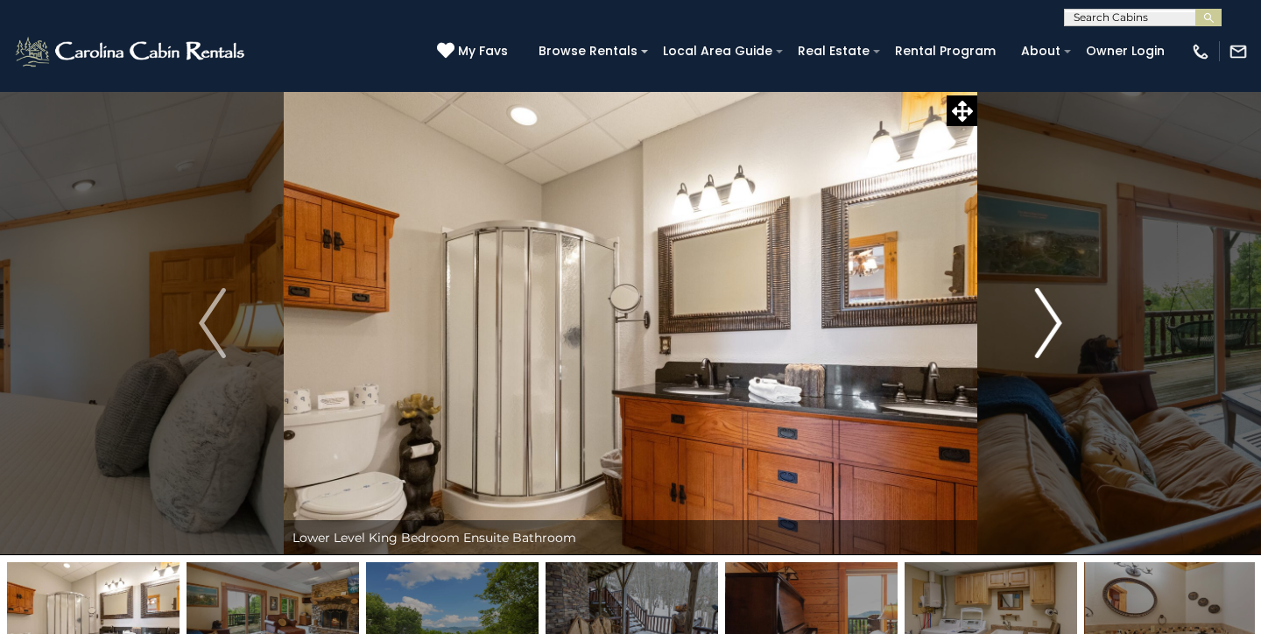
click at [1036, 342] on img "Next" at bounding box center [1048, 323] width 26 height 70
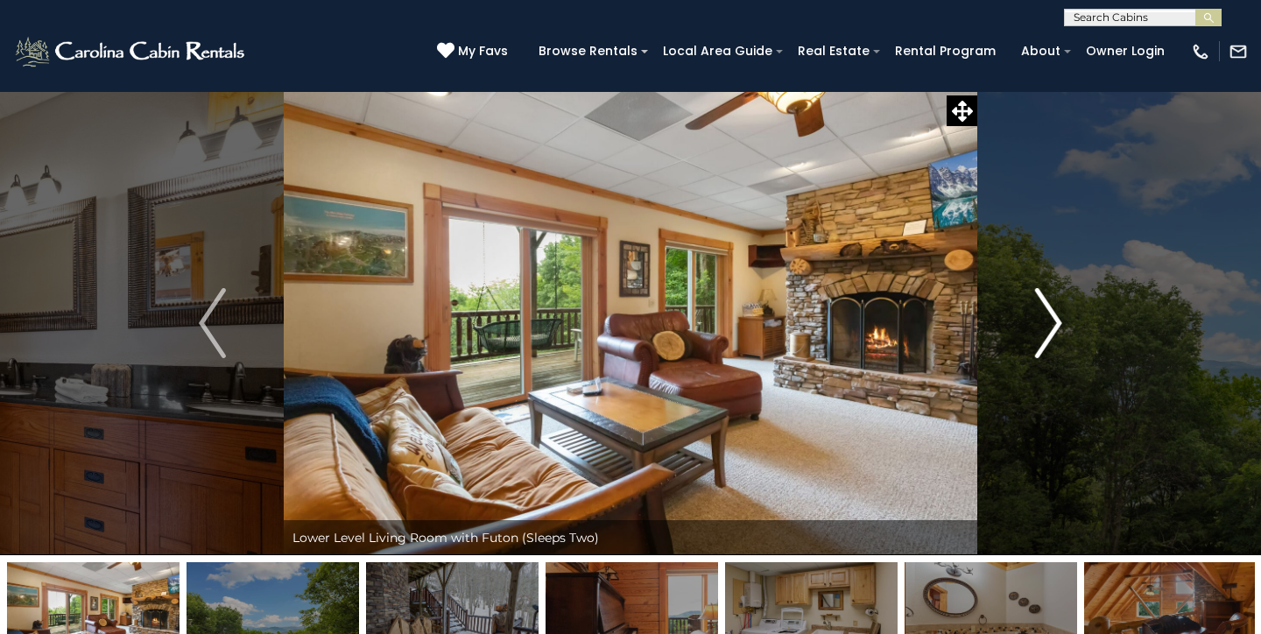
click at [1036, 342] on img "Next" at bounding box center [1048, 323] width 26 height 70
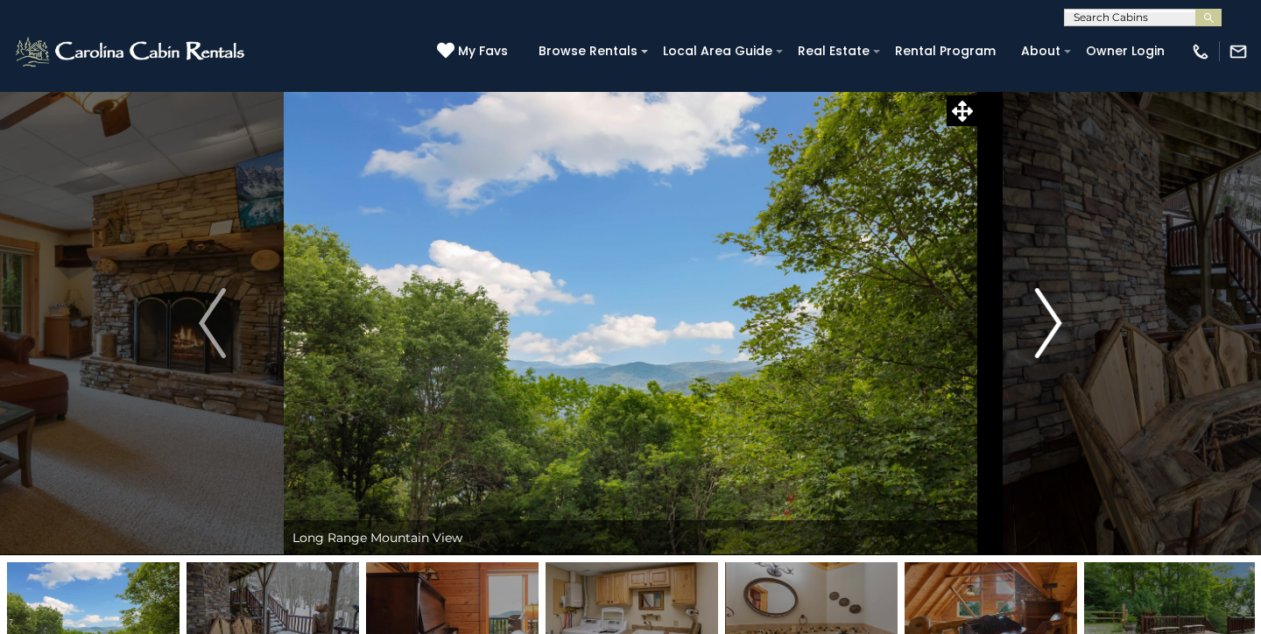
click at [1036, 342] on img "Next" at bounding box center [1048, 323] width 26 height 70
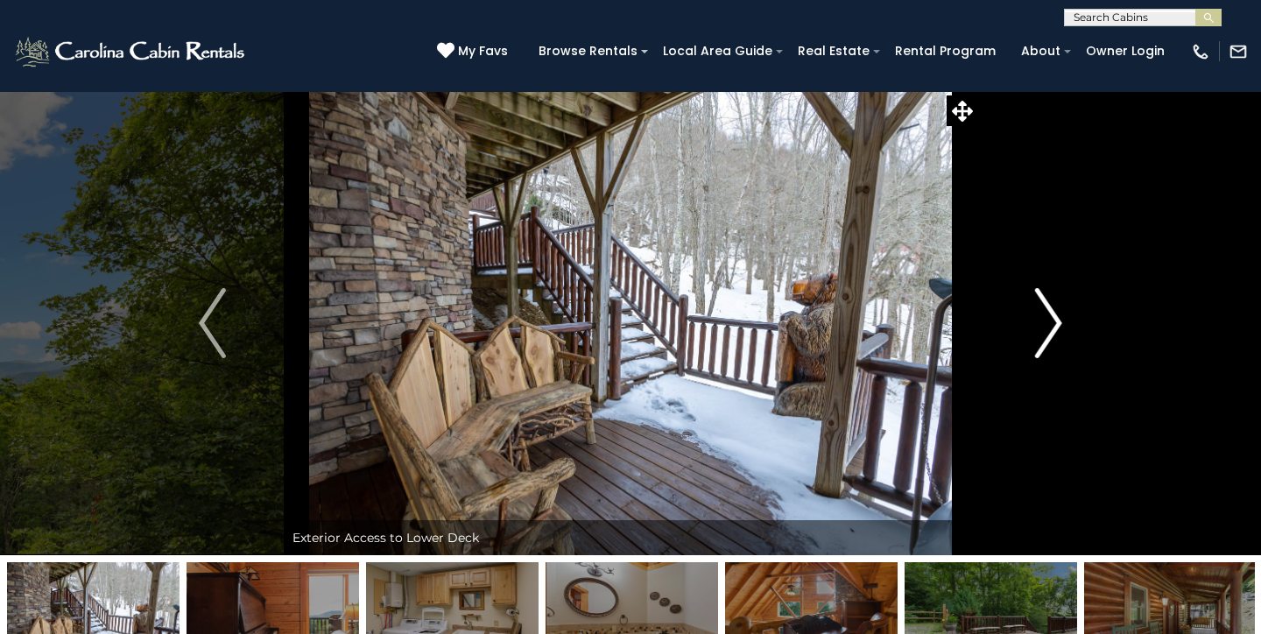
click at [1036, 342] on img "Next" at bounding box center [1048, 323] width 26 height 70
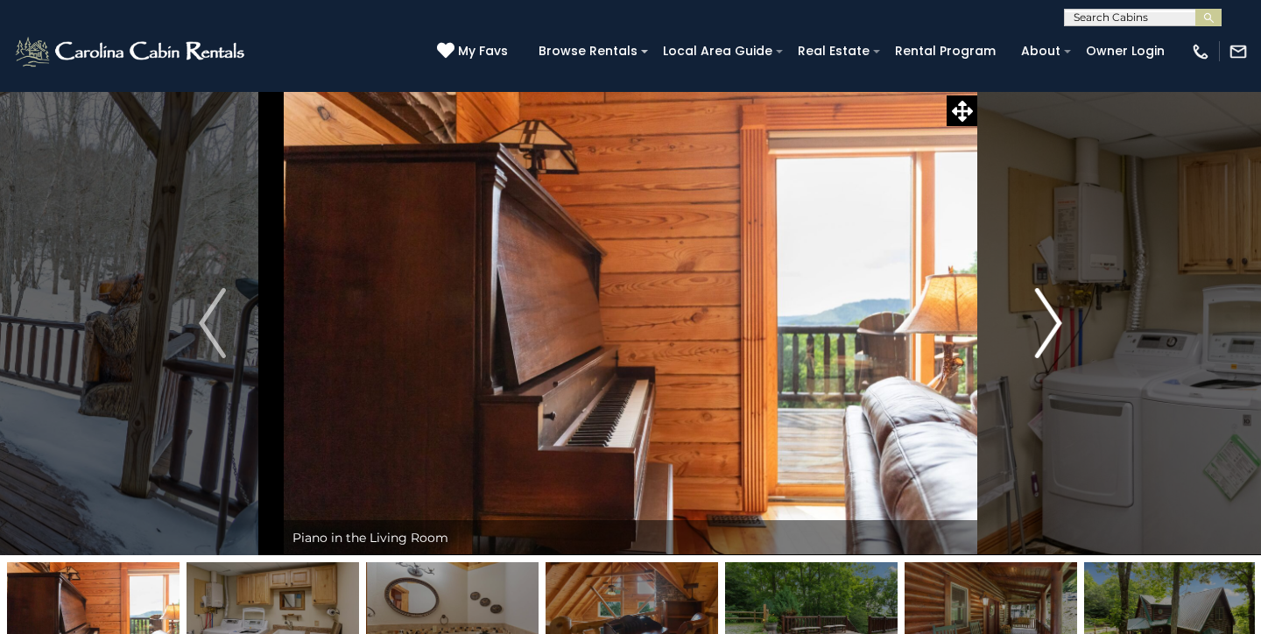
click at [1036, 342] on img "Next" at bounding box center [1048, 323] width 26 height 70
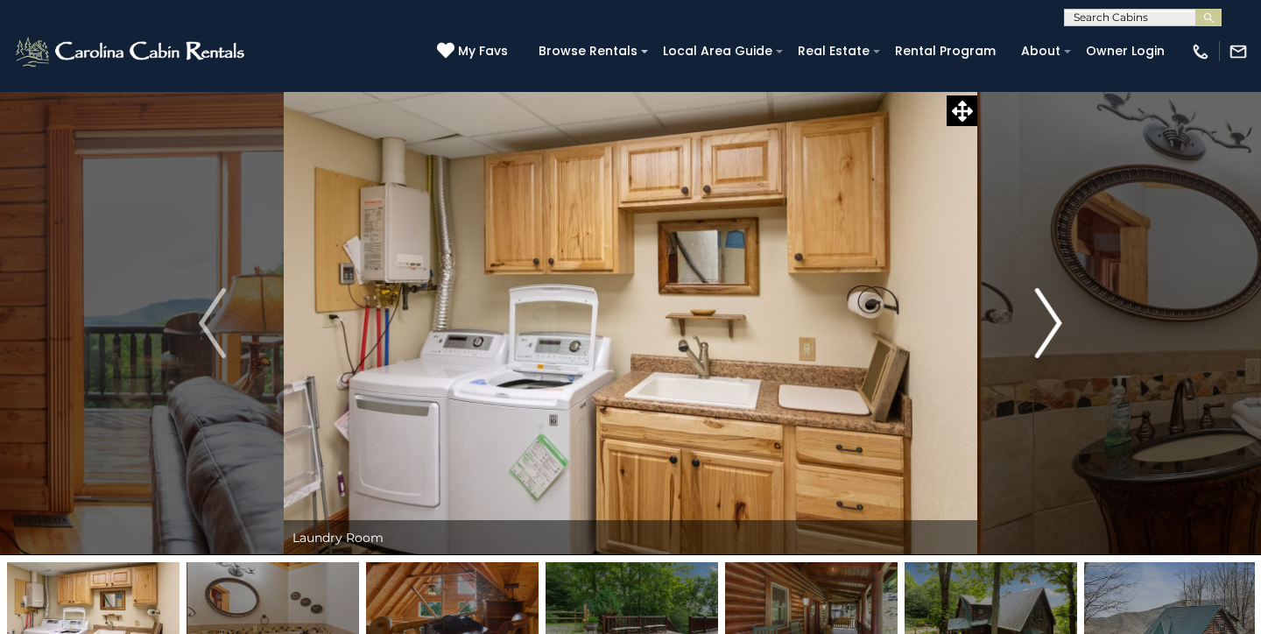
click at [1036, 342] on img "Next" at bounding box center [1048, 323] width 26 height 70
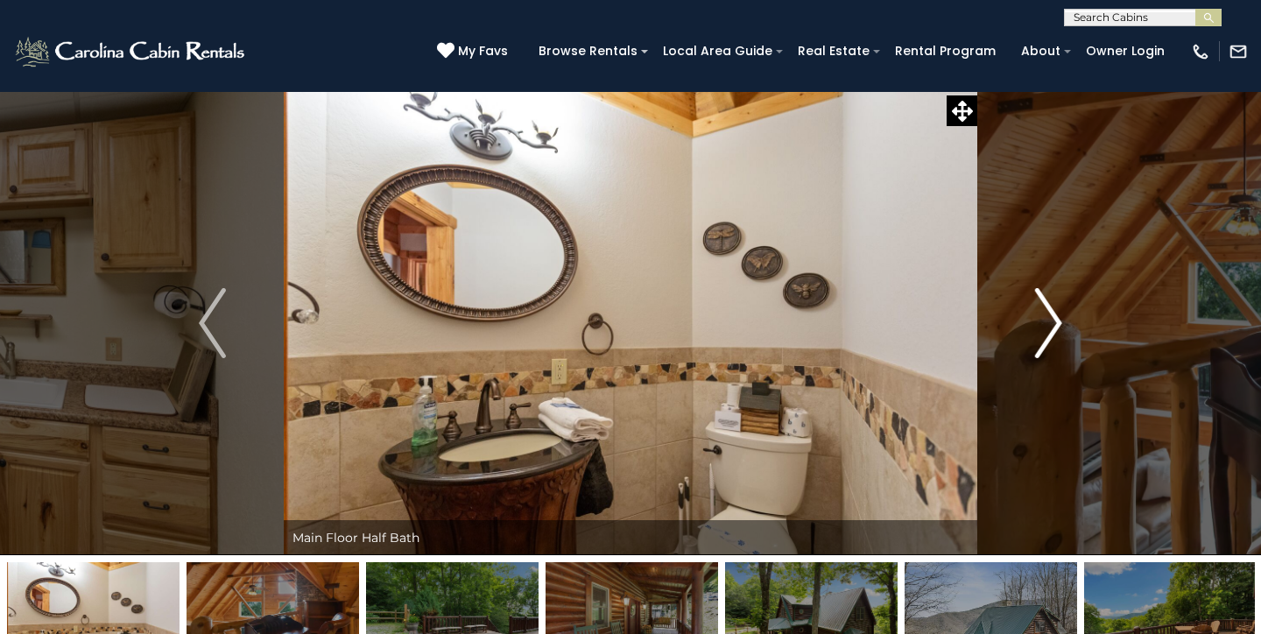
click at [1036, 342] on img "Next" at bounding box center [1048, 323] width 26 height 70
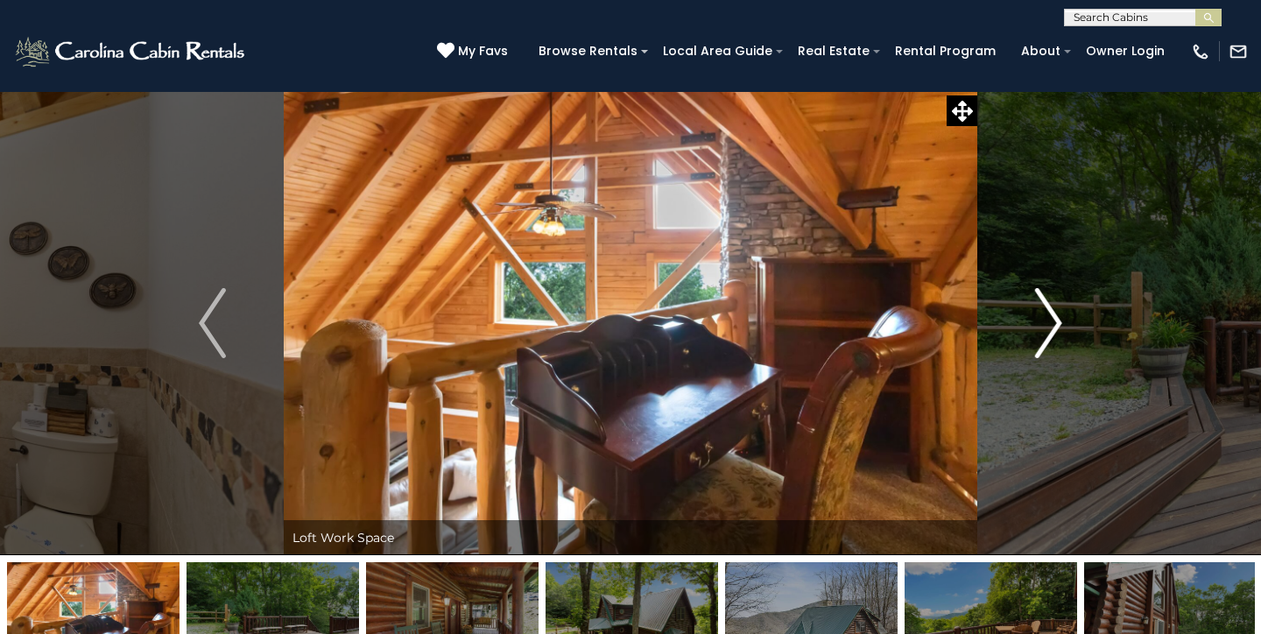
click at [1036, 342] on img "Next" at bounding box center [1048, 323] width 26 height 70
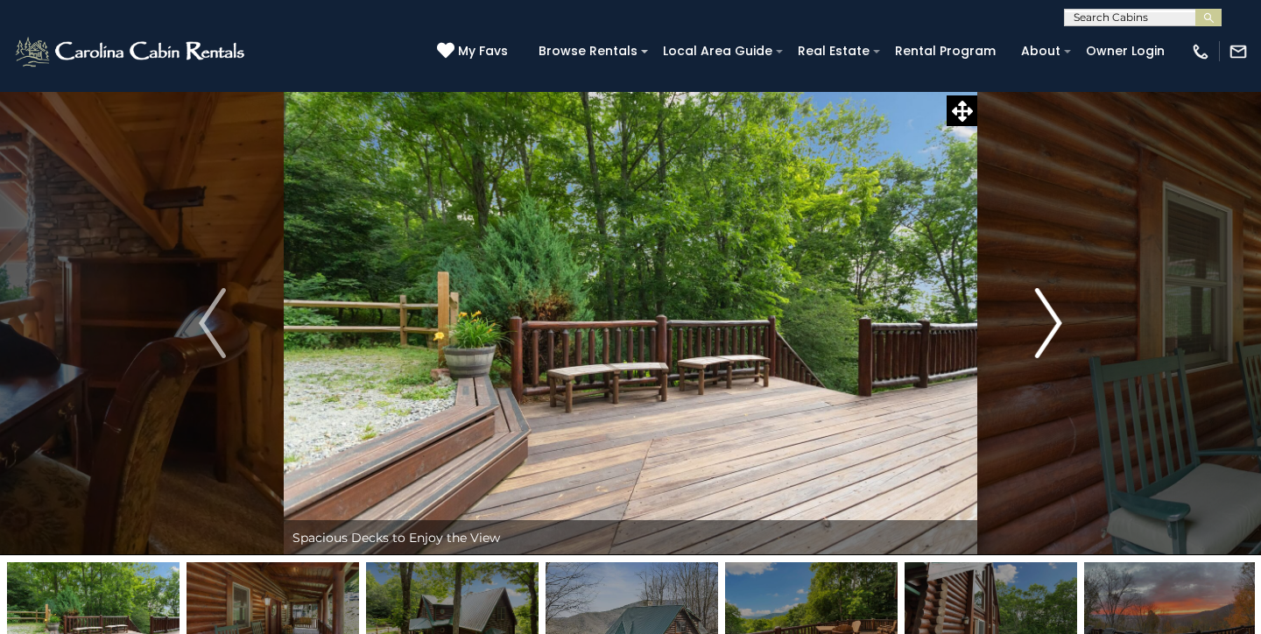
click at [1036, 342] on img "Next" at bounding box center [1048, 323] width 26 height 70
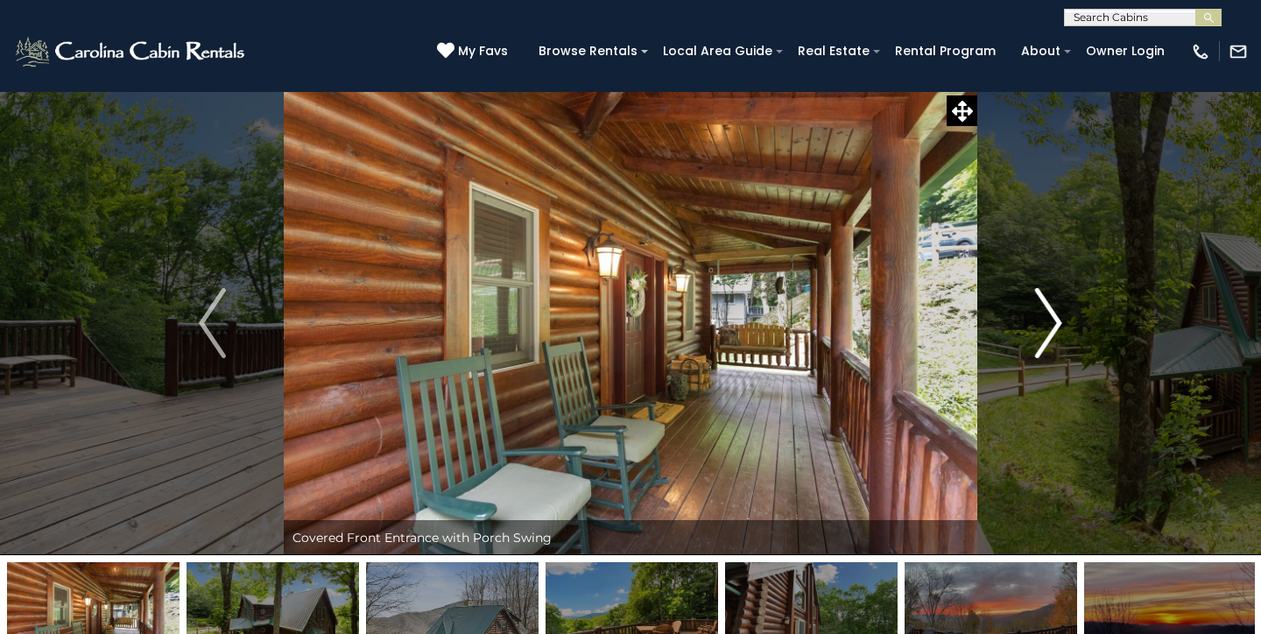
click at [1036, 342] on img "Next" at bounding box center [1048, 323] width 26 height 70
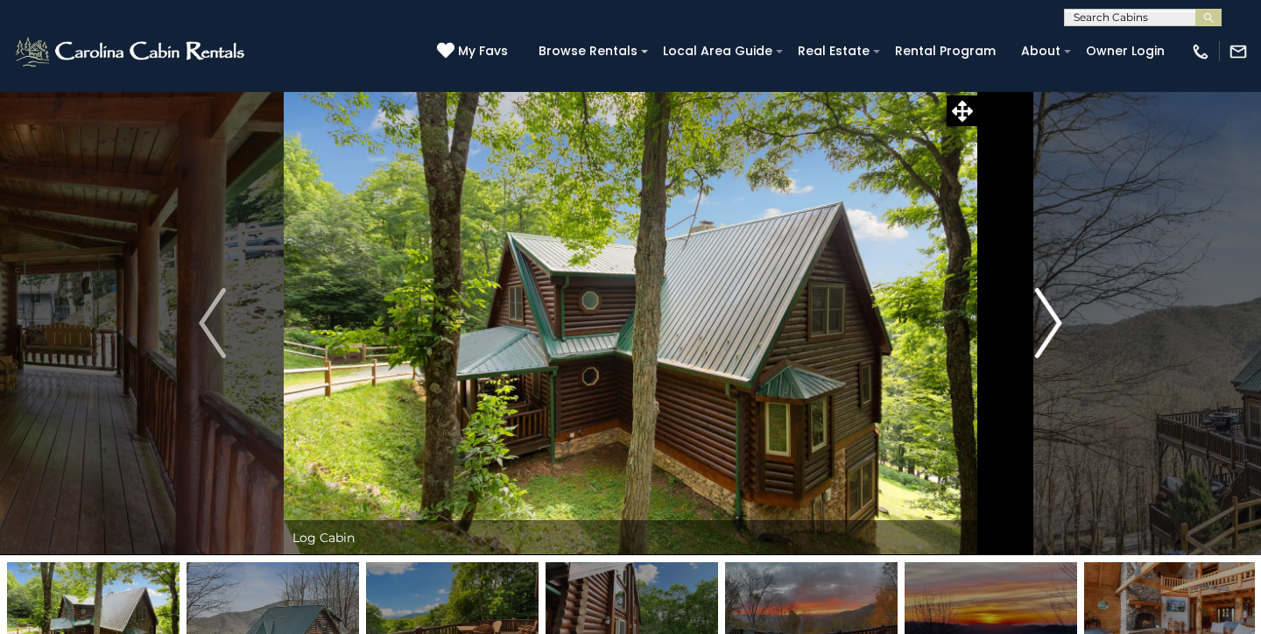
click at [1036, 342] on img "Next" at bounding box center [1048, 323] width 26 height 70
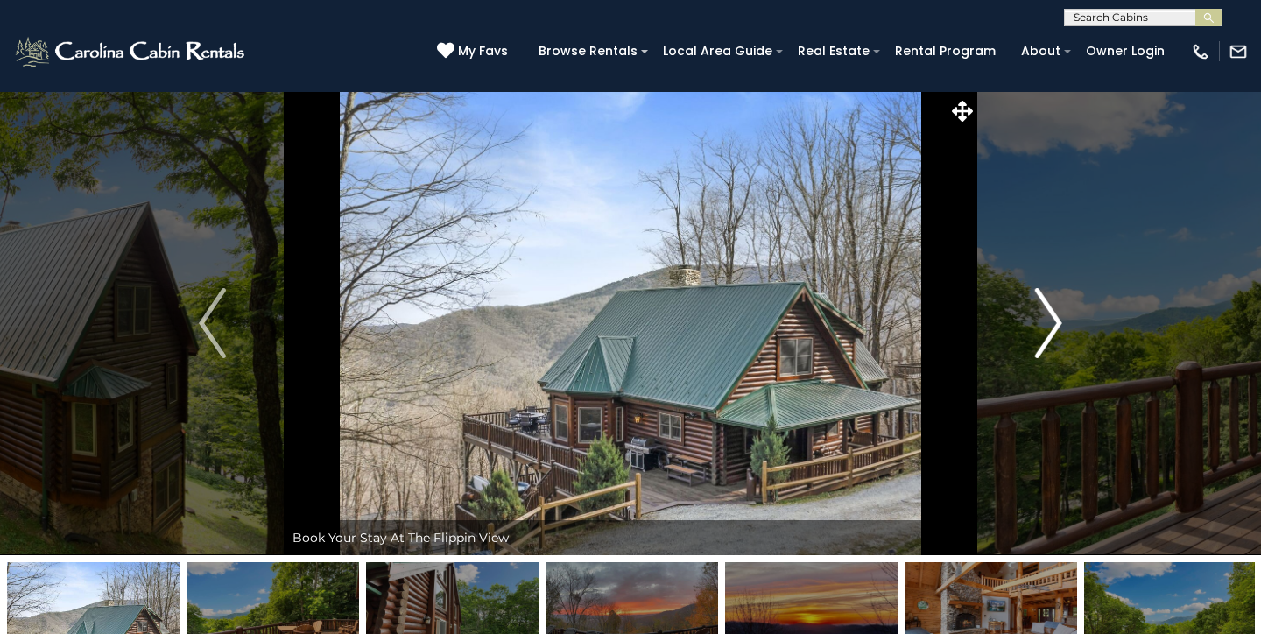
click at [1036, 342] on img "Next" at bounding box center [1048, 323] width 26 height 70
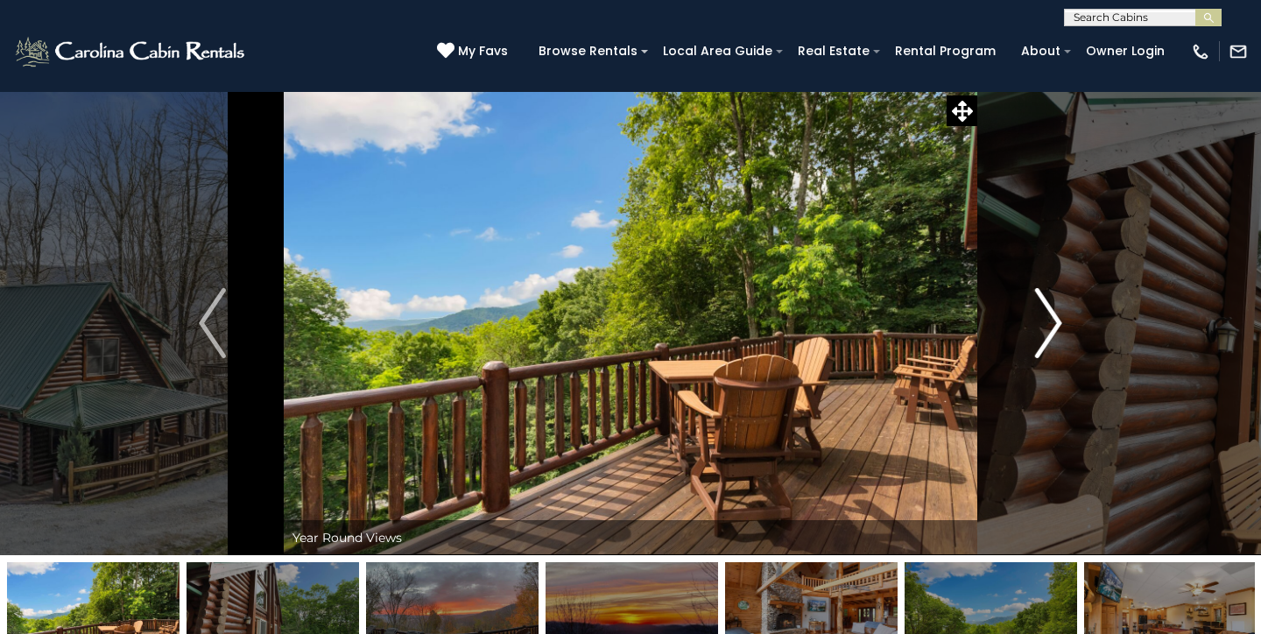
click at [1036, 342] on img "Next" at bounding box center [1048, 323] width 26 height 70
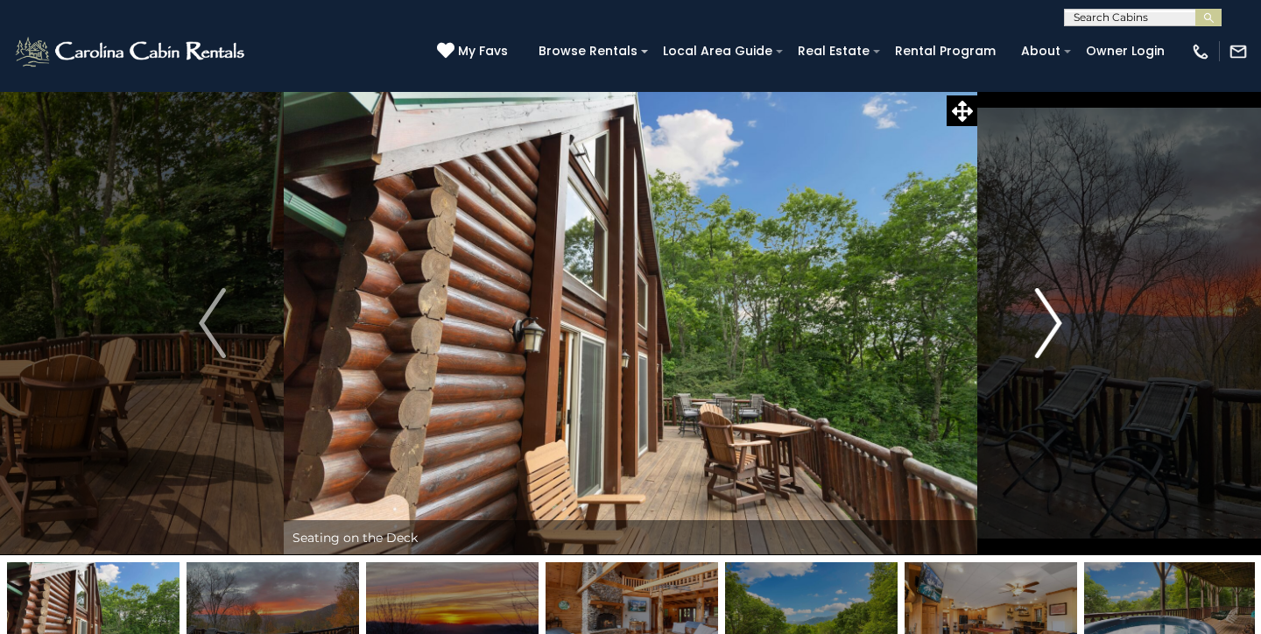
click at [1036, 342] on img "Next" at bounding box center [1048, 323] width 26 height 70
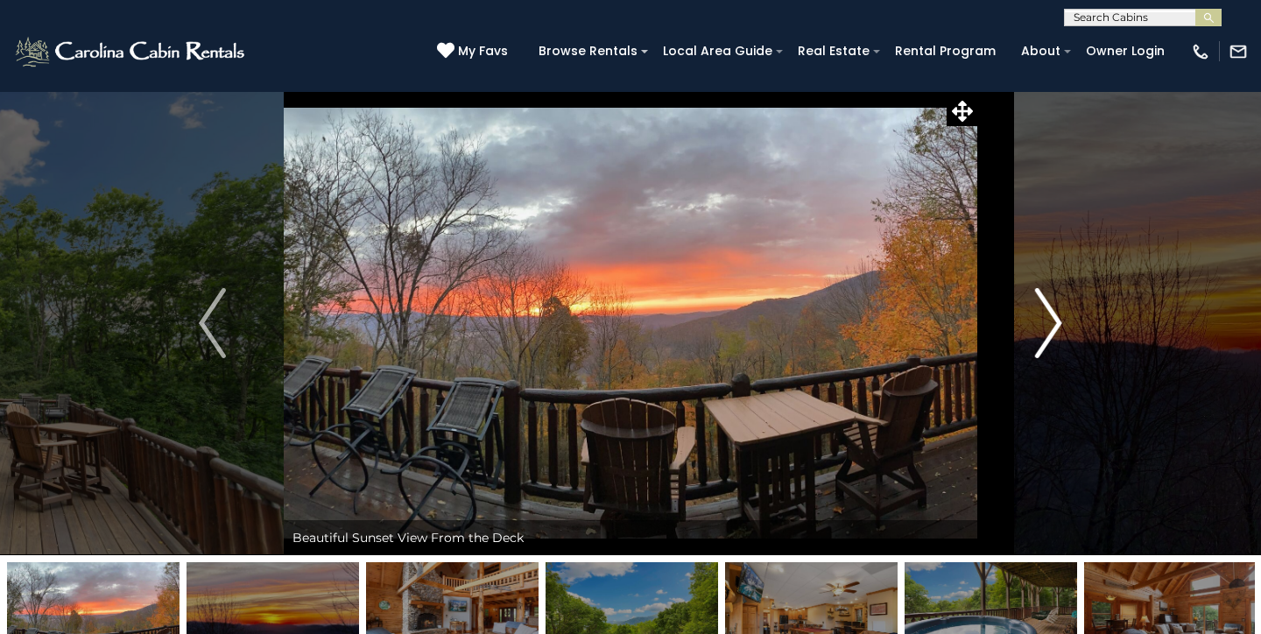
click at [1036, 342] on img "Next" at bounding box center [1048, 323] width 26 height 70
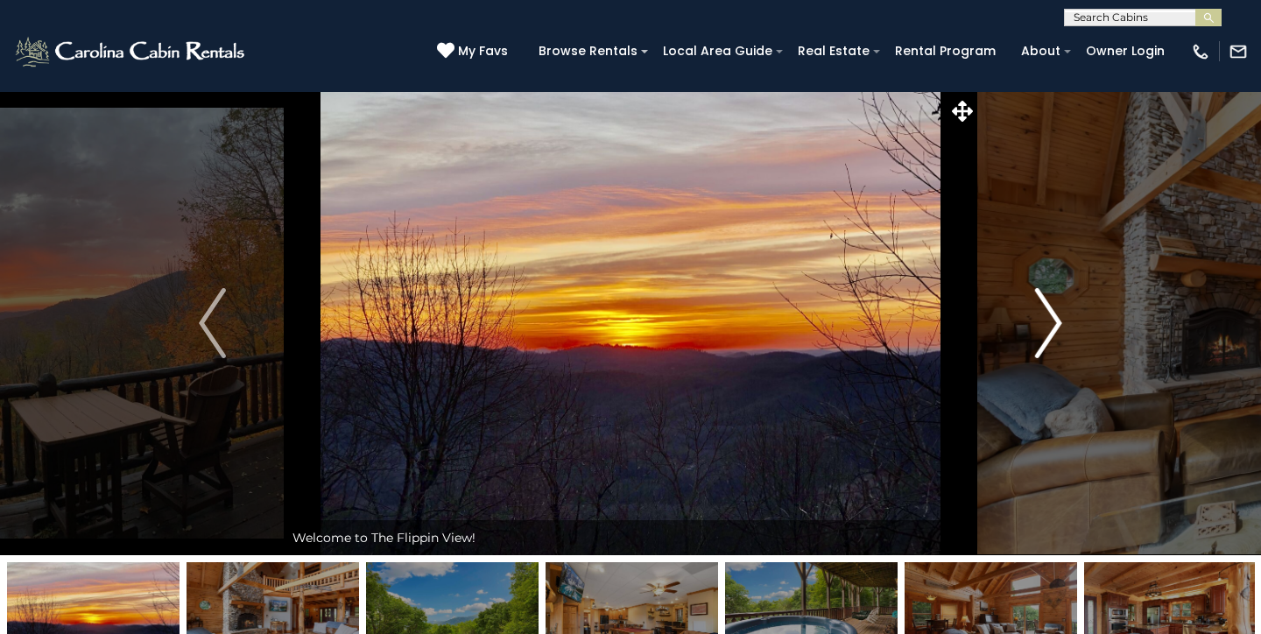
click at [1036, 342] on img "Next" at bounding box center [1048, 323] width 26 height 70
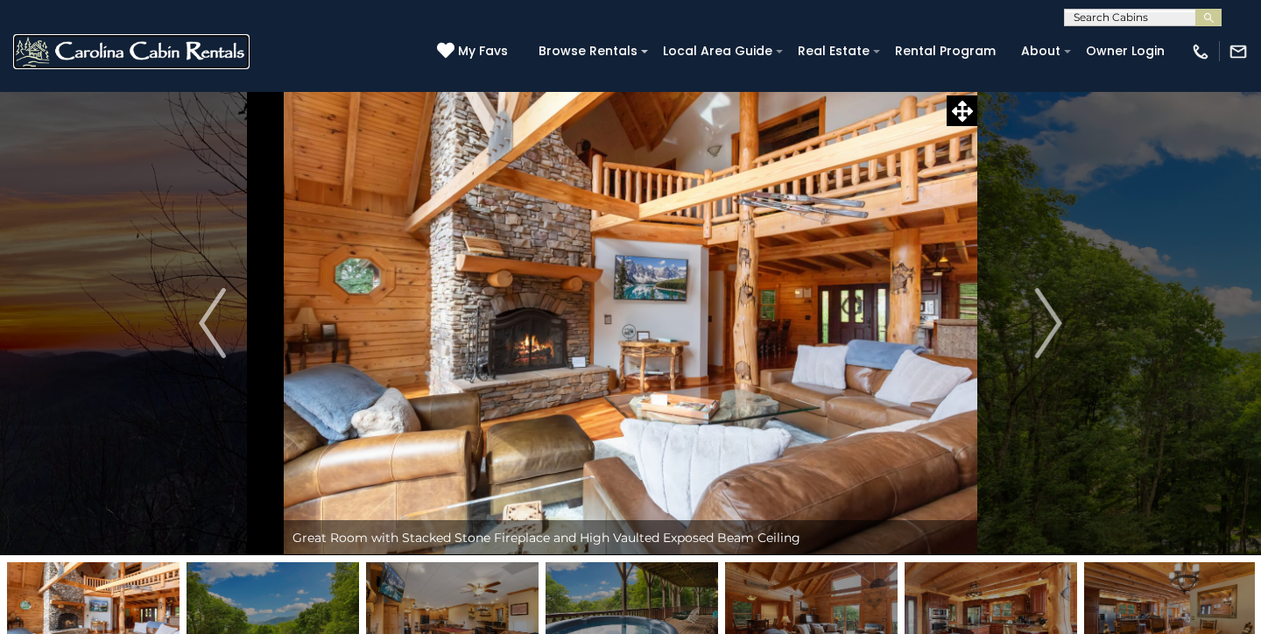
click at [118, 51] on img at bounding box center [131, 51] width 236 height 35
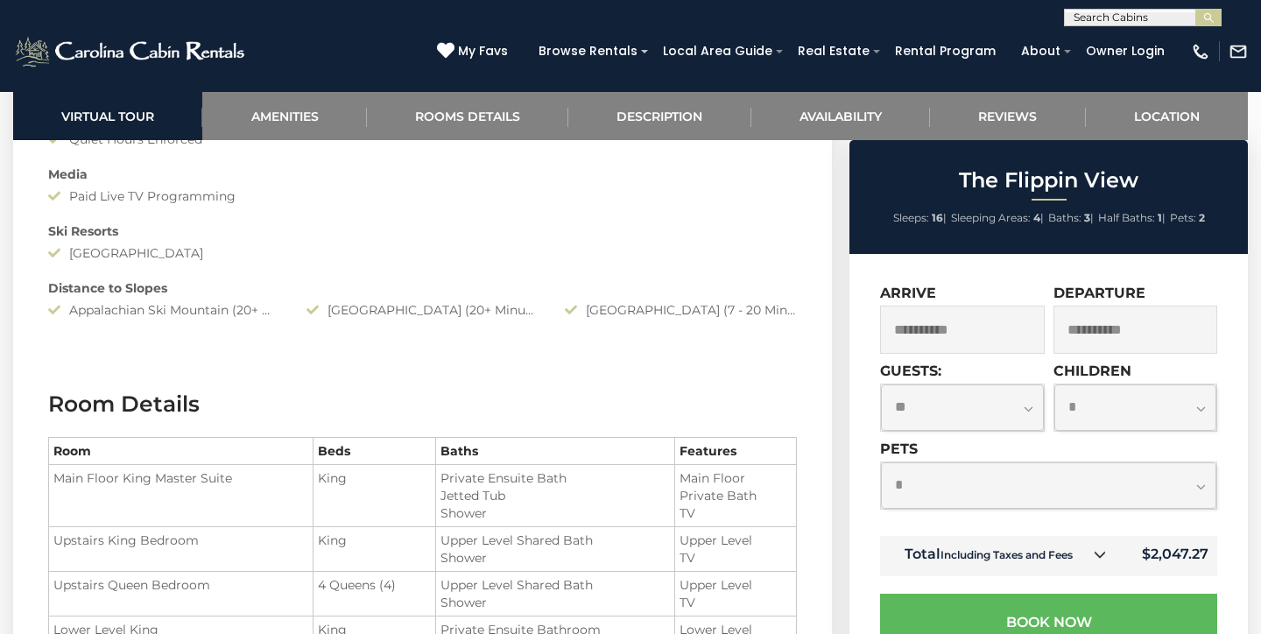
scroll to position [1774, 0]
click at [1090, 556] on link at bounding box center [1100, 555] width 23 height 23
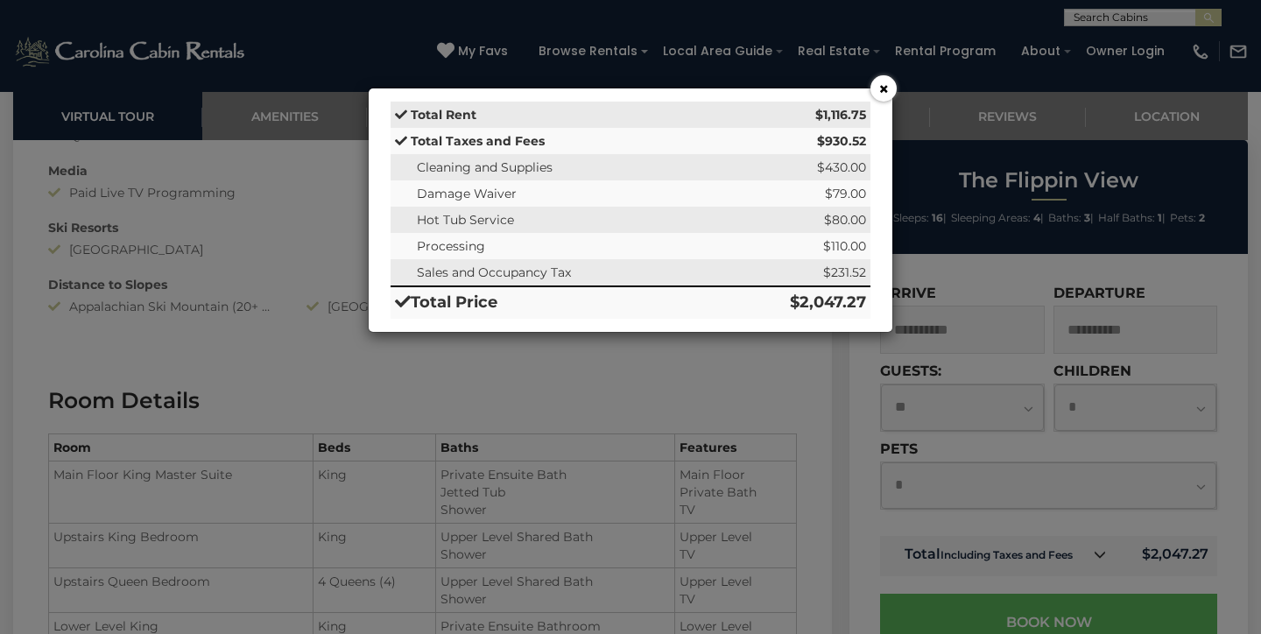
click at [887, 90] on button "×" at bounding box center [883, 88] width 26 height 26
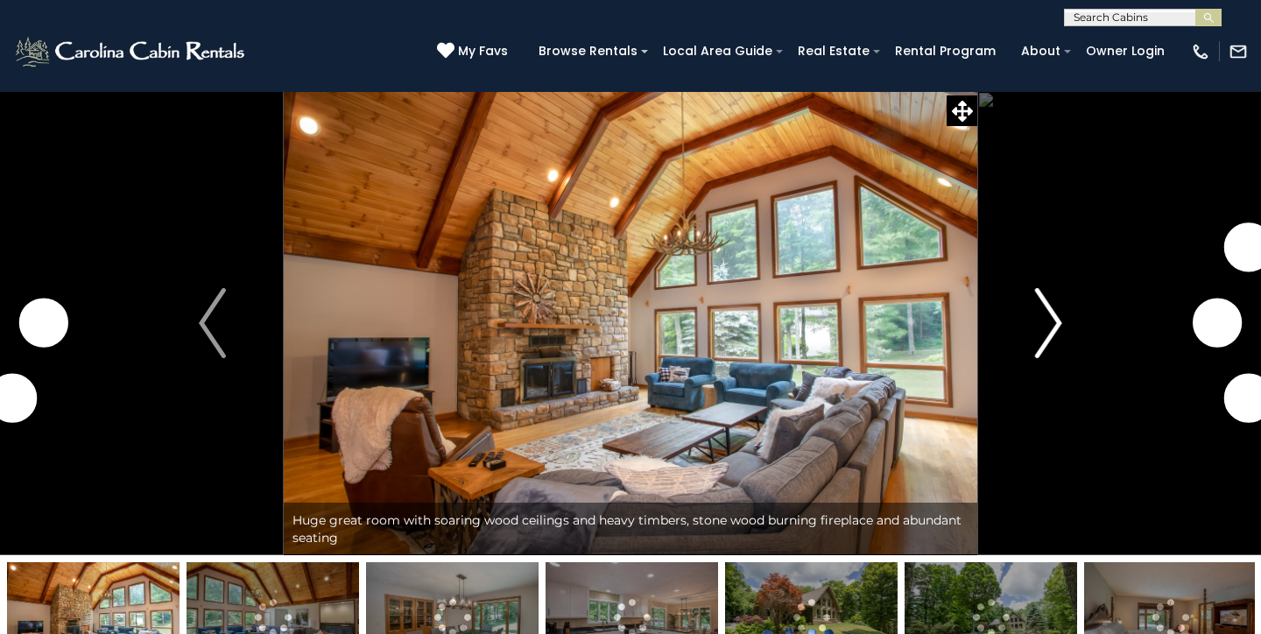
click at [1054, 329] on img "Next" at bounding box center [1048, 323] width 26 height 70
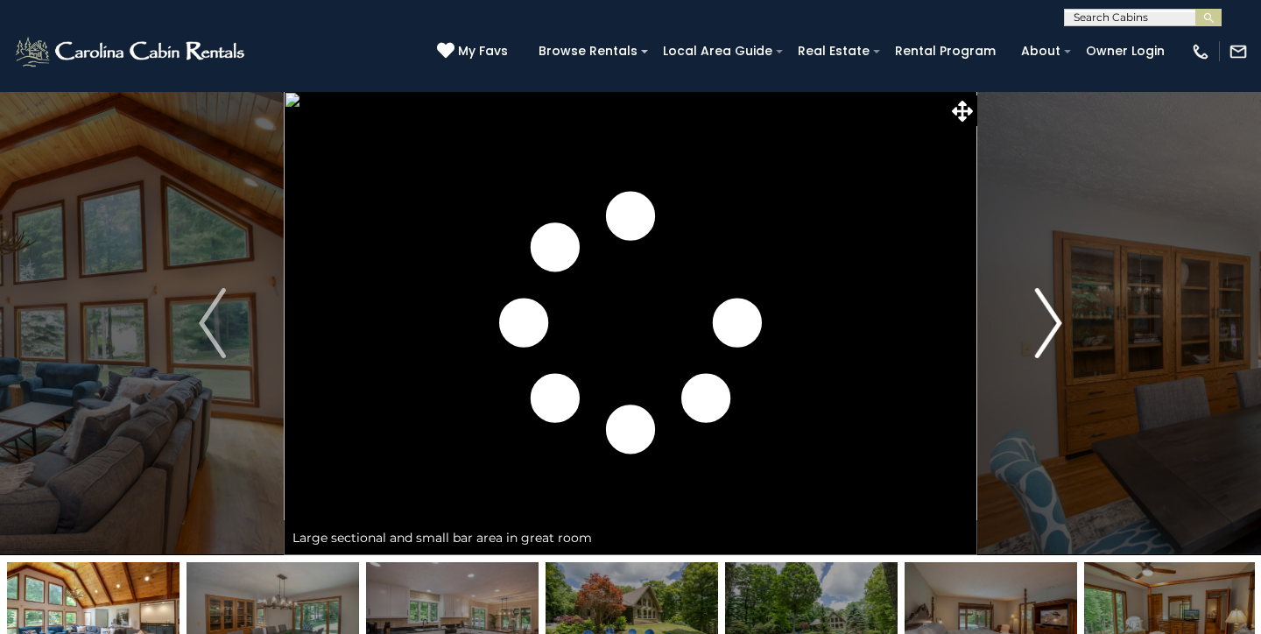
click at [1048, 335] on img "Next" at bounding box center [1048, 323] width 26 height 70
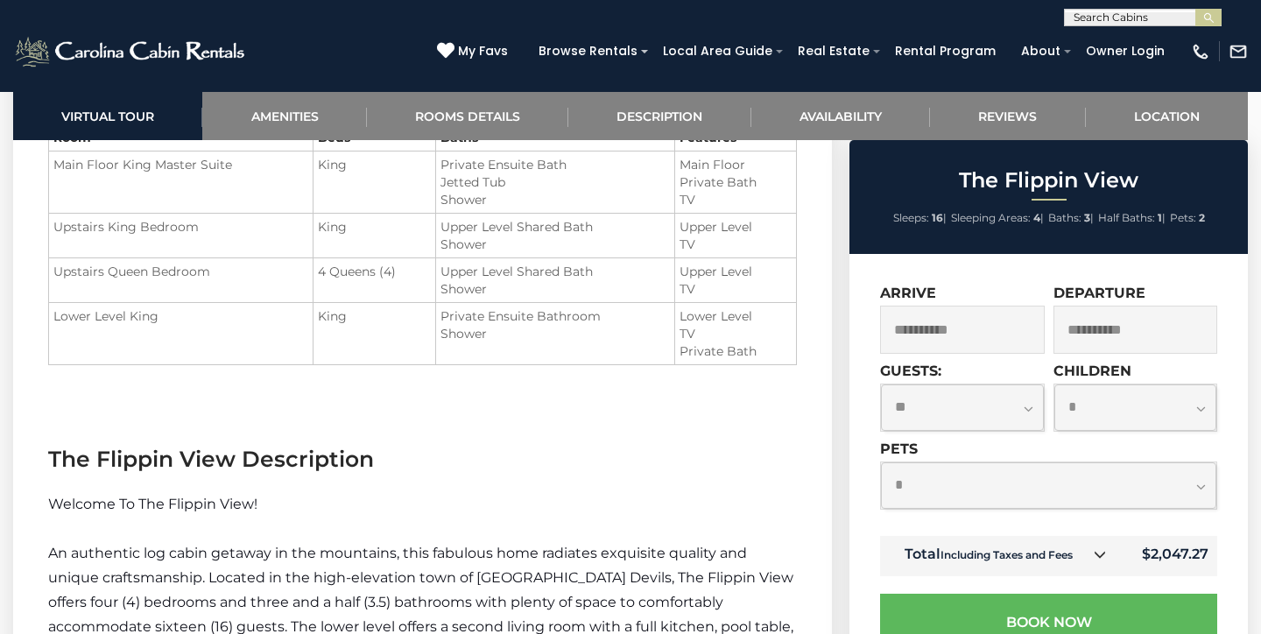
scroll to position [2414, 0]
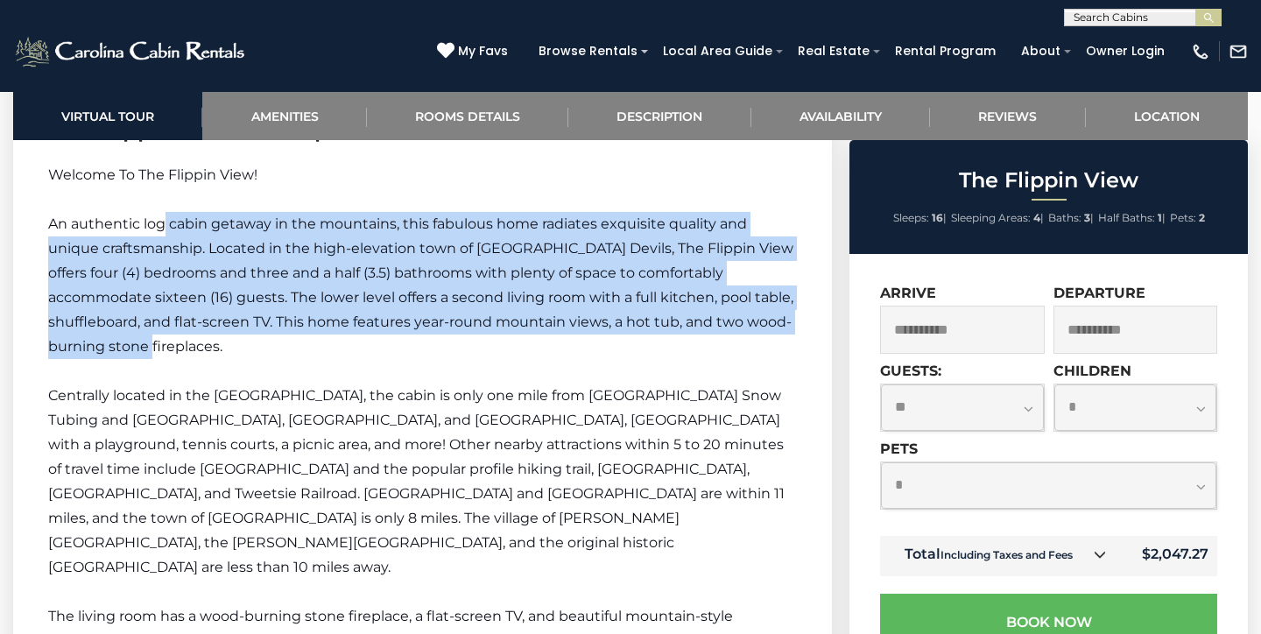
drag, startPoint x: 166, startPoint y: 224, endPoint x: 162, endPoint y: 353, distance: 128.8
click at [162, 353] on p "An authentic log cabin getaway in the mountains, this fabulous home radiates ex…" at bounding box center [422, 285] width 749 height 147
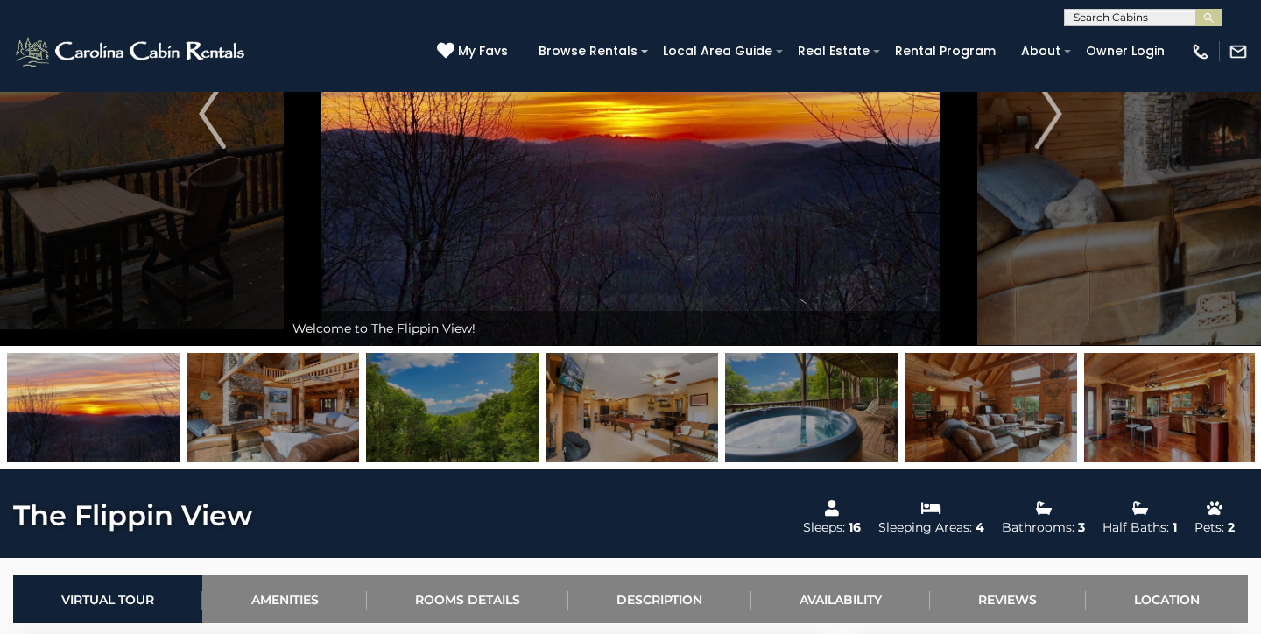
scroll to position [0, 0]
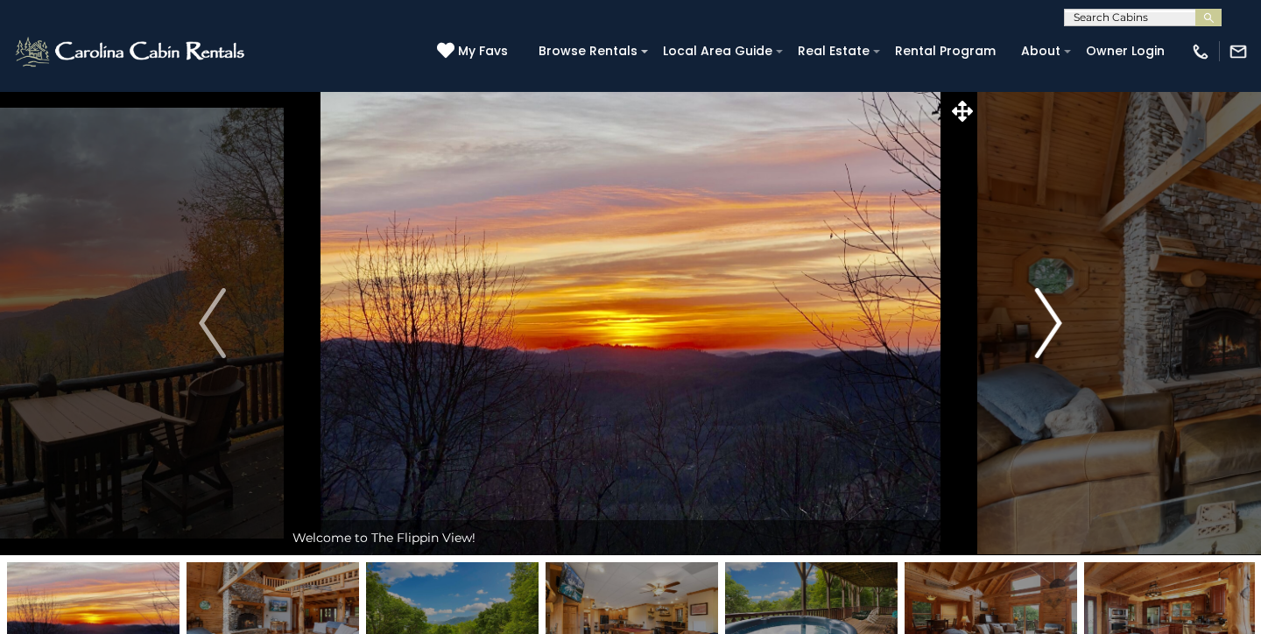
click at [1056, 307] on img "Next" at bounding box center [1048, 323] width 26 height 70
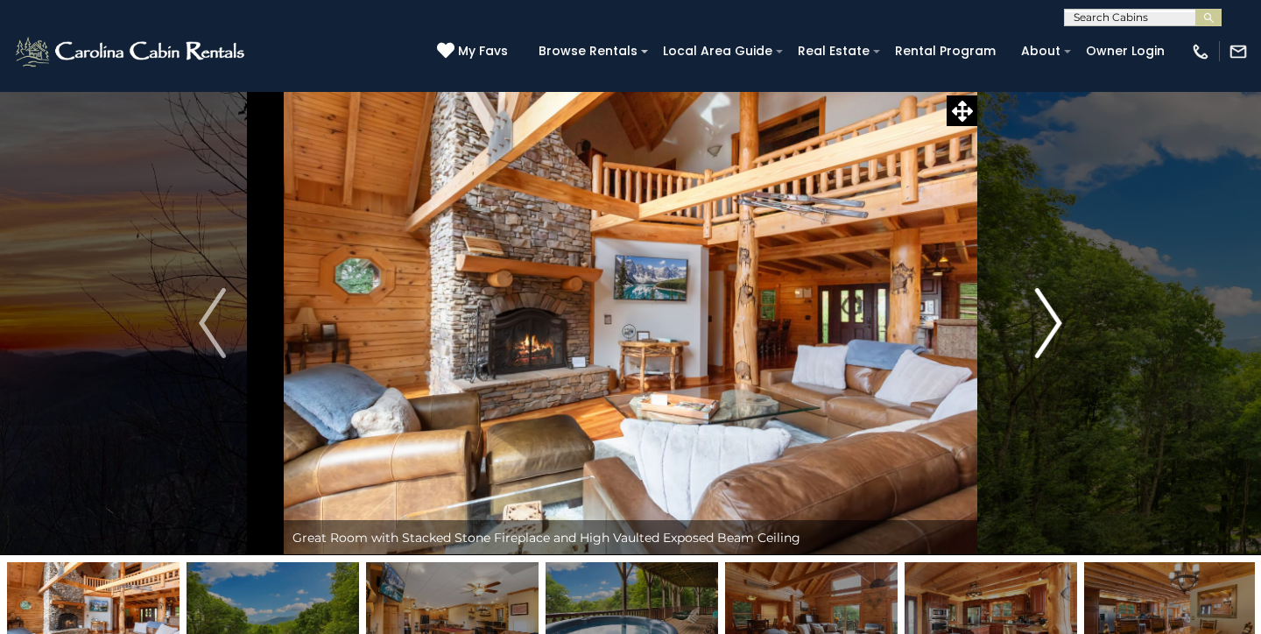
click at [1055, 307] on img "Next" at bounding box center [1048, 323] width 26 height 70
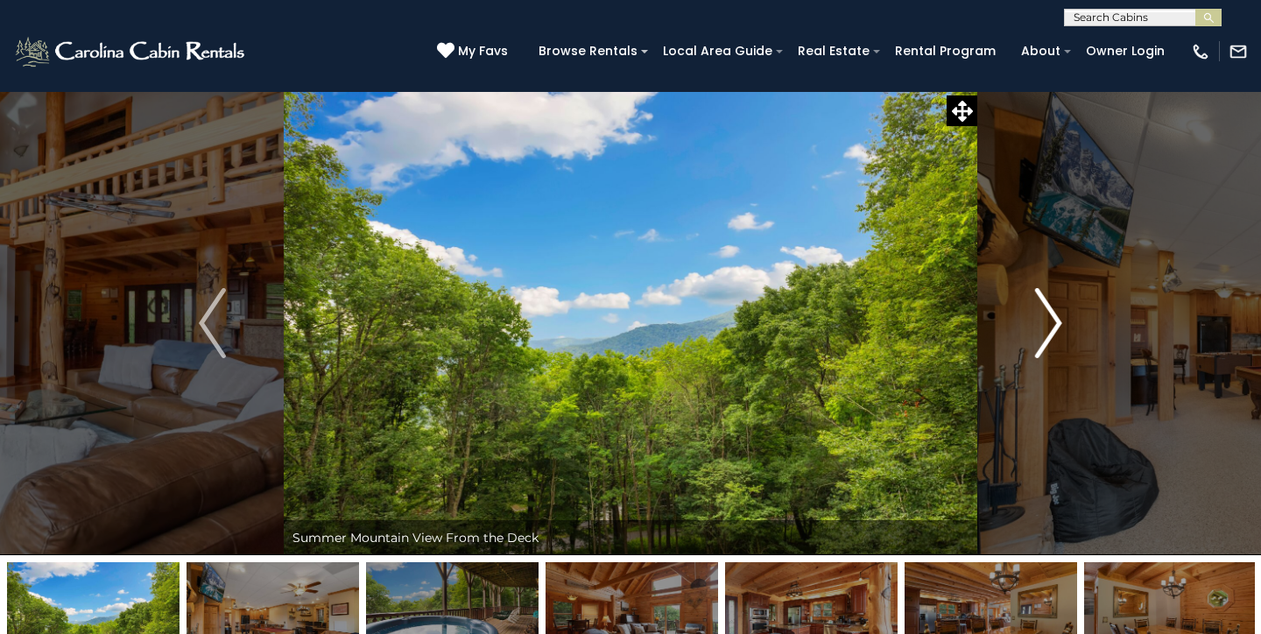
click at [1055, 307] on img "Next" at bounding box center [1048, 323] width 26 height 70
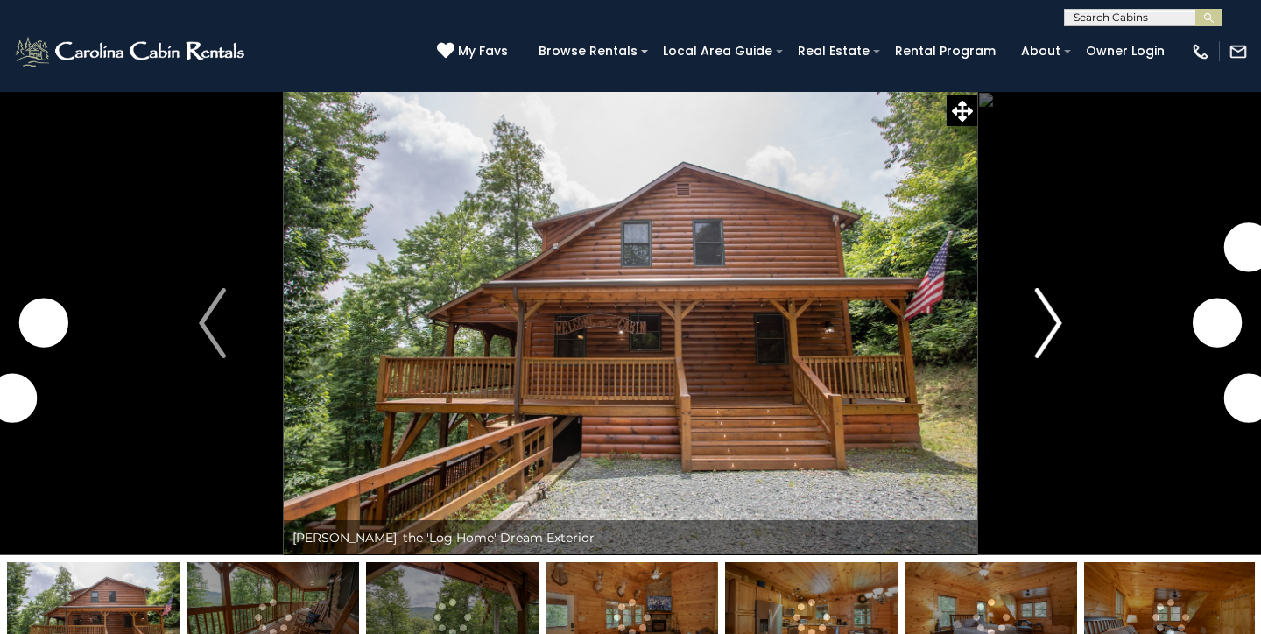
click at [1066, 325] on button "Next" at bounding box center [1048, 323] width 143 height 464
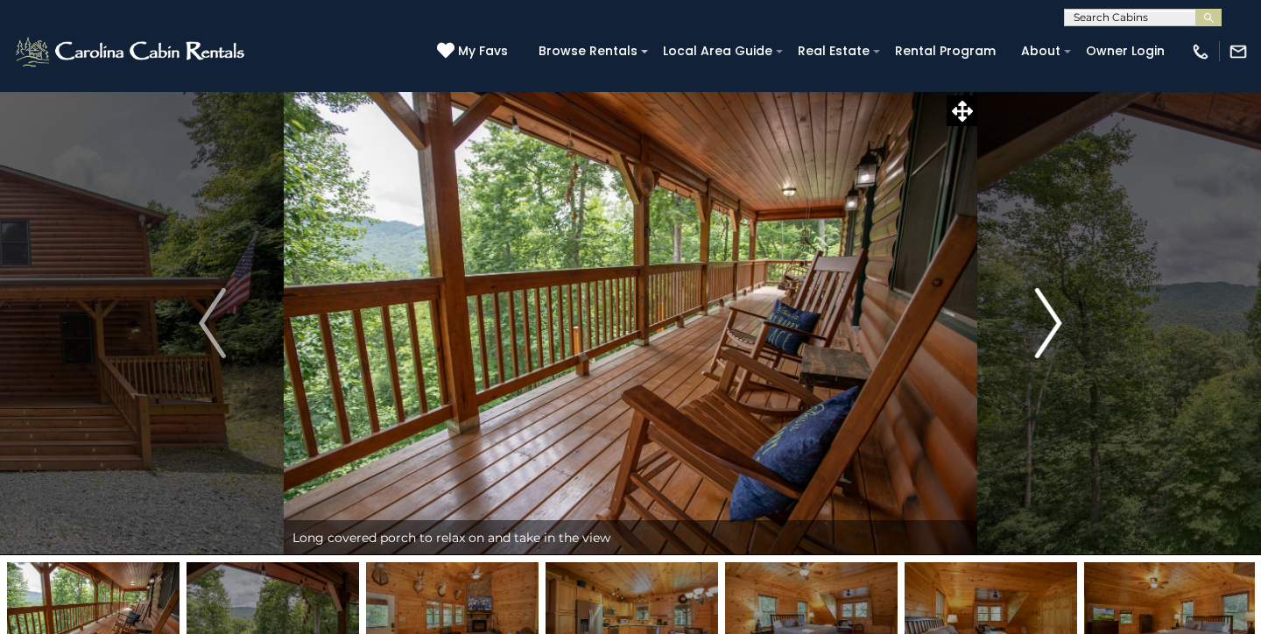
click at [1065, 324] on button "Next" at bounding box center [1048, 323] width 143 height 464
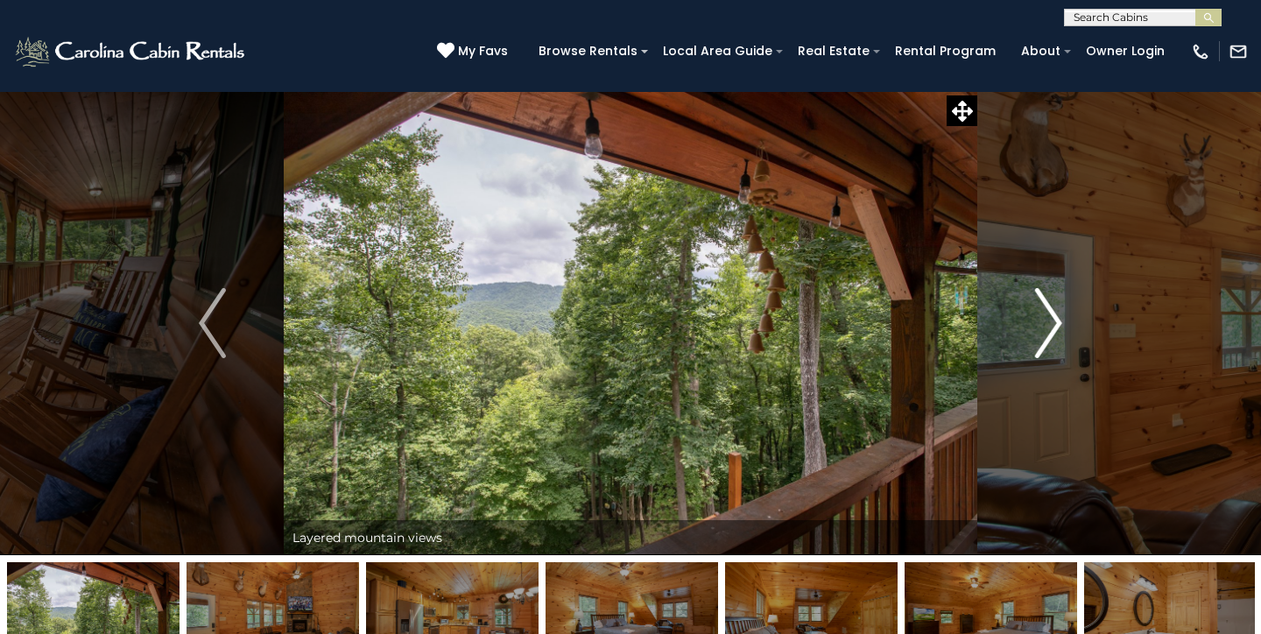
click at [1065, 324] on button "Next" at bounding box center [1048, 323] width 143 height 464
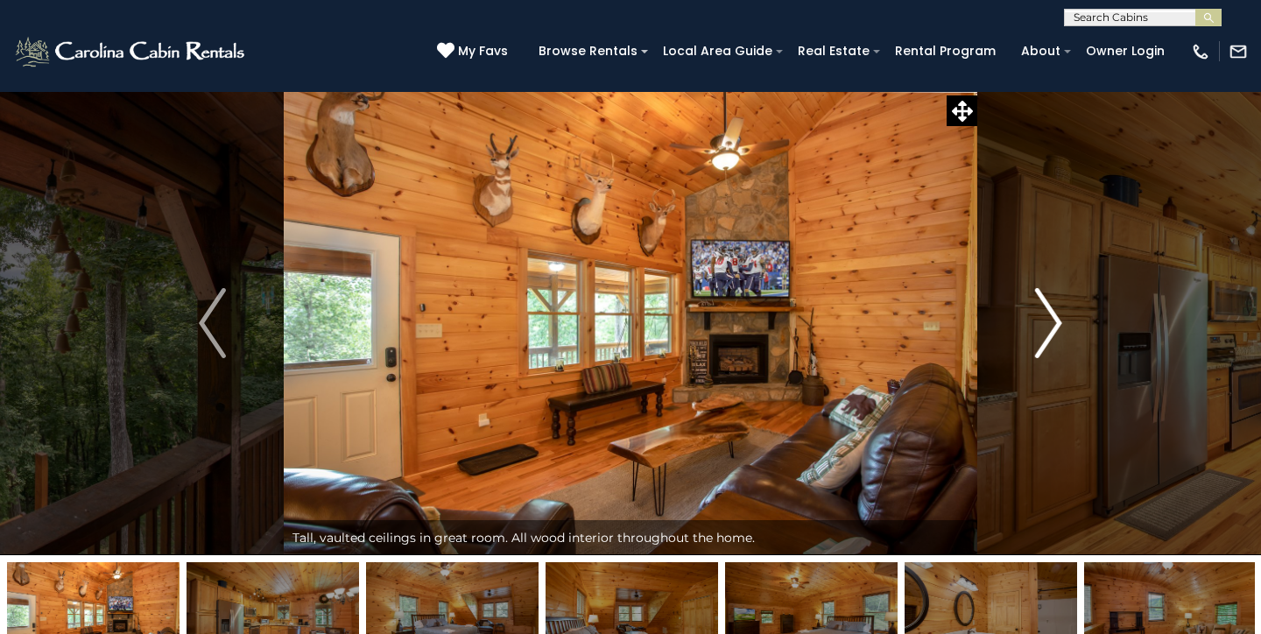
click at [1065, 324] on button "Next" at bounding box center [1048, 323] width 143 height 464
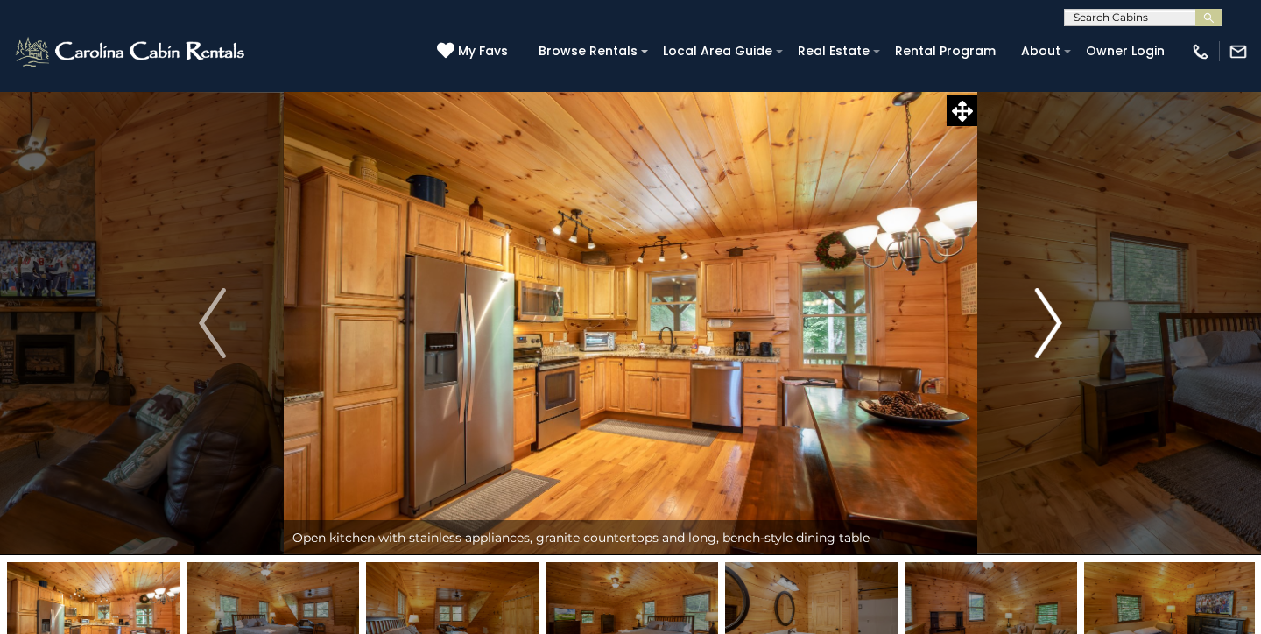
click at [1065, 324] on button "Next" at bounding box center [1048, 323] width 143 height 464
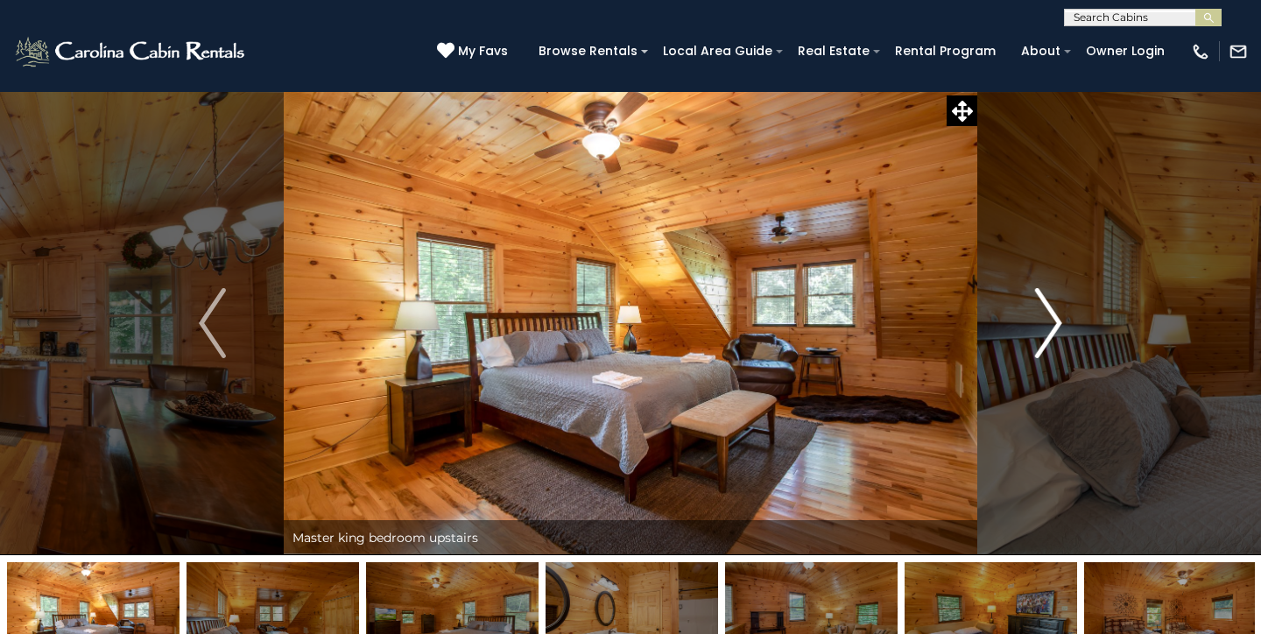
click at [1065, 324] on button "Next" at bounding box center [1048, 323] width 143 height 464
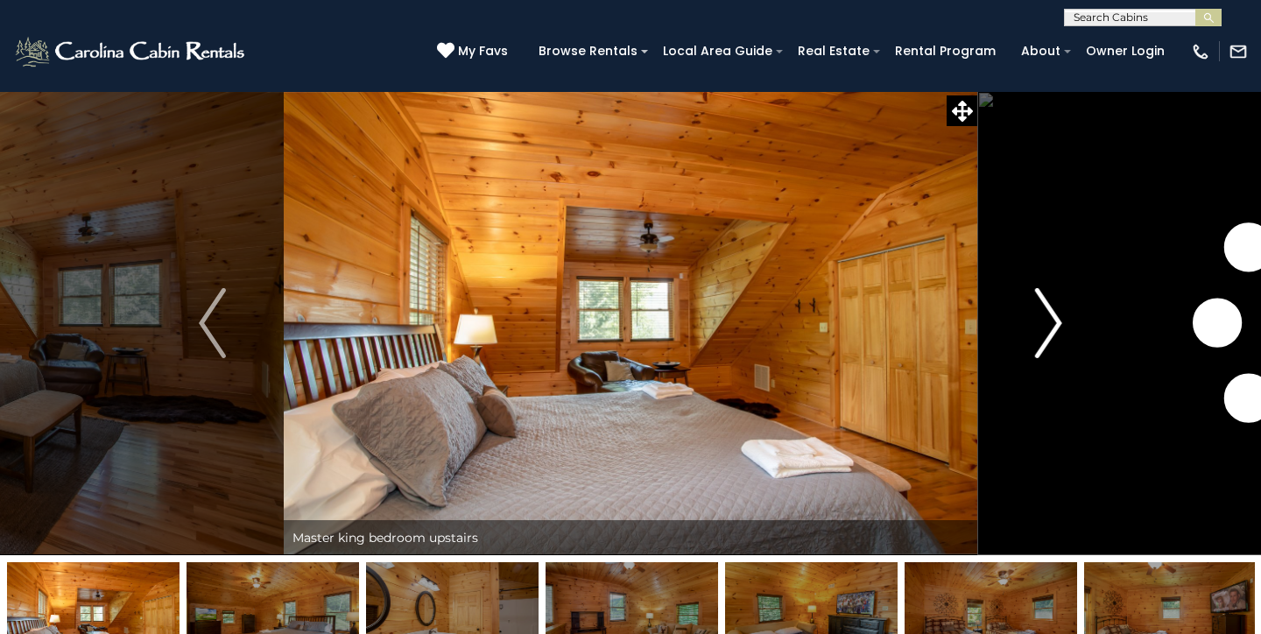
click at [1065, 324] on button "Next" at bounding box center [1048, 323] width 143 height 464
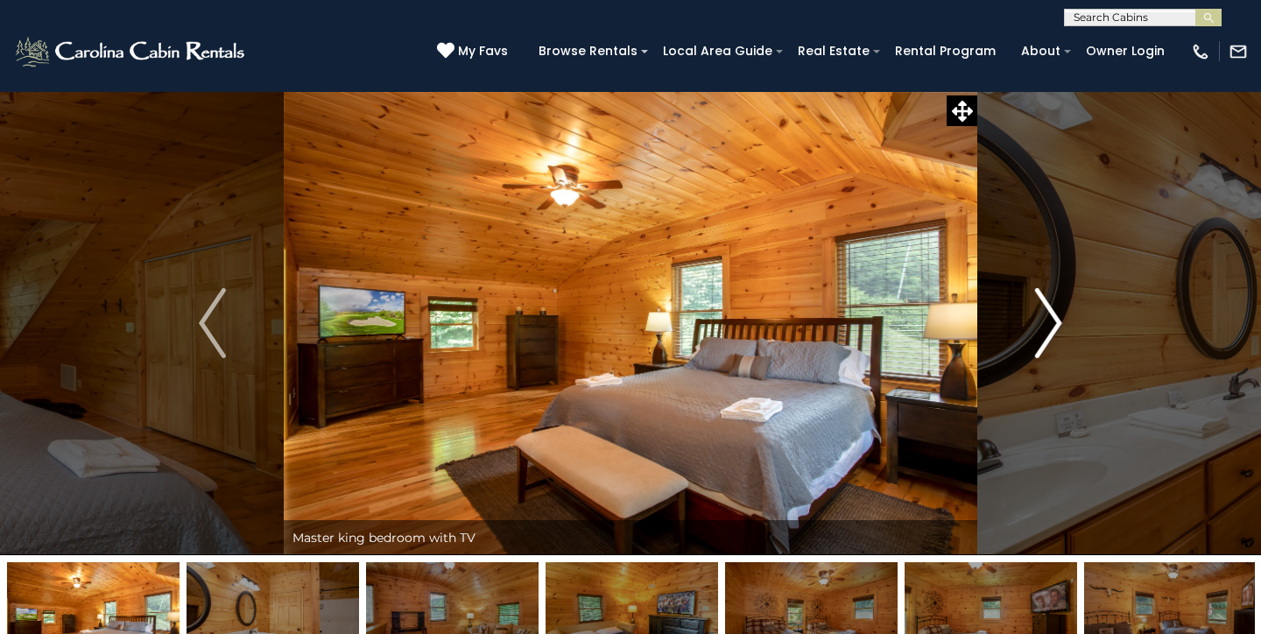
click at [1065, 324] on button "Next" at bounding box center [1048, 323] width 143 height 464
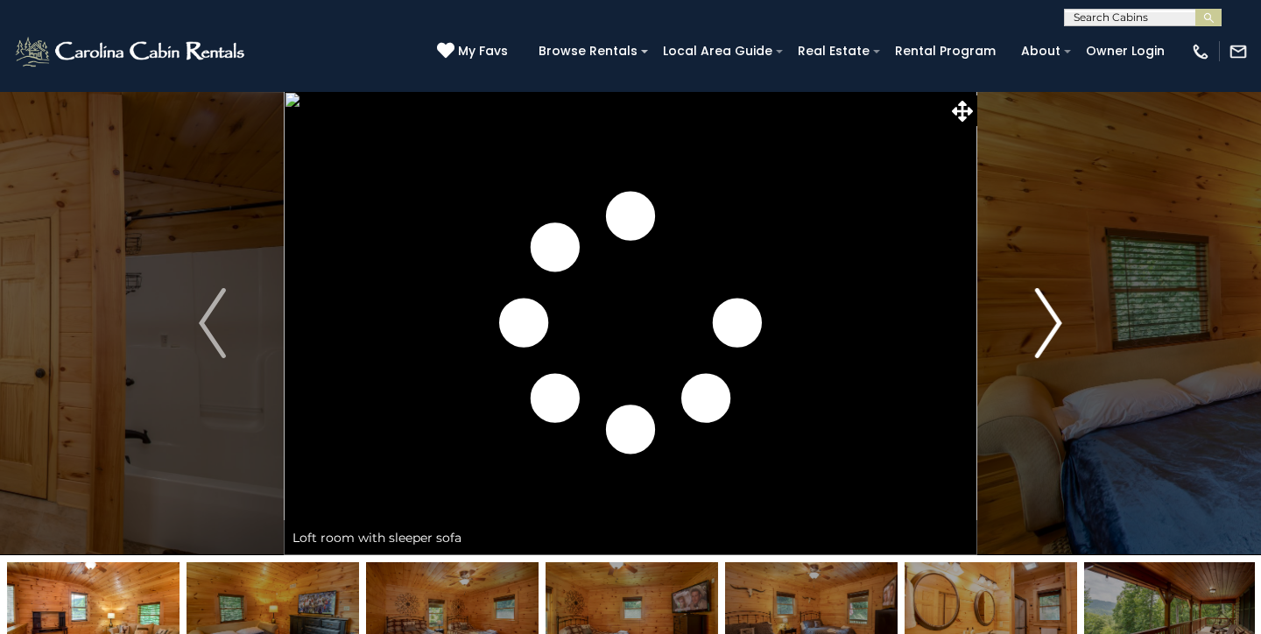
click at [1065, 324] on button "Next" at bounding box center [1048, 323] width 143 height 464
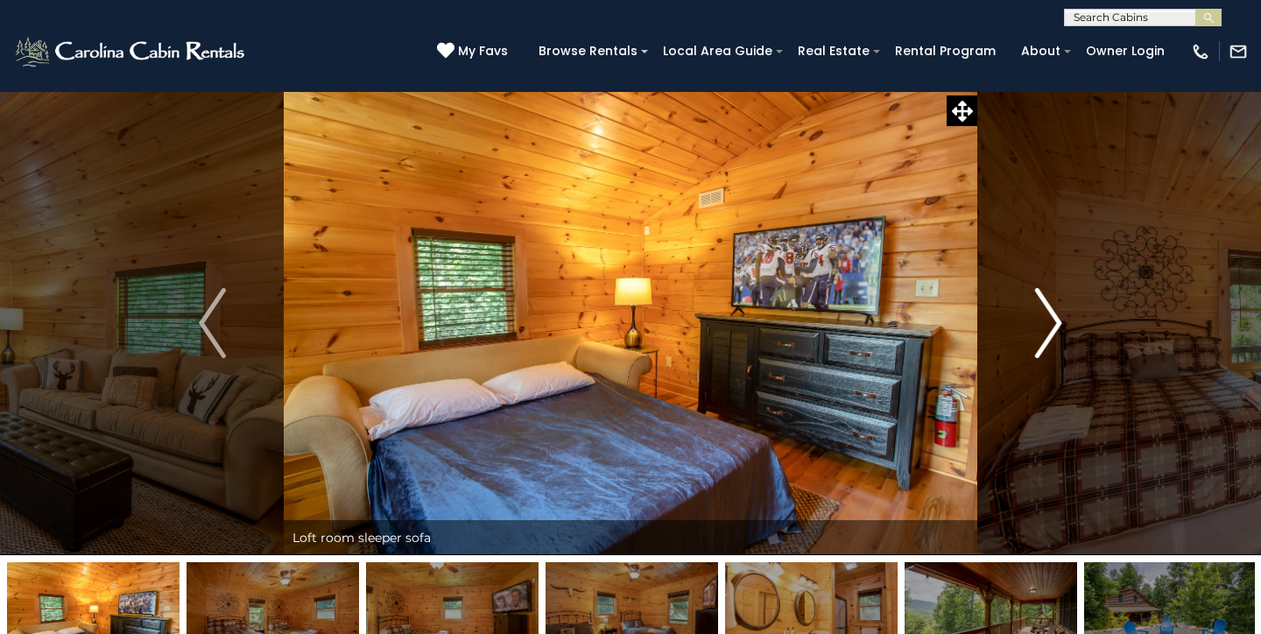
click at [1064, 324] on button "Next" at bounding box center [1048, 323] width 143 height 464
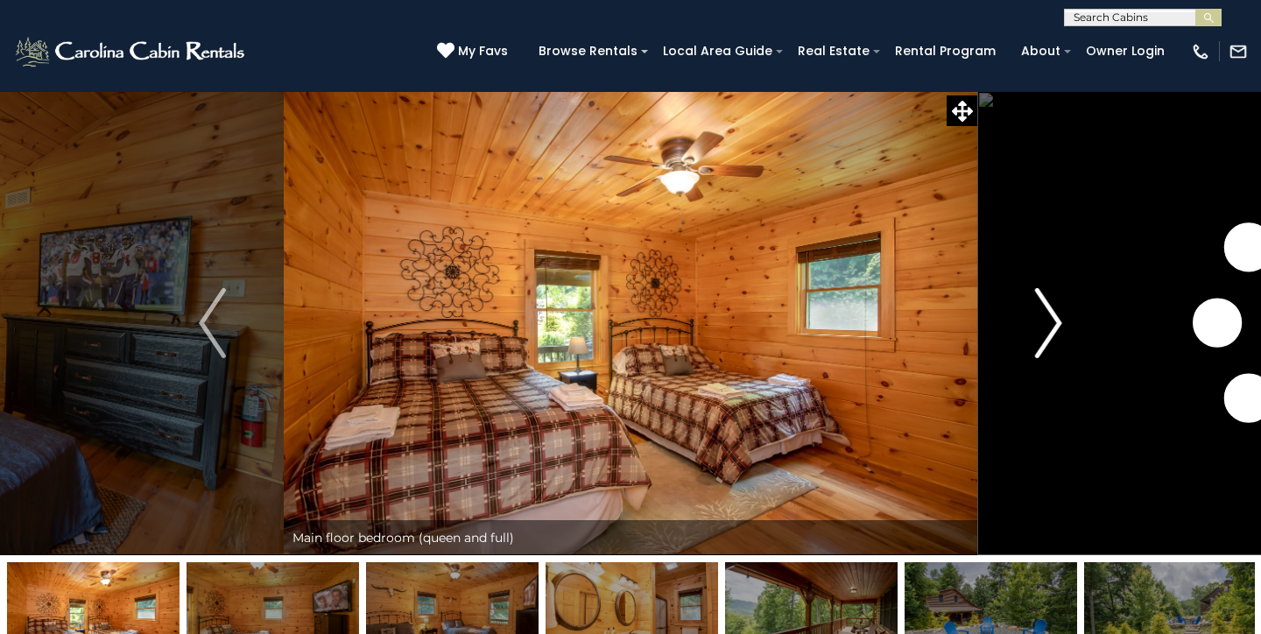
click at [1064, 324] on button "Next" at bounding box center [1048, 323] width 143 height 464
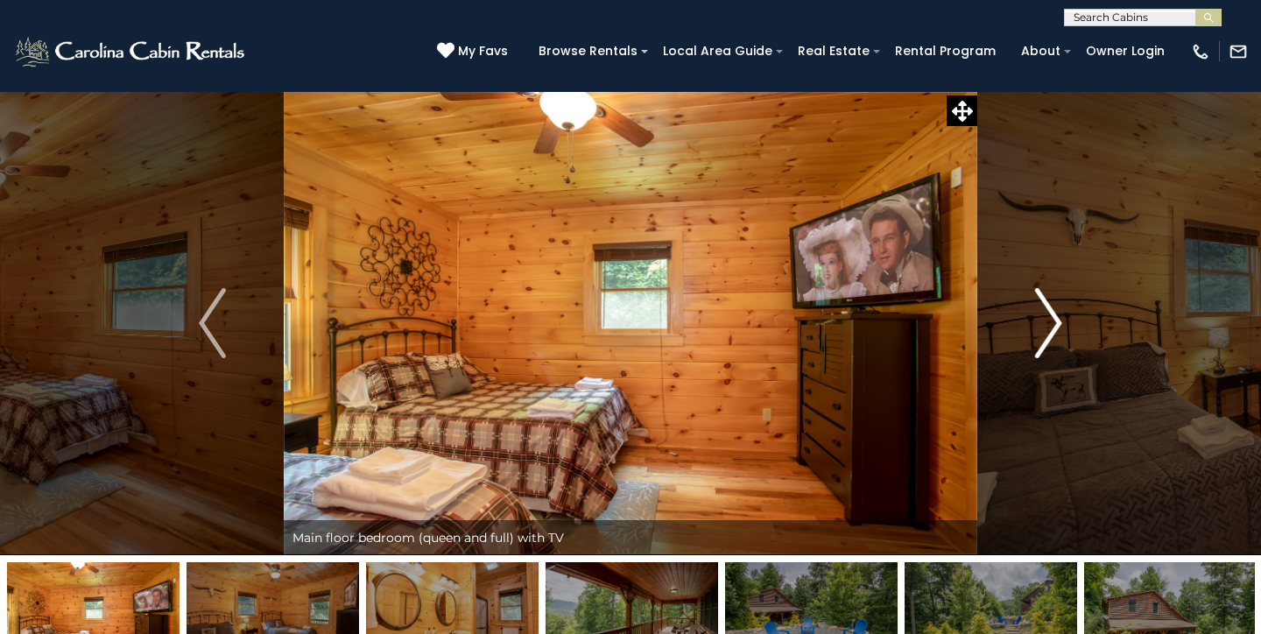
click at [1064, 324] on button "Next" at bounding box center [1048, 323] width 143 height 464
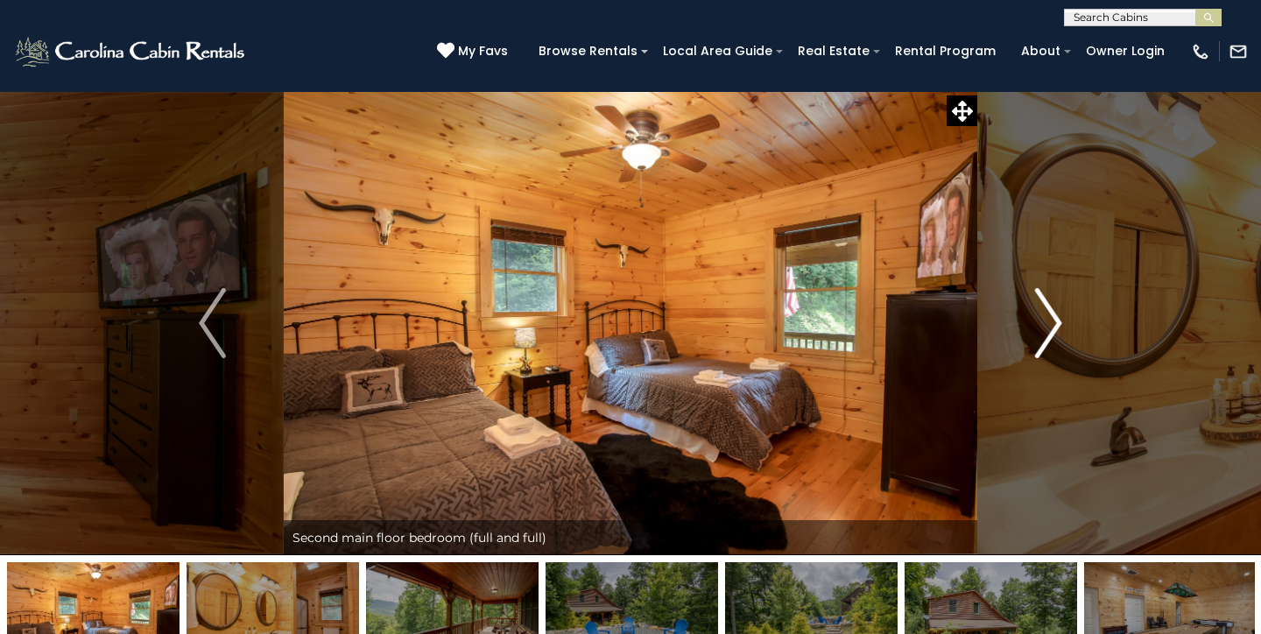
click at [1064, 324] on button "Next" at bounding box center [1048, 323] width 143 height 464
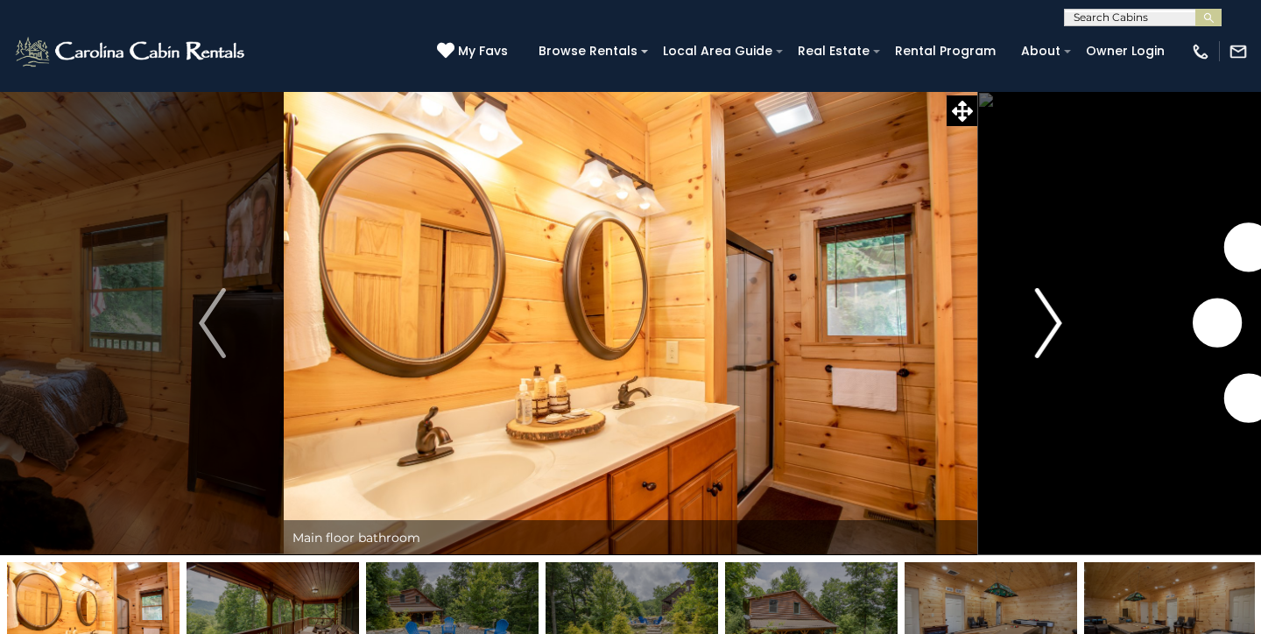
click at [1064, 324] on button "Next" at bounding box center [1048, 323] width 143 height 464
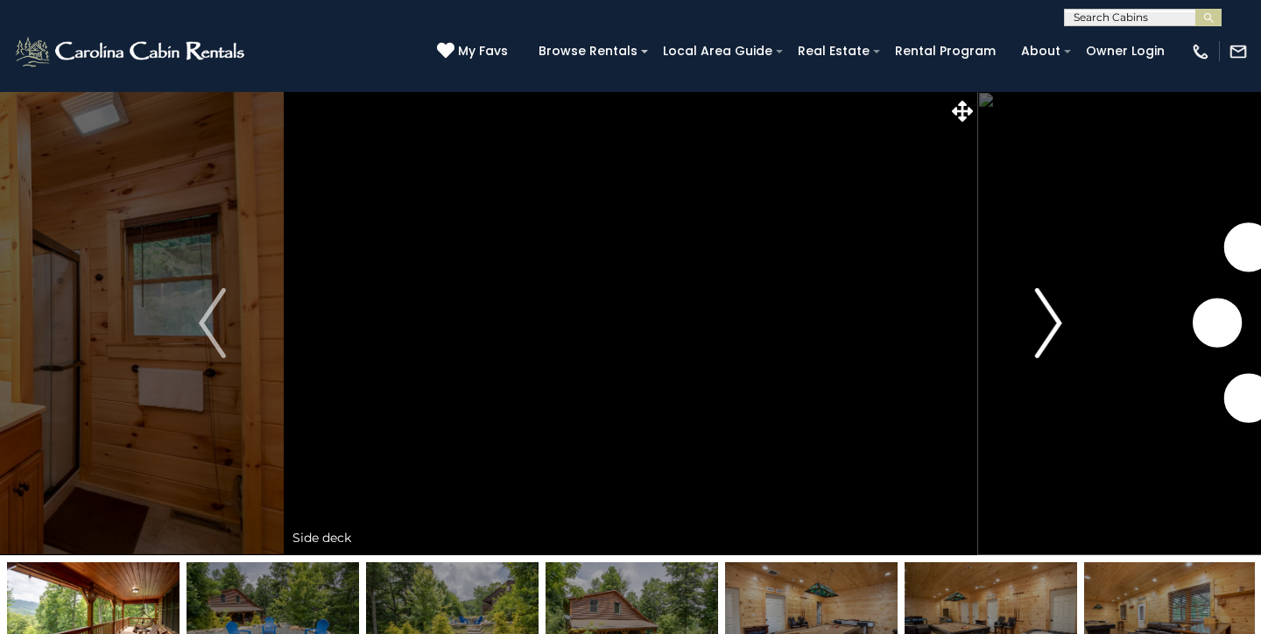
click at [1064, 324] on button "Next" at bounding box center [1048, 323] width 143 height 464
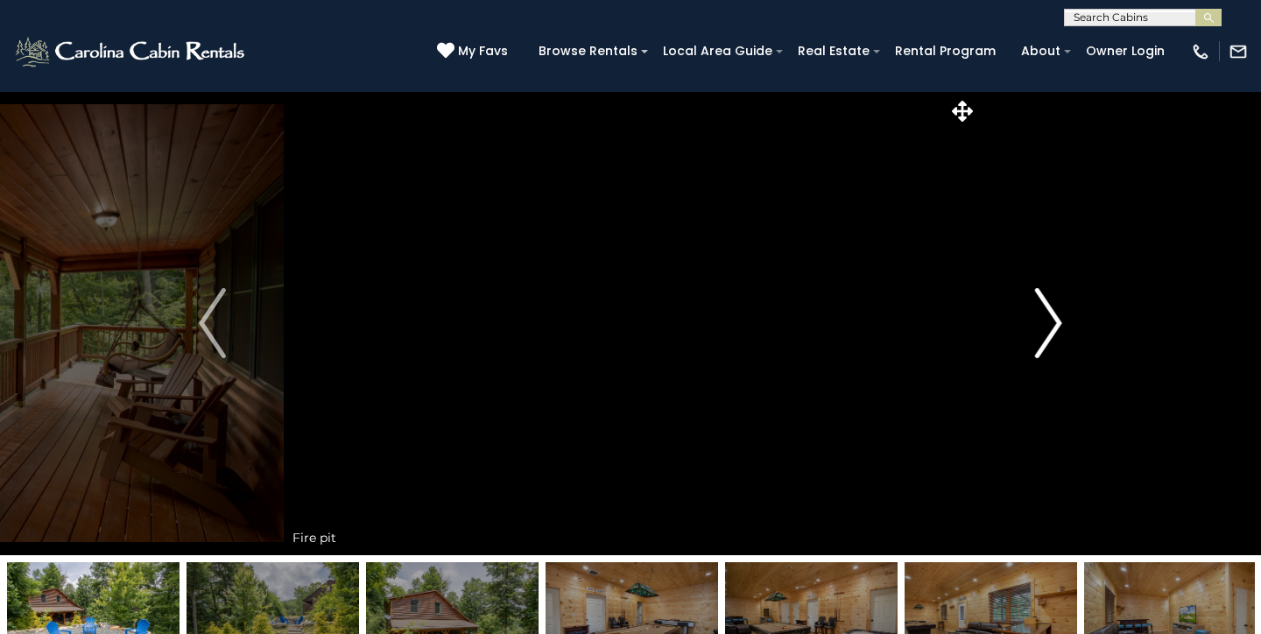
click at [1064, 324] on button "Next" at bounding box center [1048, 323] width 143 height 464
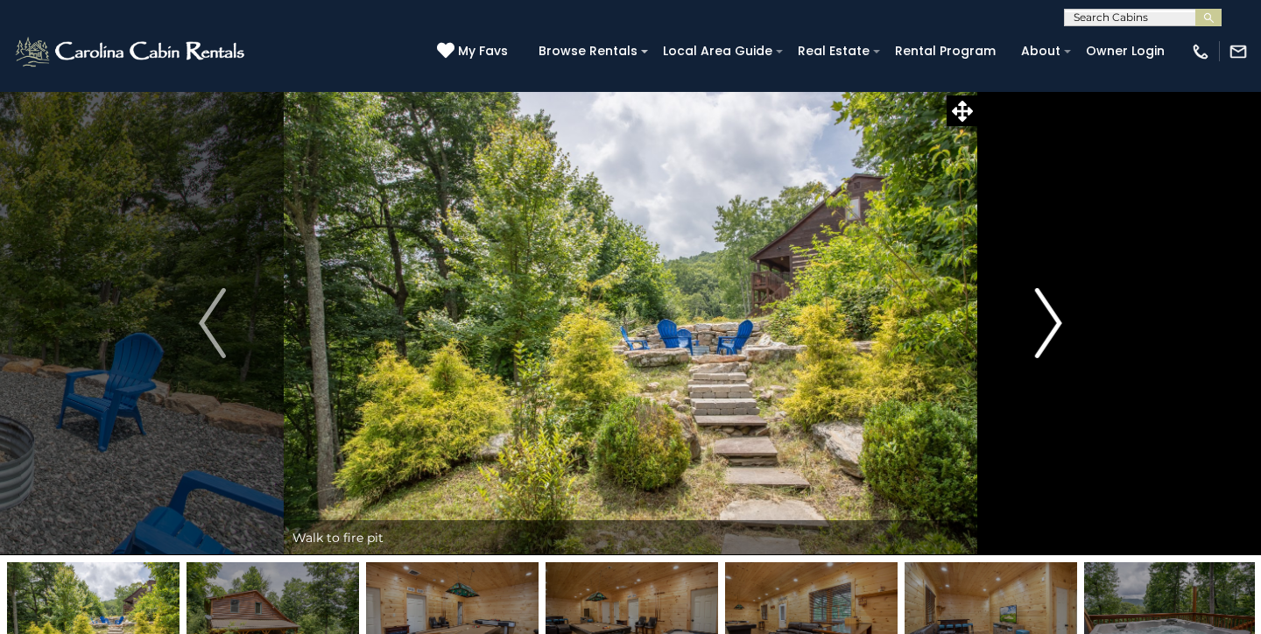
click at [1064, 324] on button "Next" at bounding box center [1048, 323] width 143 height 464
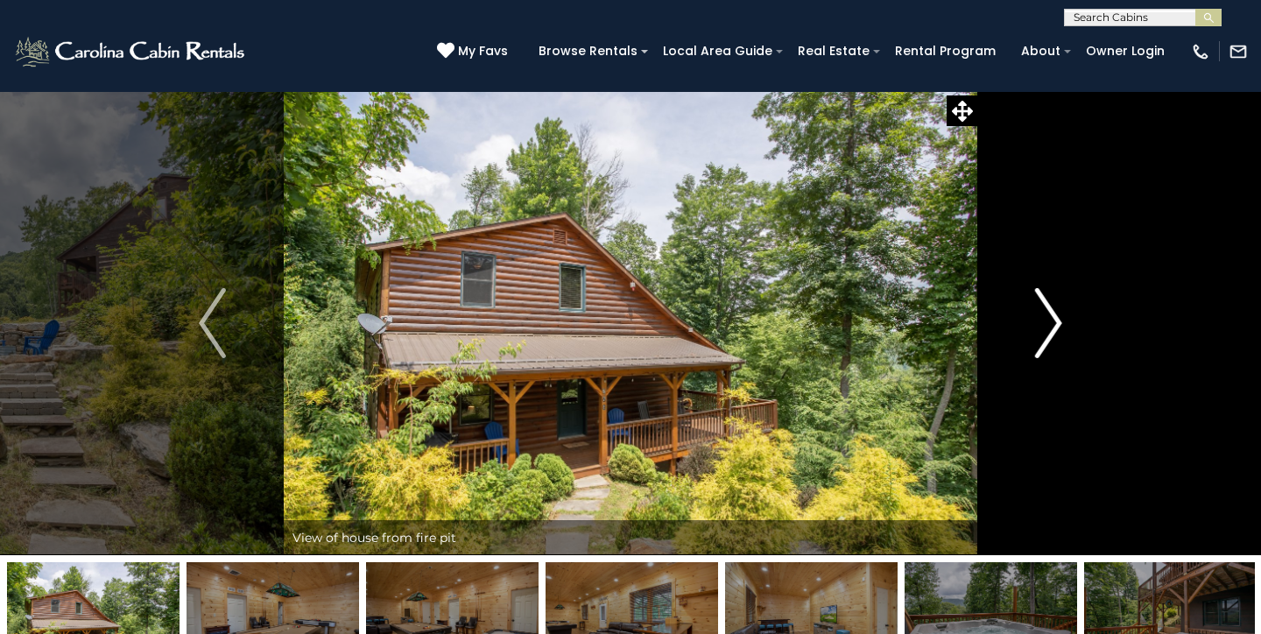
click at [1064, 324] on button "Next" at bounding box center [1048, 323] width 143 height 464
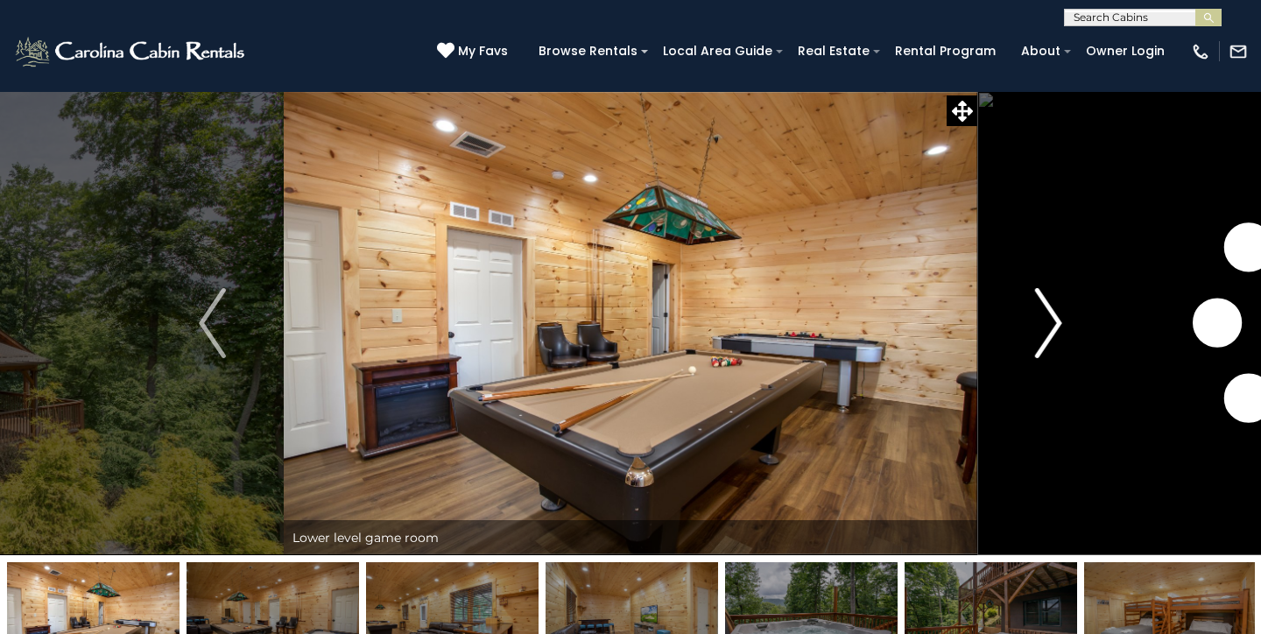
click at [1064, 324] on button "Next" at bounding box center [1048, 323] width 143 height 464
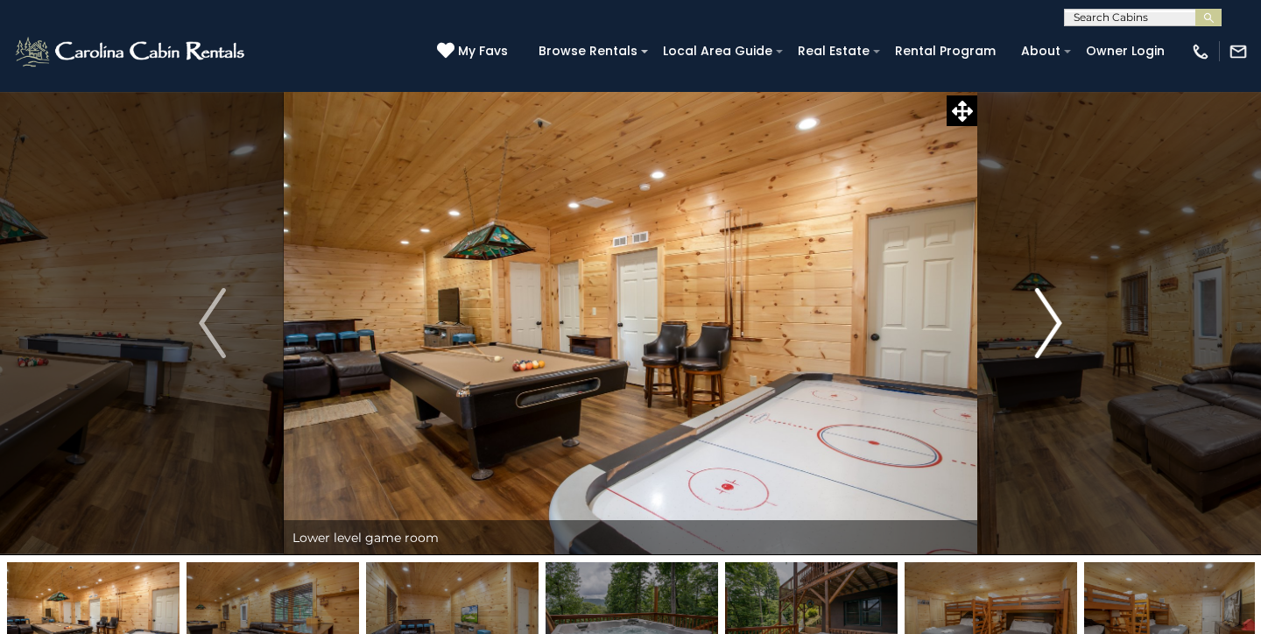
click at [1064, 324] on button "Next" at bounding box center [1048, 323] width 143 height 464
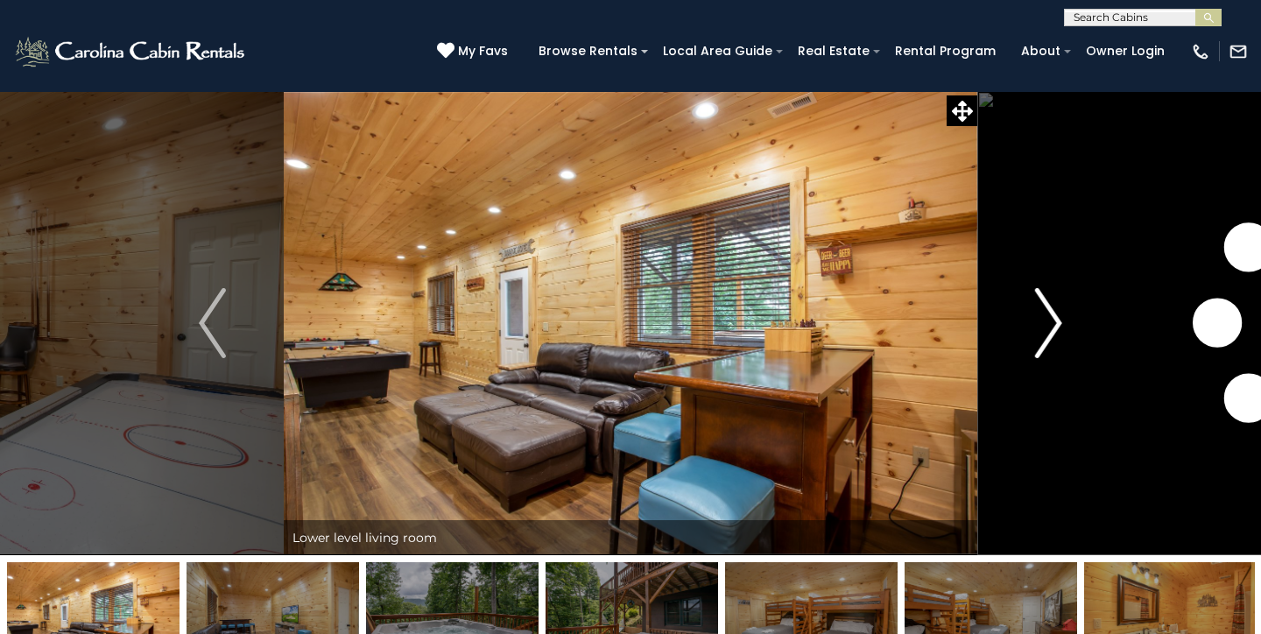
click at [1064, 324] on button "Next" at bounding box center [1048, 323] width 143 height 464
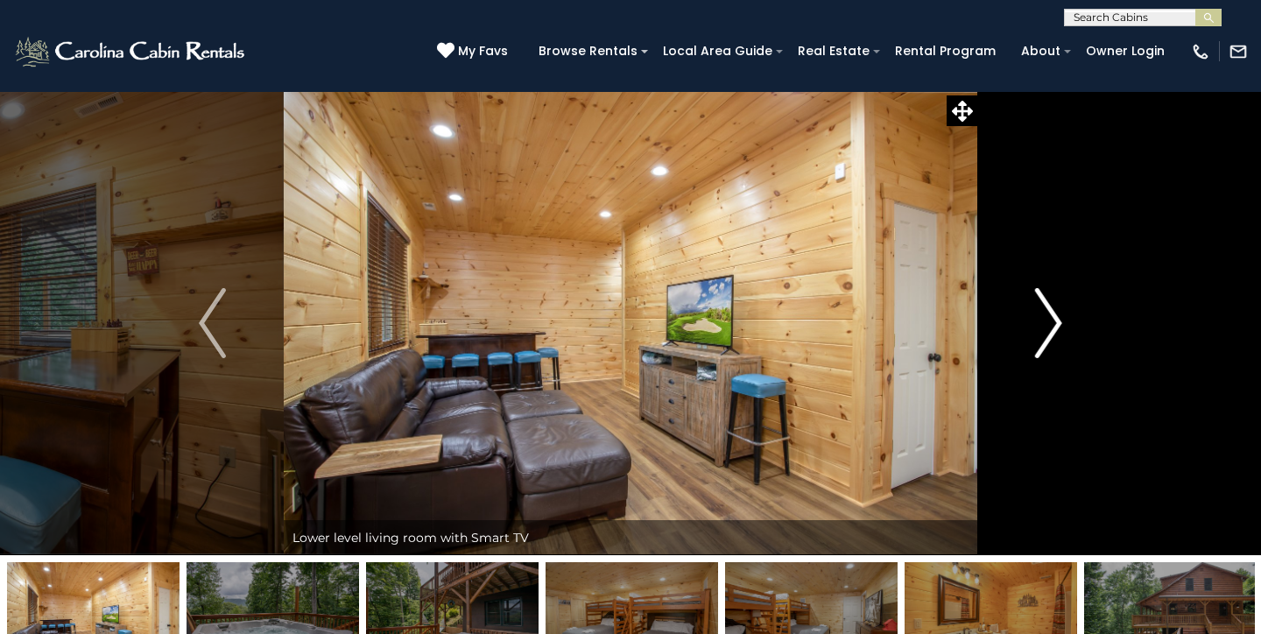
click at [1064, 324] on button "Next" at bounding box center [1048, 323] width 143 height 464
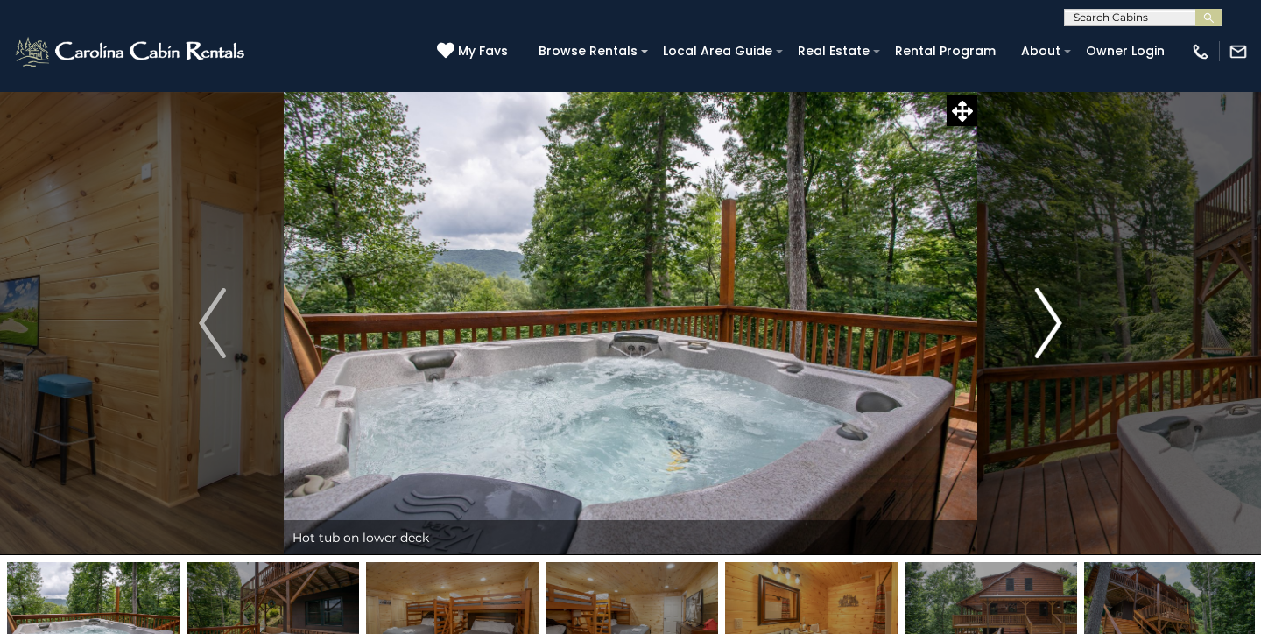
click at [1064, 324] on button "Next" at bounding box center [1048, 323] width 143 height 464
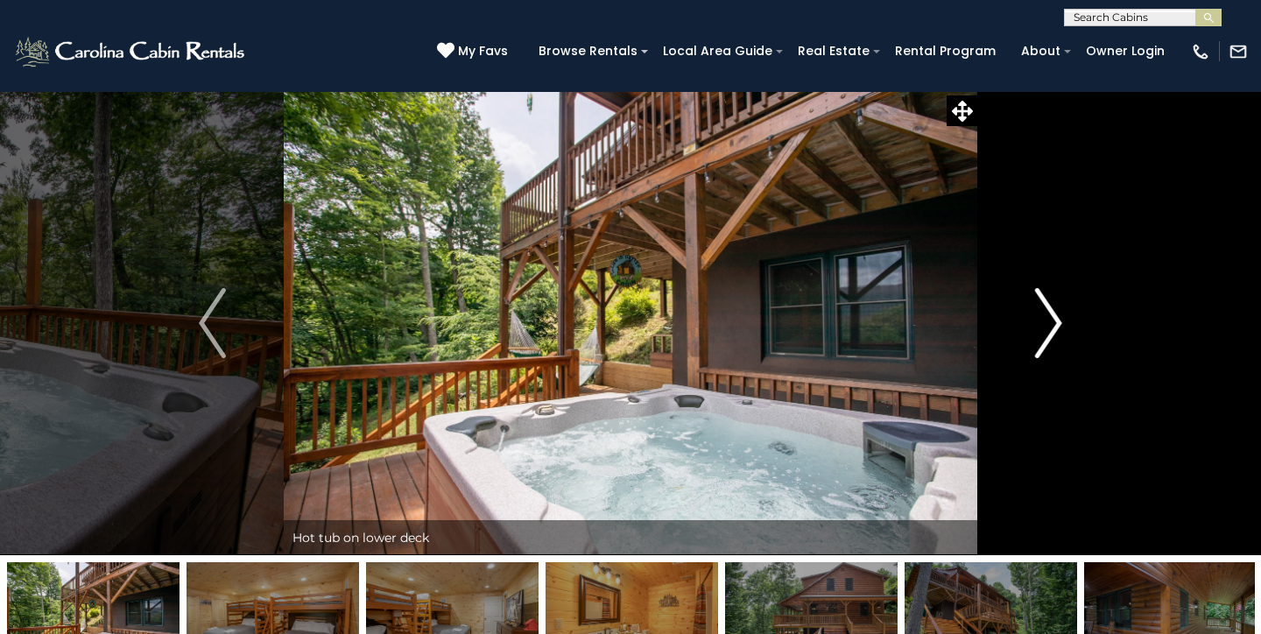
click at [1064, 324] on button "Next" at bounding box center [1048, 323] width 143 height 464
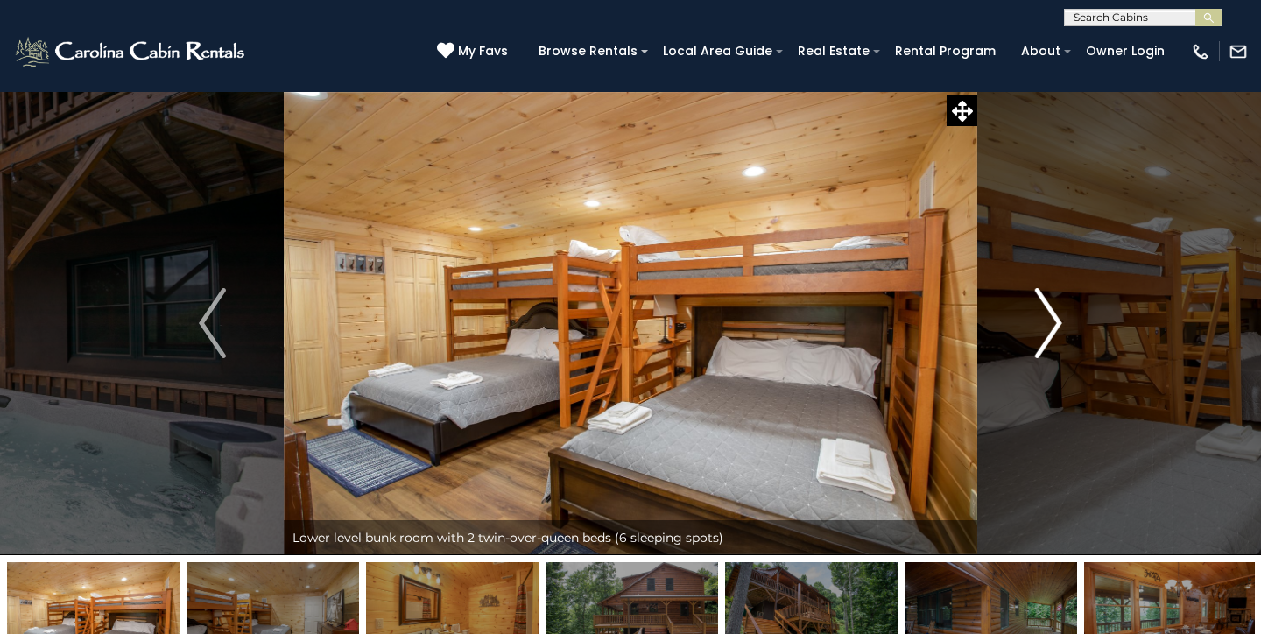
click at [1064, 324] on button "Next" at bounding box center [1048, 323] width 143 height 464
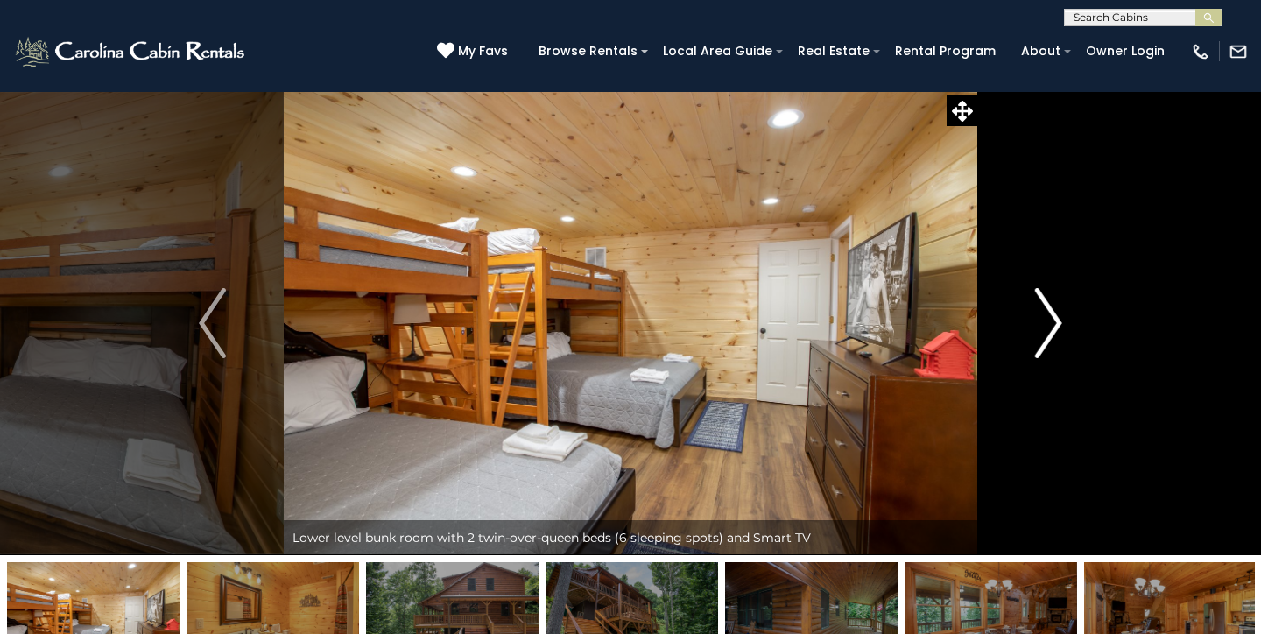
click at [1064, 324] on button "Next" at bounding box center [1048, 323] width 143 height 464
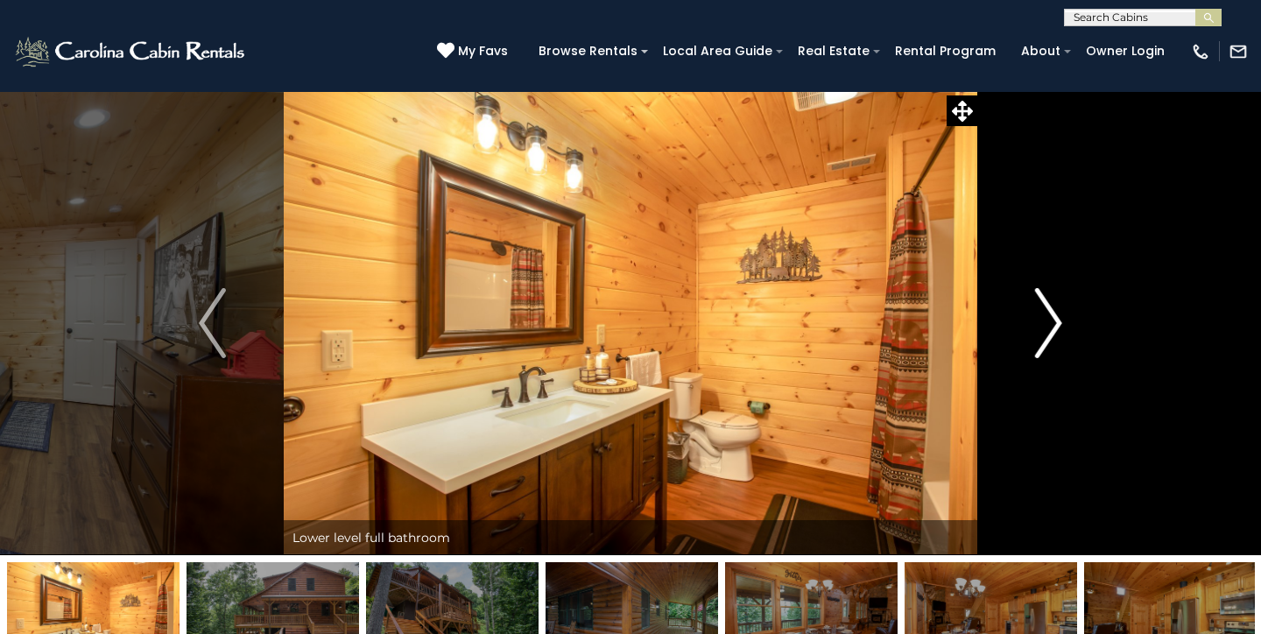
click at [1064, 324] on button "Next" at bounding box center [1048, 323] width 143 height 464
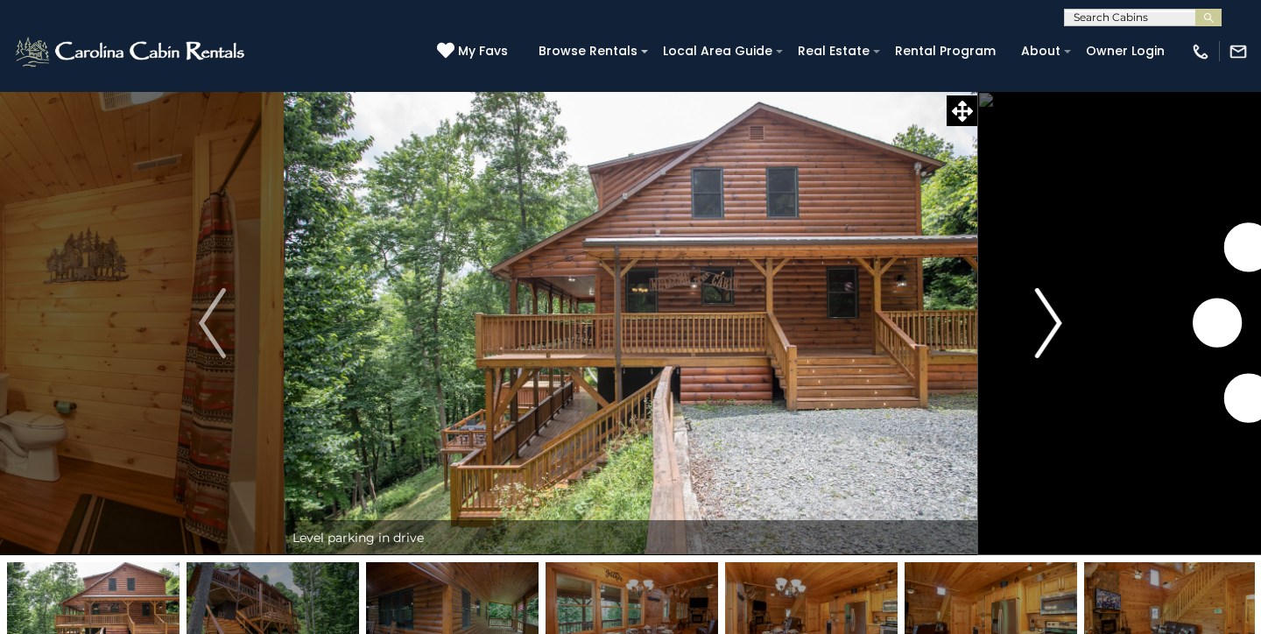
click at [1064, 324] on button "Next" at bounding box center [1048, 323] width 143 height 464
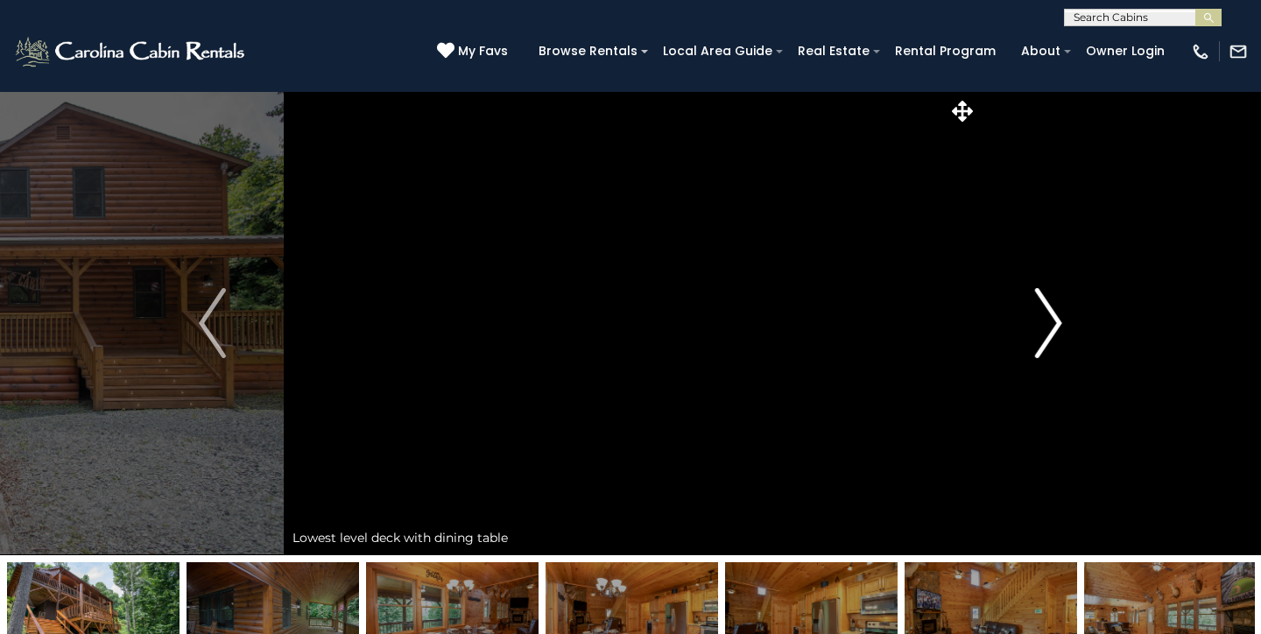
click at [1064, 324] on button "Next" at bounding box center [1048, 323] width 143 height 464
